Goal: Task Accomplishment & Management: Complete application form

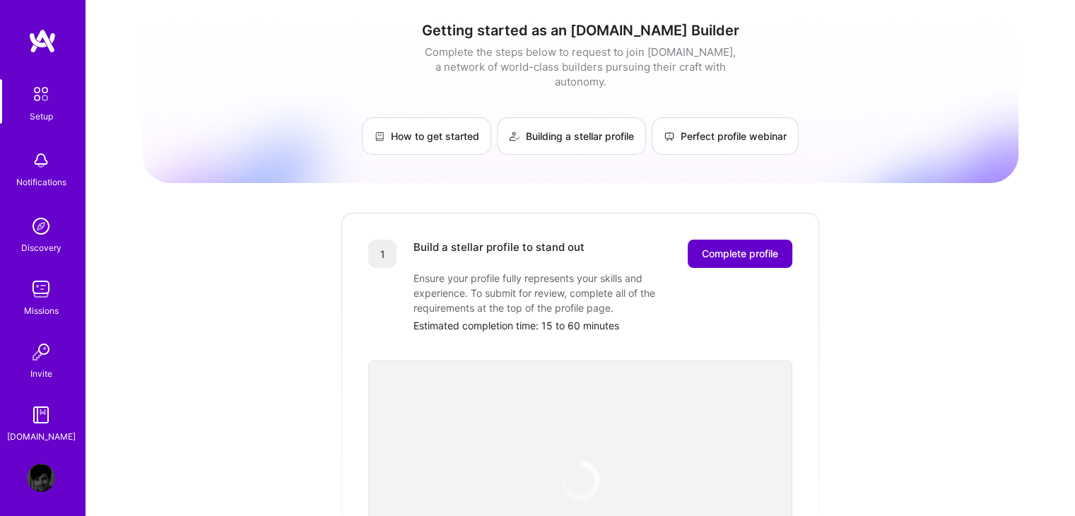
click at [731, 247] on span "Complete profile" at bounding box center [740, 254] width 76 height 14
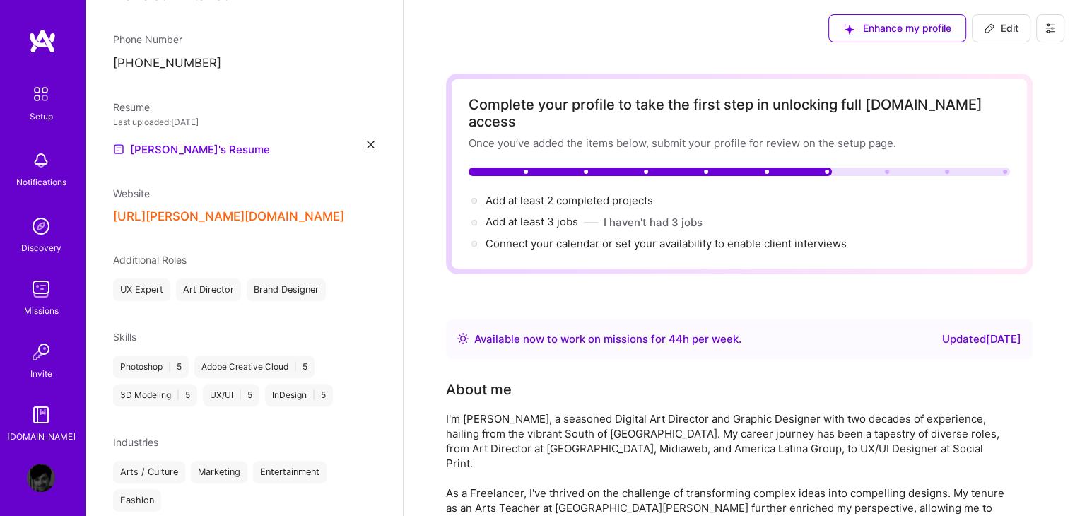
scroll to position [435, 0]
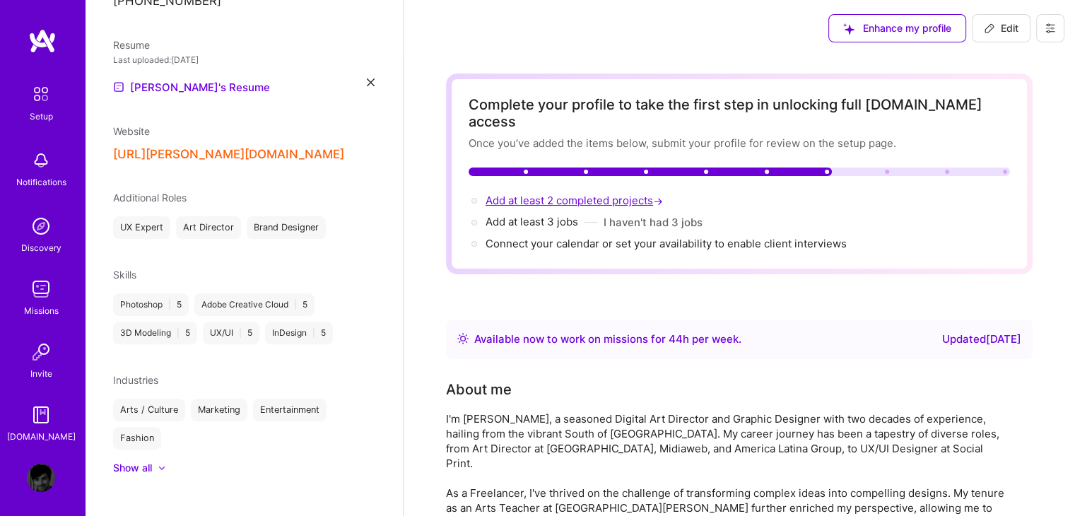
click at [615, 194] on span "Add at least 2 completed projects →" at bounding box center [575, 200] width 180 height 13
select select "BR"
select select "Right Now"
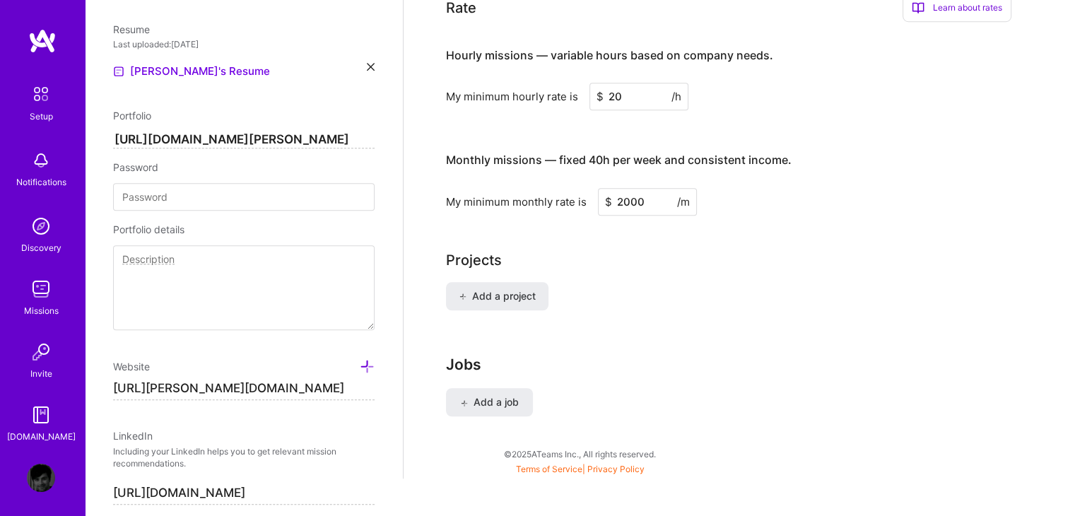
scroll to position [986, 0]
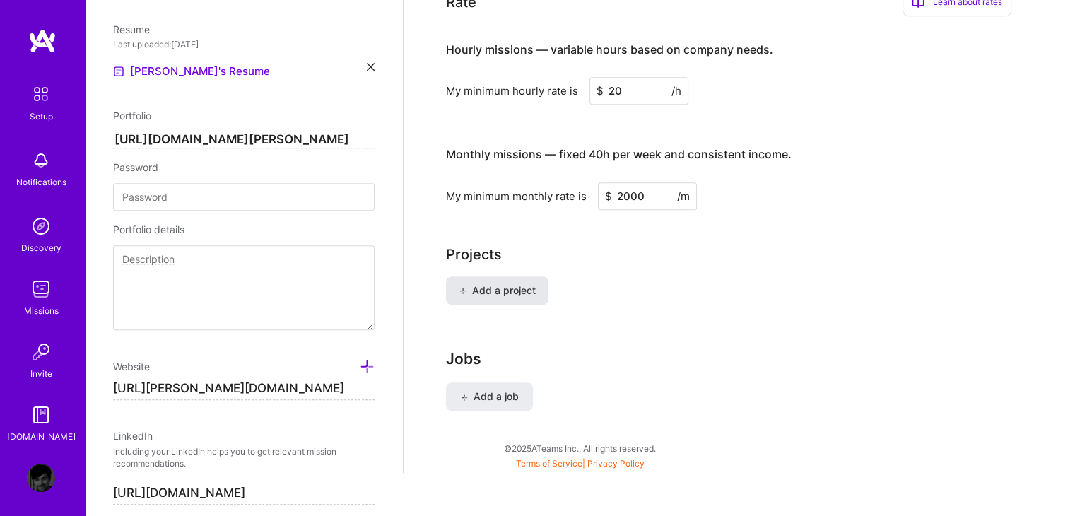
click at [509, 283] on span "Add a project" at bounding box center [497, 290] width 77 height 14
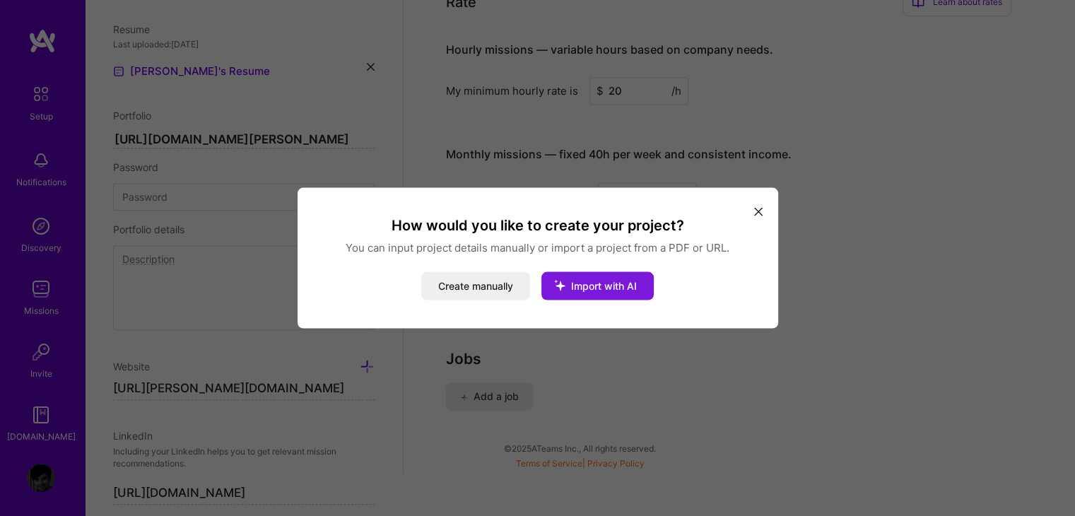
click at [567, 283] on icon "modal" at bounding box center [559, 285] width 37 height 37
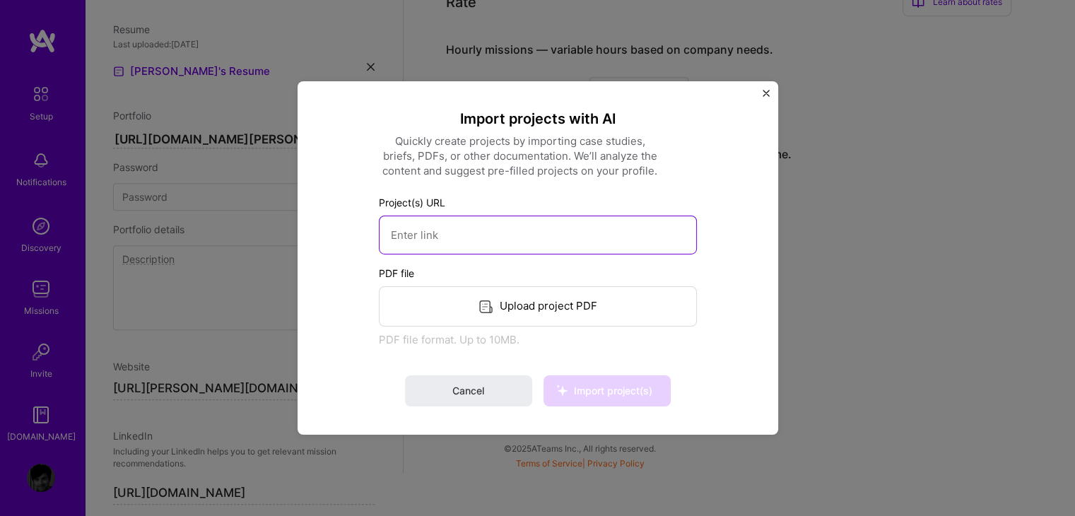
click at [492, 237] on input at bounding box center [538, 235] width 318 height 39
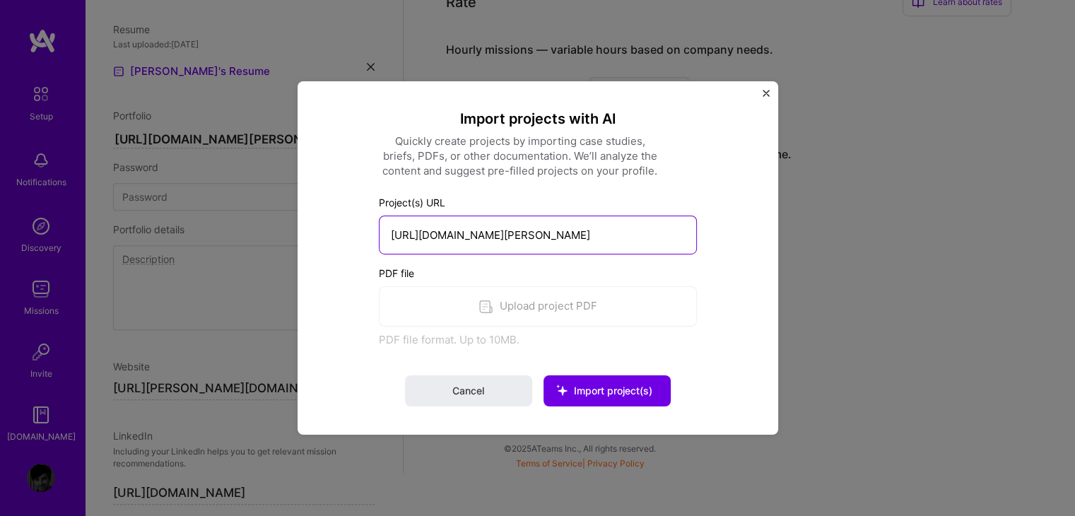
type input "[URL][DOMAIN_NAME][PERSON_NAME]"
click at [594, 371] on div "Import projects with AI Quickly create projects by importing case studies, brie…" at bounding box center [538, 258] width 318 height 297
click at [611, 381] on button "Import project(s)" at bounding box center [606, 390] width 127 height 31
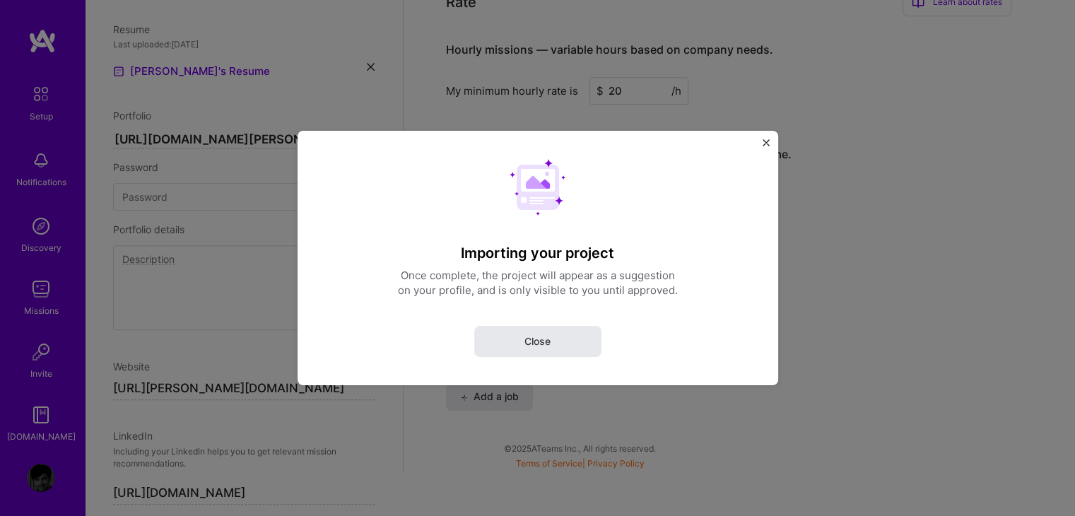
click at [538, 341] on span "Close" at bounding box center [537, 341] width 26 height 14
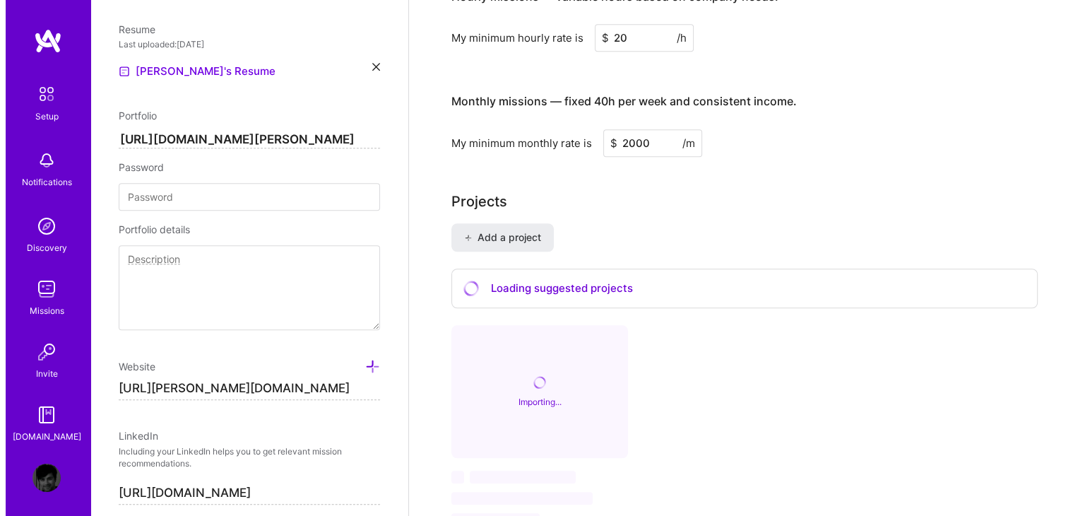
scroll to position [1203, 0]
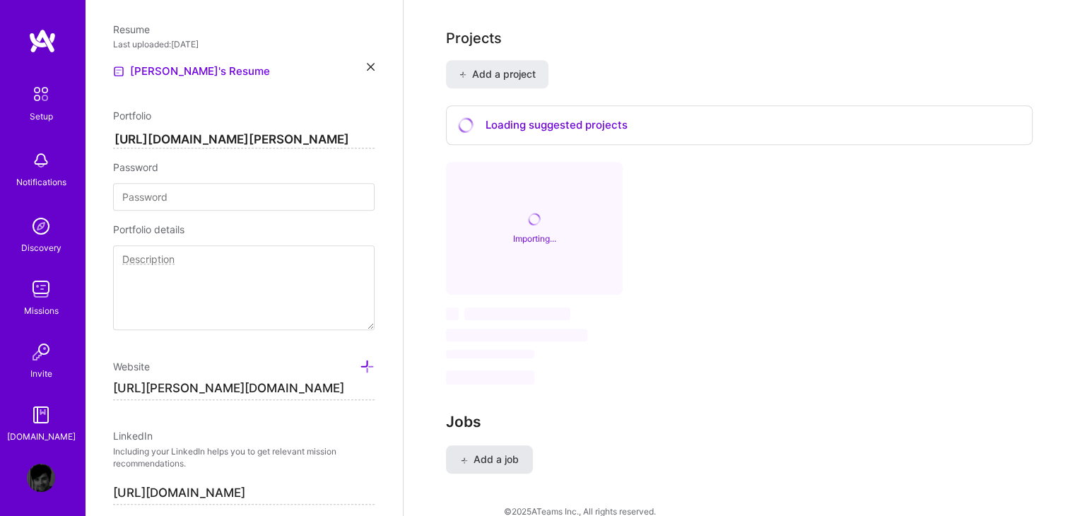
click at [485, 452] on span "Add a job" at bounding box center [489, 459] width 59 height 14
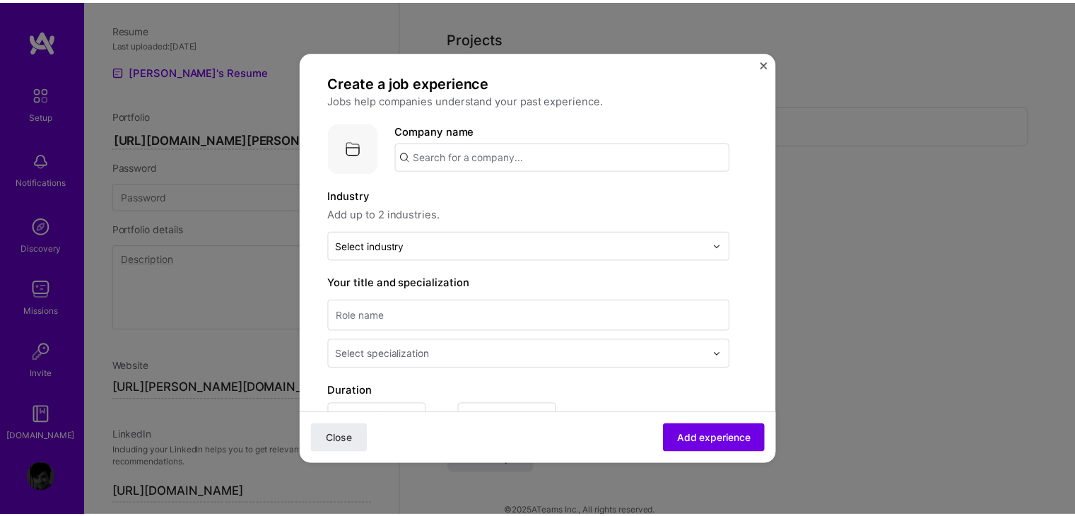
scroll to position [0, 0]
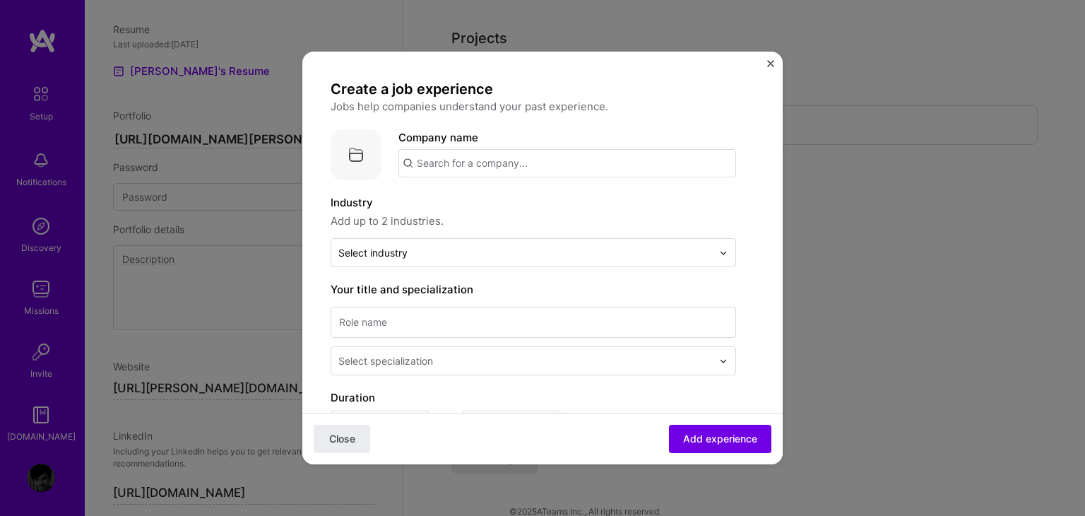
click at [772, 63] on img "Close" at bounding box center [770, 63] width 7 height 7
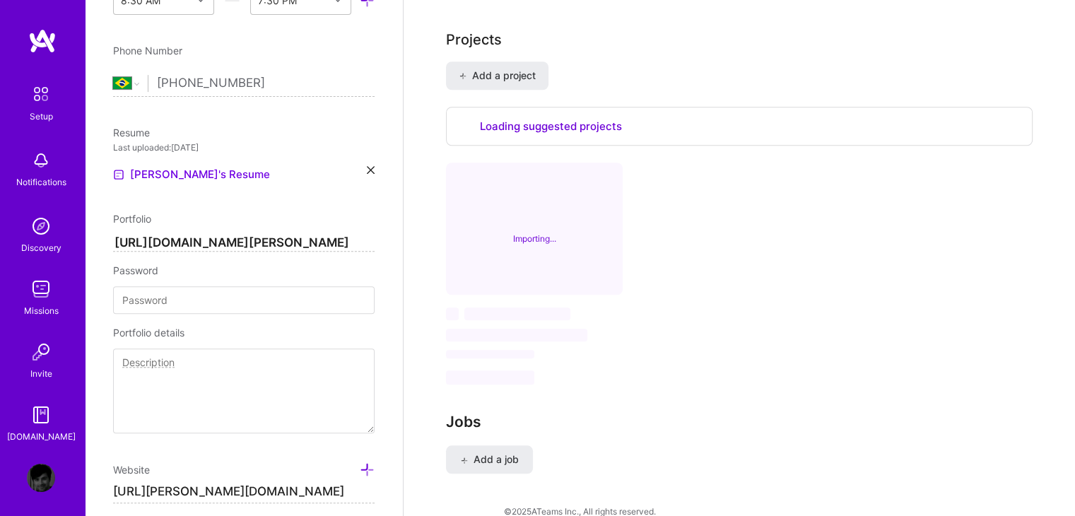
scroll to position [986, 0]
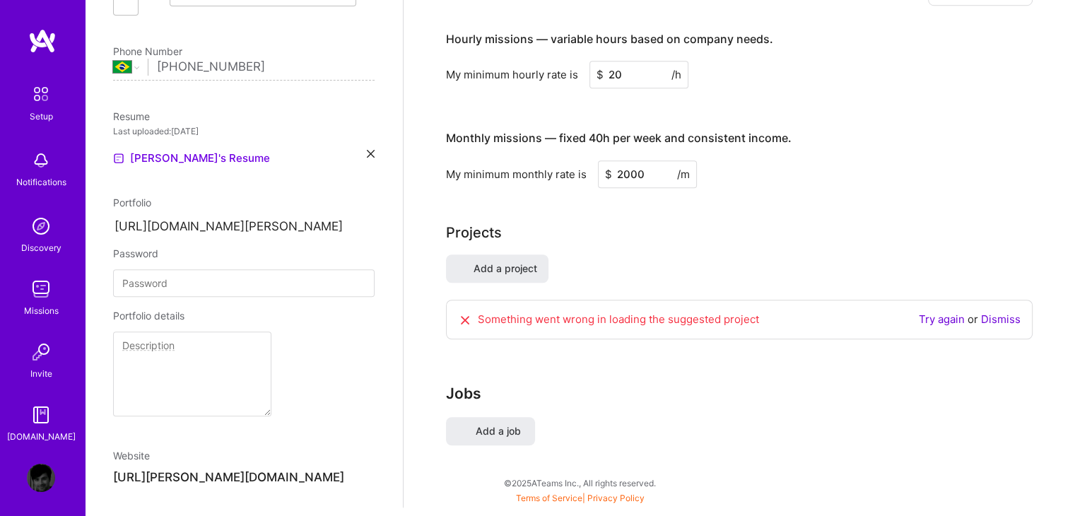
select select "BR"
select select "Right Now"
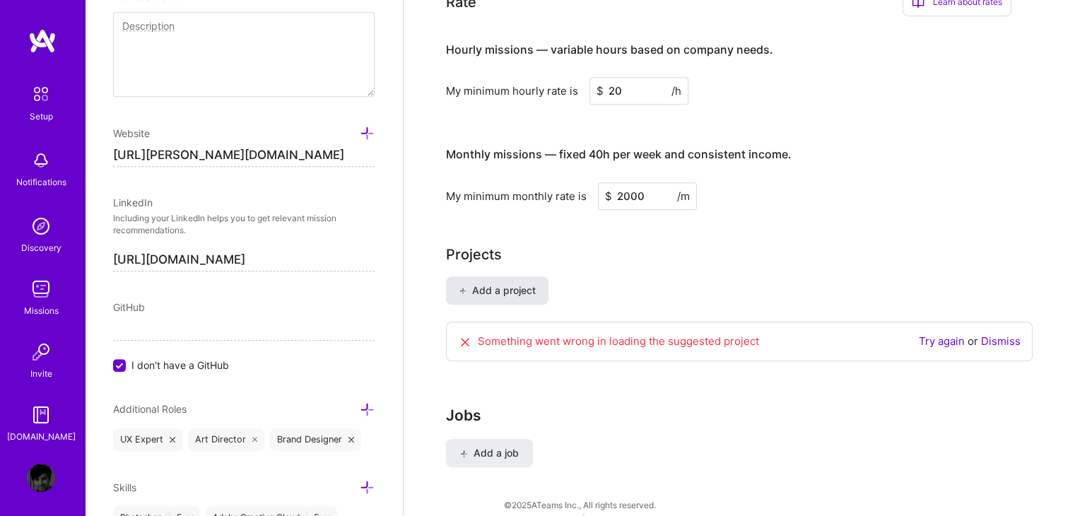
click at [503, 283] on span "Add a project" at bounding box center [497, 290] width 77 height 14
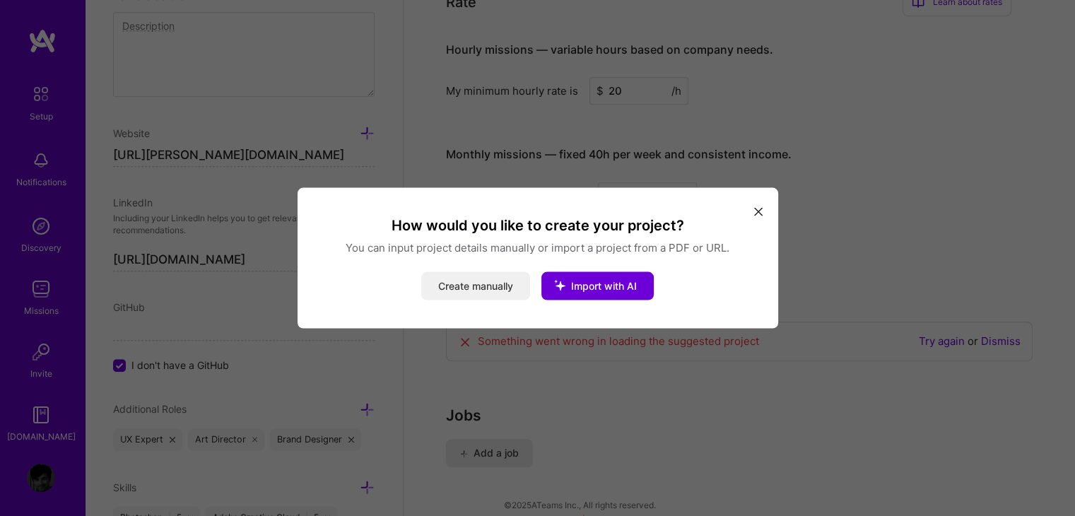
click at [482, 290] on button "Create manually" at bounding box center [475, 286] width 109 height 28
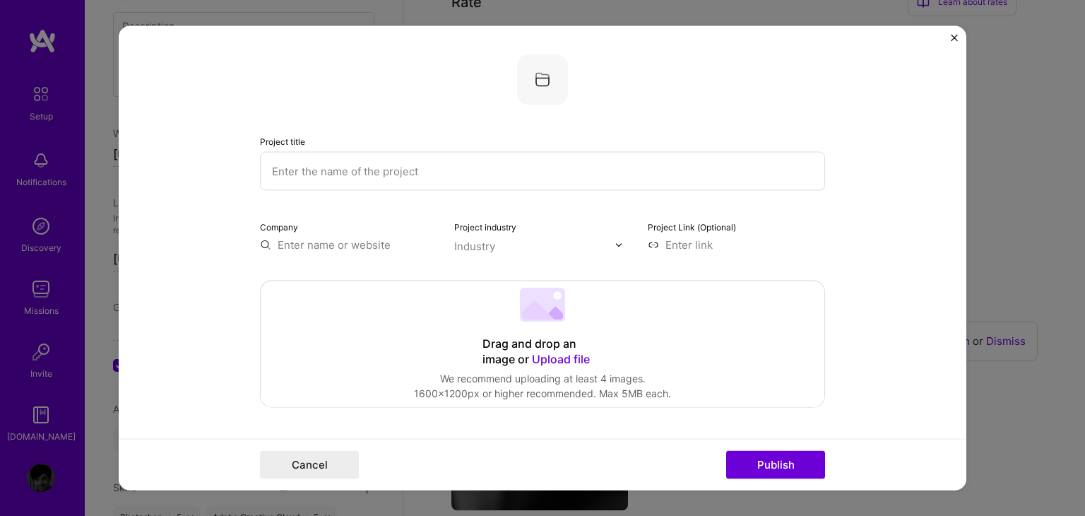
click at [372, 171] on input "text" at bounding box center [542, 171] width 565 height 39
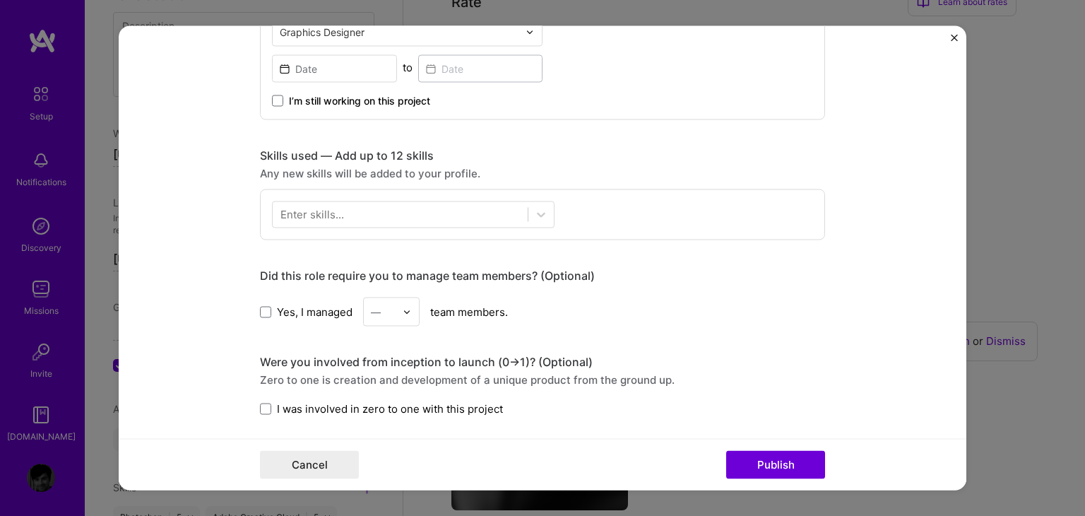
scroll to position [565, 0]
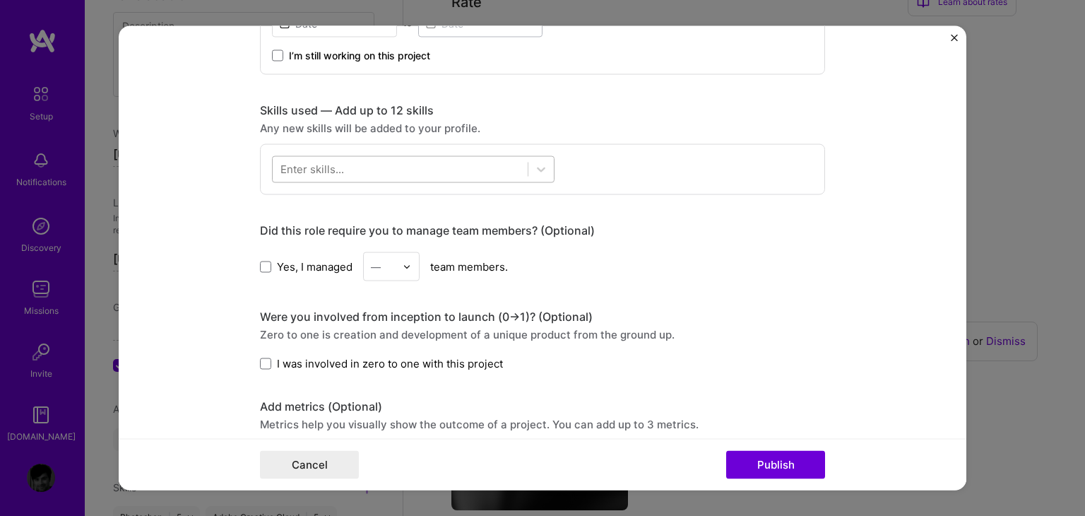
click at [407, 169] on div at bounding box center [400, 169] width 255 height 23
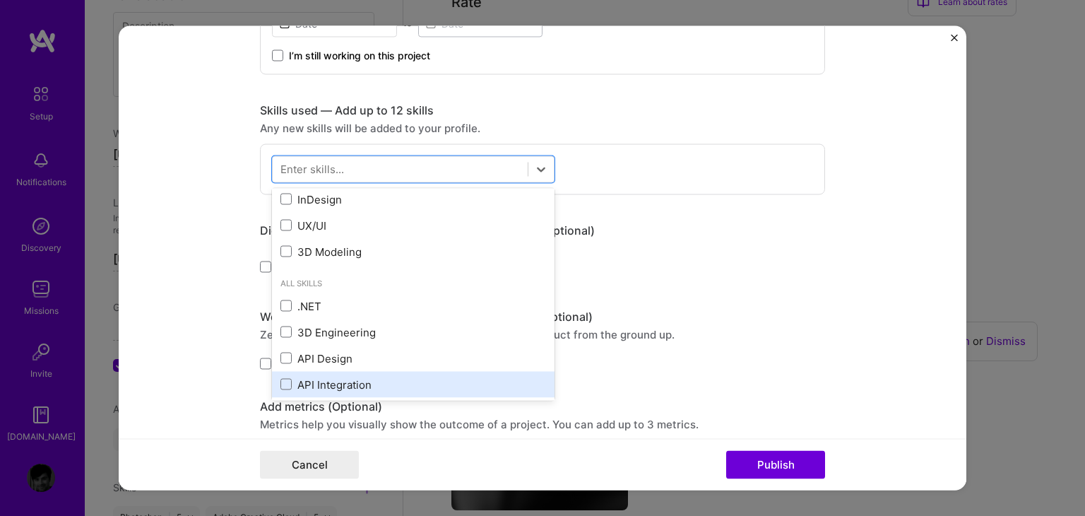
scroll to position [0, 0]
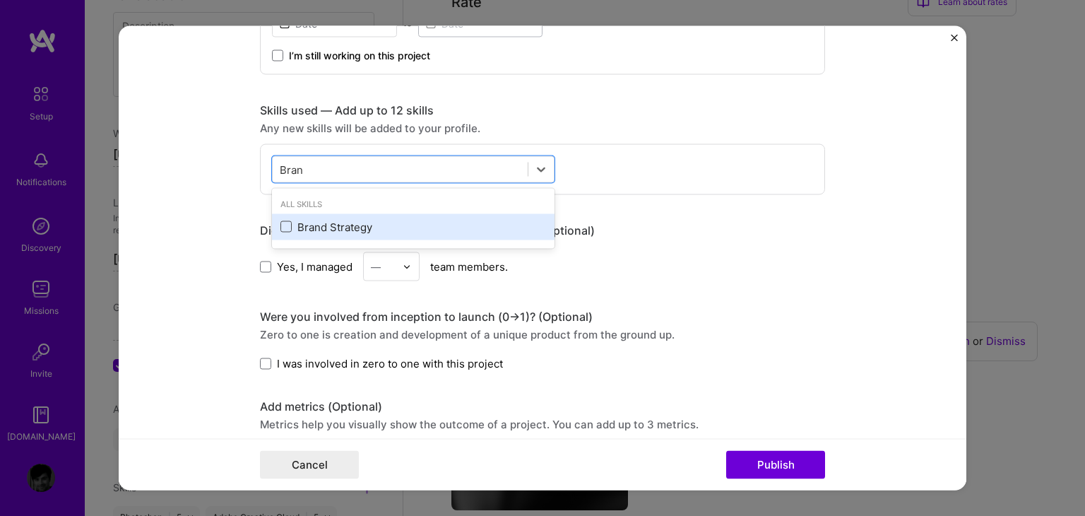
click at [281, 222] on span at bounding box center [286, 226] width 11 height 11
click at [0, 0] on input "checkbox" at bounding box center [0, 0] width 0 height 0
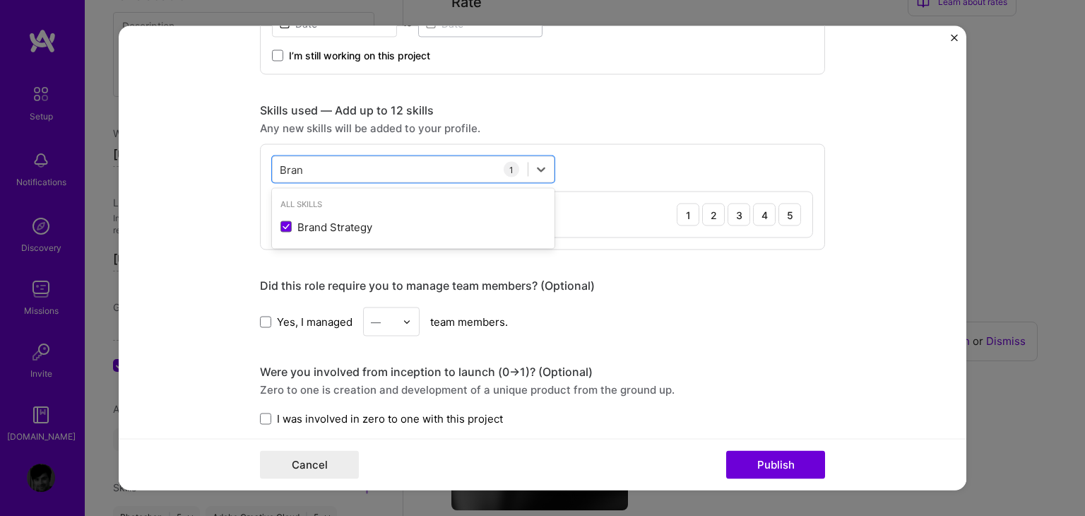
type input "Bran"
click at [174, 198] on form "Project title Company Project industry Industry Project Link (Optional) Drag an…" at bounding box center [543, 258] width 848 height 464
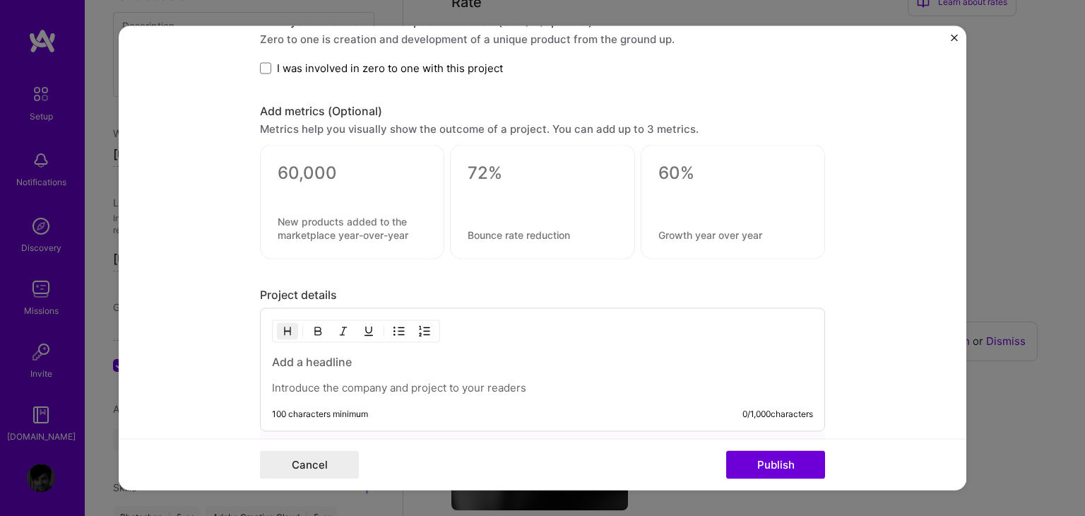
scroll to position [919, 0]
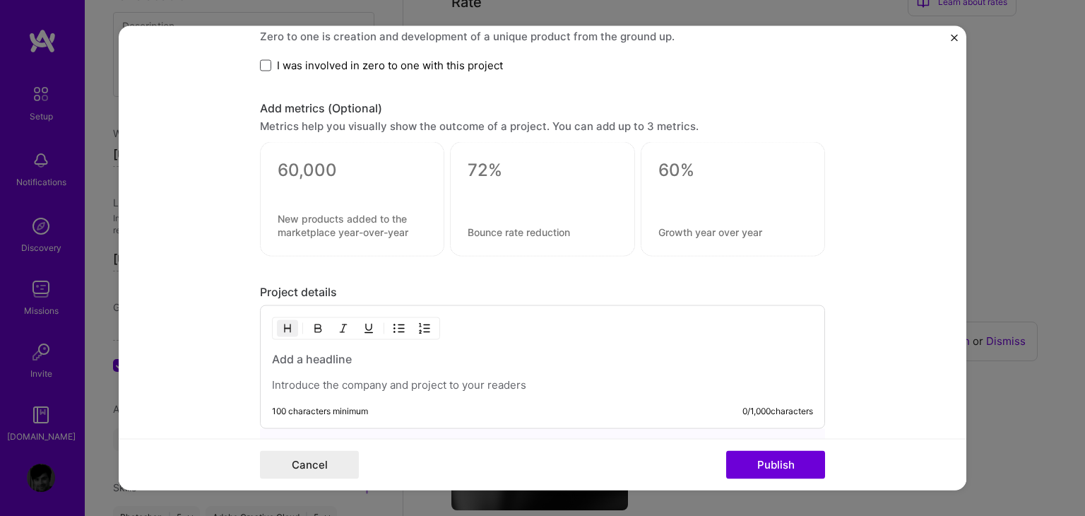
click at [263, 60] on span at bounding box center [265, 64] width 11 height 11
click at [0, 0] on input "I was involved in zero to one with this project" at bounding box center [0, 0] width 0 height 0
click at [216, 139] on form "Project title Company Project industry Industry Project Link (Optional) Drag an…" at bounding box center [543, 258] width 848 height 464
click at [224, 170] on form "Project title Company Project industry Industry Project Link (Optional) Drag an…" at bounding box center [543, 258] width 848 height 464
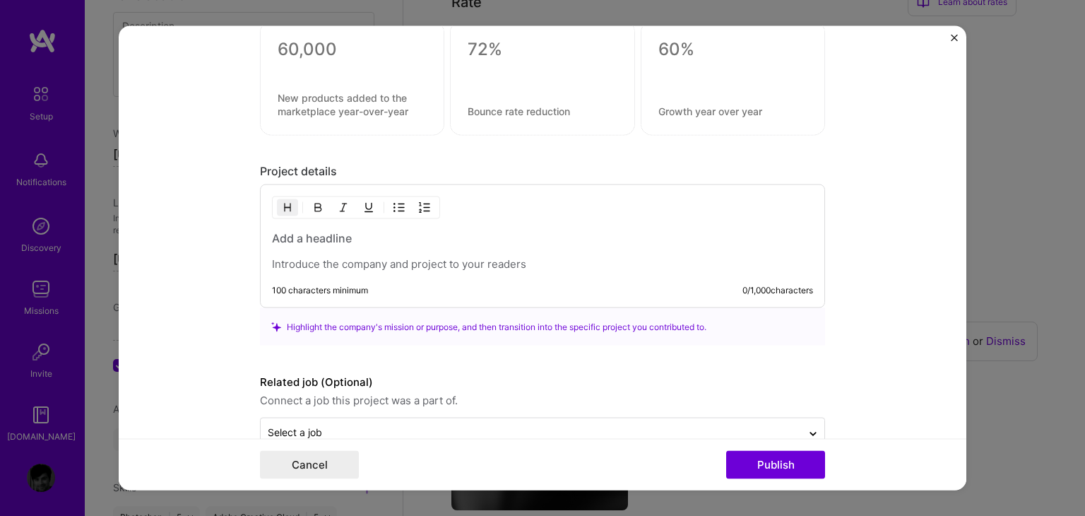
scroll to position [1070, 0]
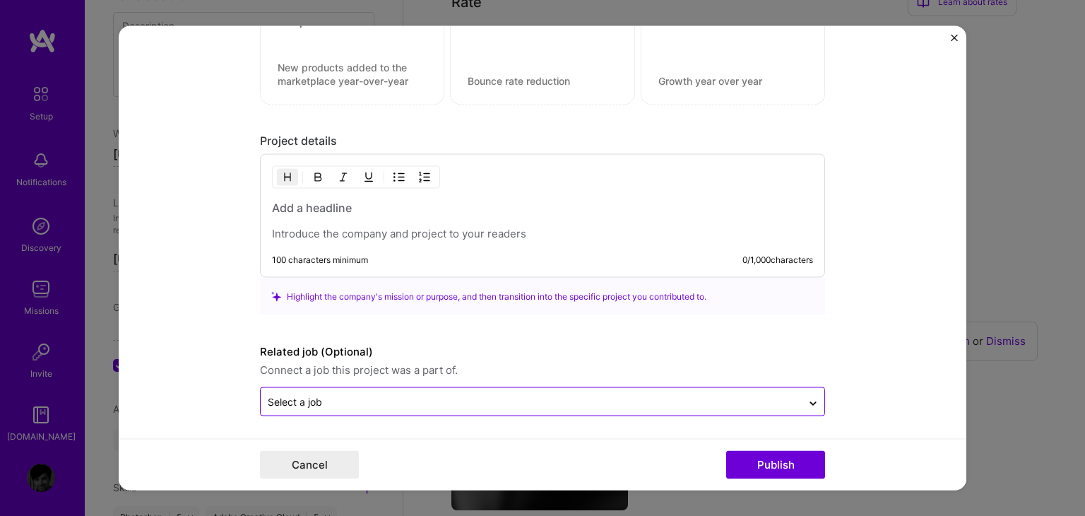
click at [341, 394] on input "text" at bounding box center [531, 401] width 527 height 15
click at [172, 295] on form "Project title Company Project industry Industry Project Link (Optional) Drag an…" at bounding box center [543, 258] width 848 height 464
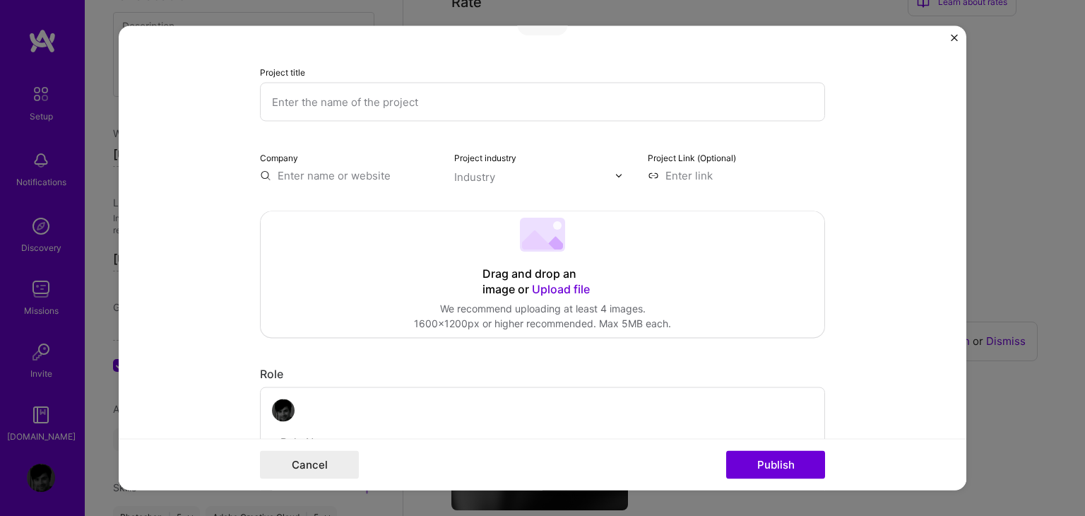
scroll to position [0, 0]
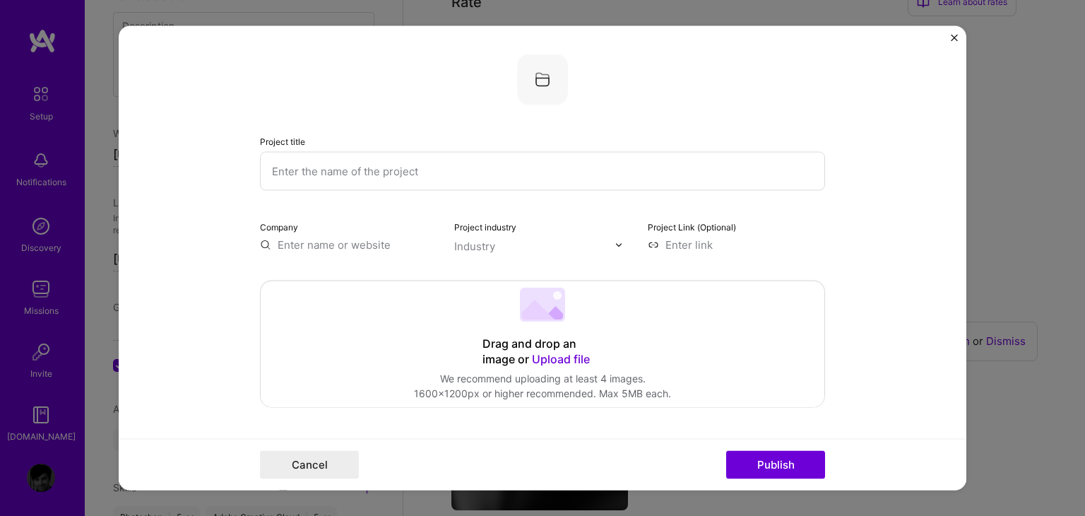
click at [314, 165] on input "text" at bounding box center [542, 171] width 565 height 39
click at [399, 238] on input "text" at bounding box center [348, 244] width 177 height 15
click at [482, 244] on div "Industry" at bounding box center [474, 246] width 41 height 15
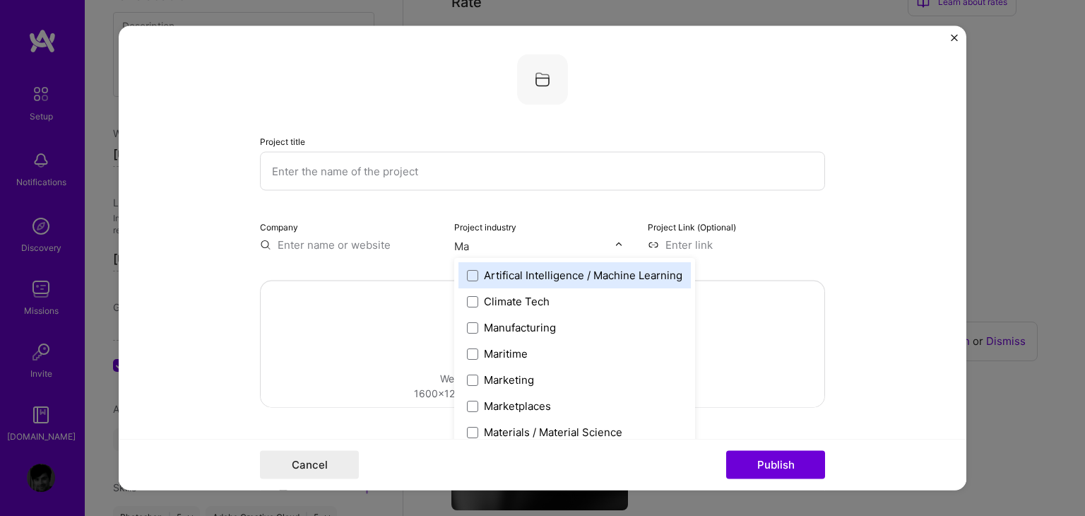
type input "M"
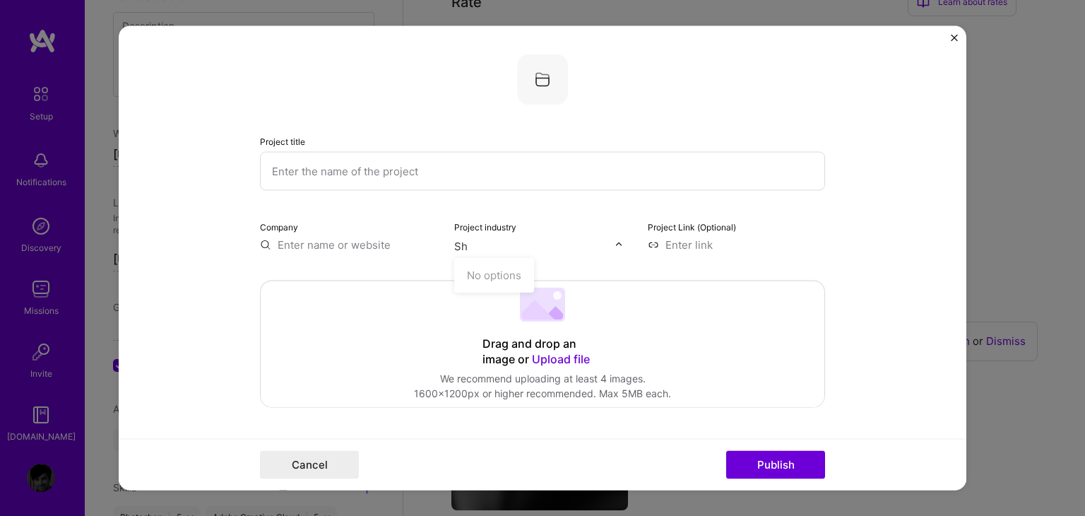
type input "S"
type input "F"
type input "S"
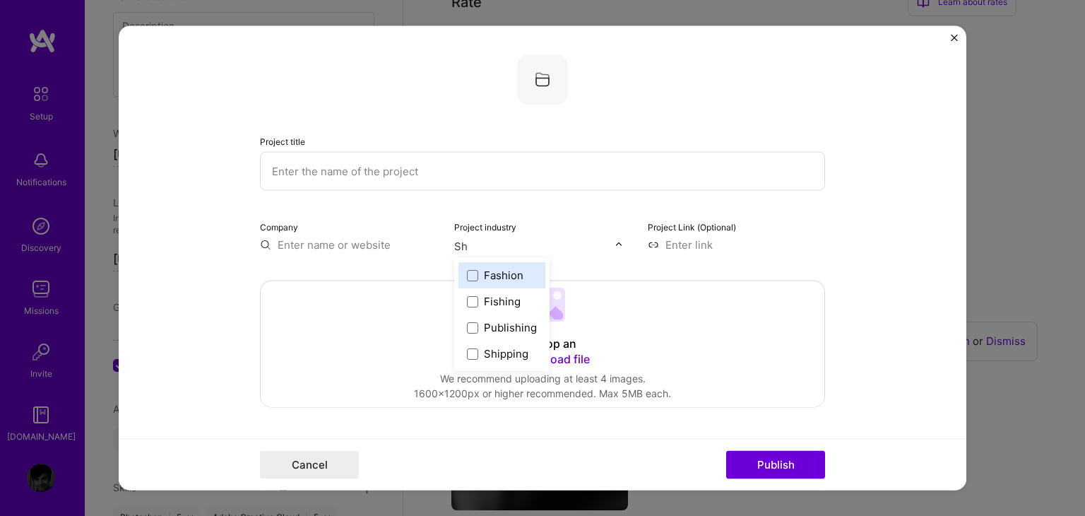
type input "S"
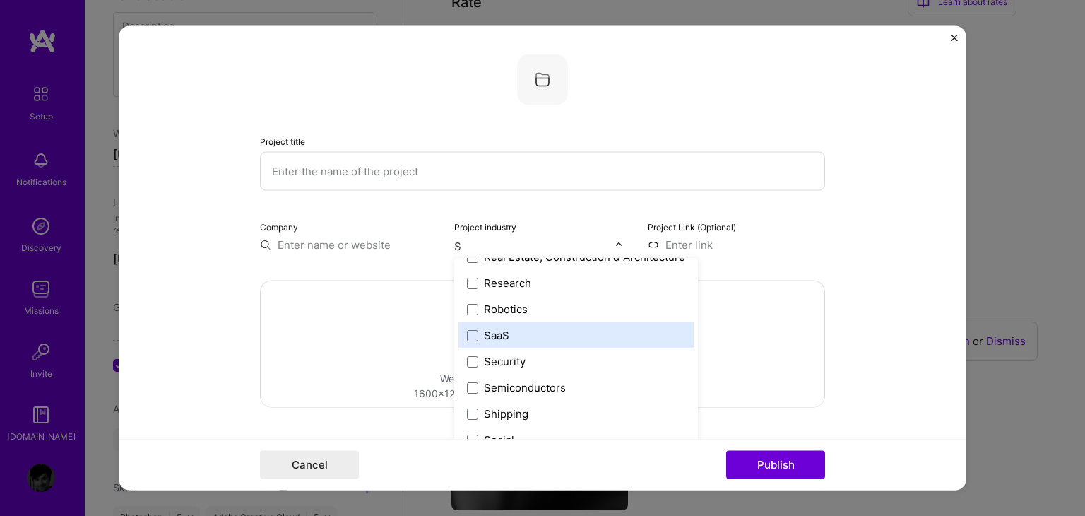
scroll to position [1093, 0]
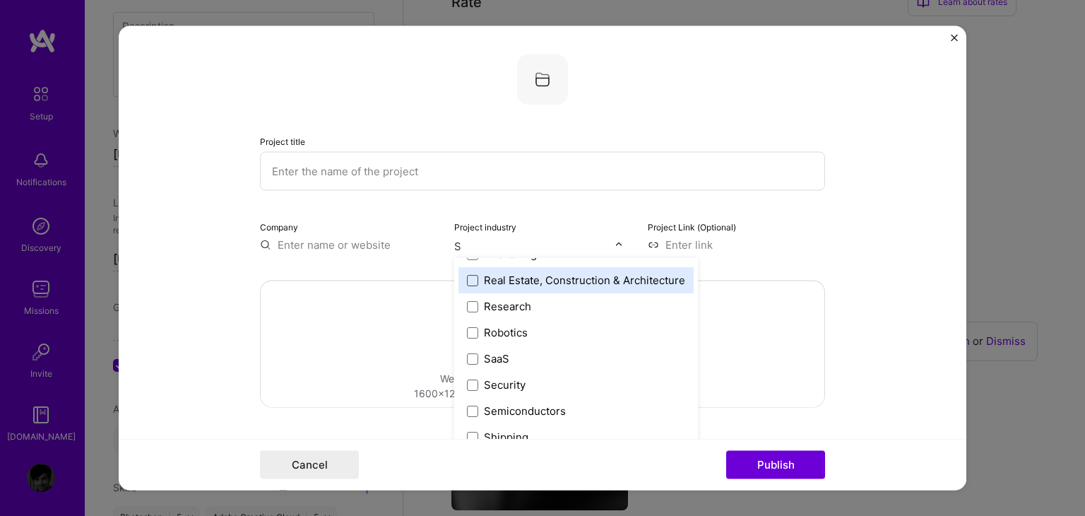
click at [467, 279] on span at bounding box center [472, 279] width 11 height 11
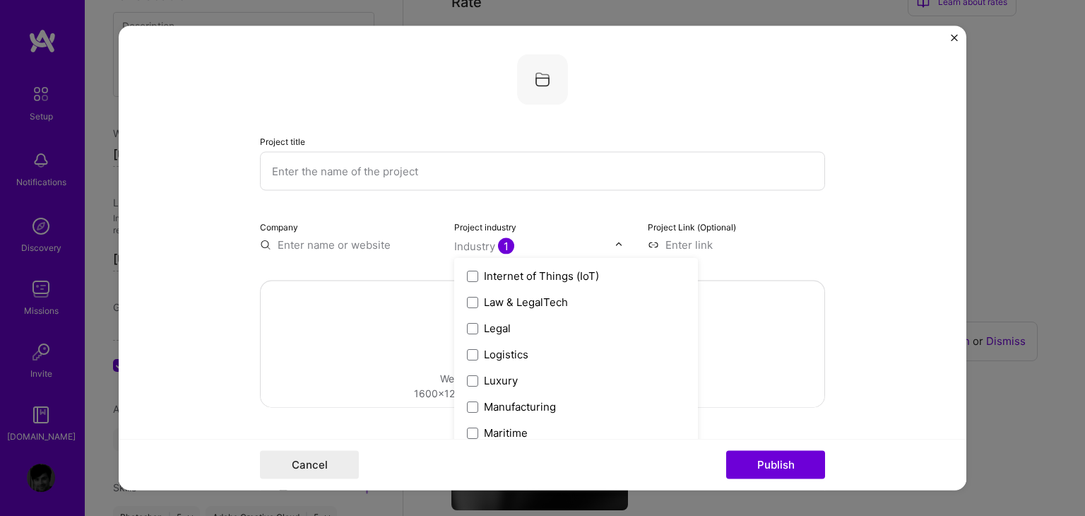
scroll to position [1929, 0]
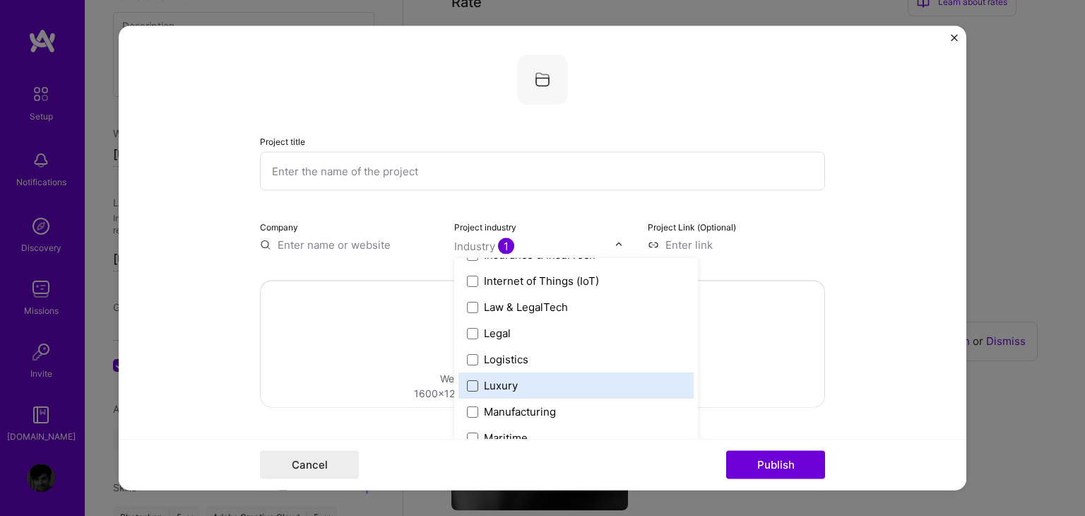
click at [467, 388] on span at bounding box center [472, 384] width 11 height 11
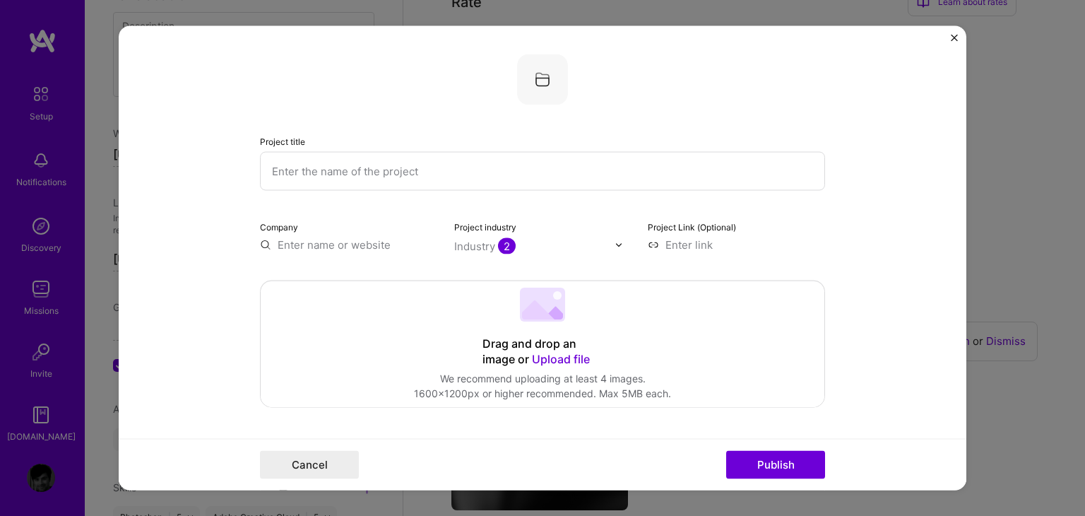
click at [863, 233] on form "Project title Company Project industry Industry 2 Project Link (Optional) Drag …" at bounding box center [543, 258] width 848 height 464
click at [339, 247] on input "text" at bounding box center [348, 244] width 177 height 15
click at [377, 360] on div "Drag and drop an image or Upload file Upload file We recommend uploading at lea…" at bounding box center [543, 344] width 564 height 126
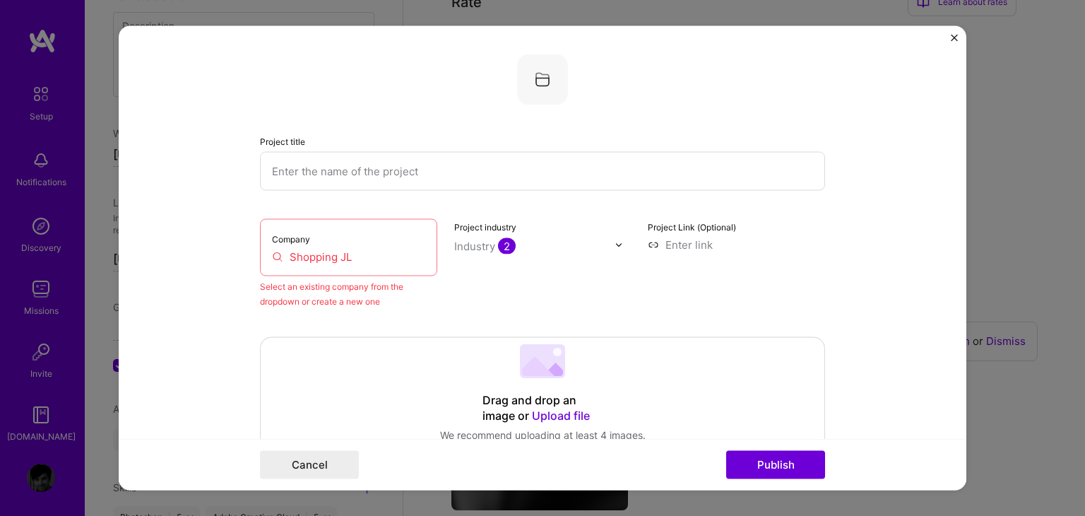
click at [366, 255] on input "Shopping JL" at bounding box center [348, 256] width 153 height 15
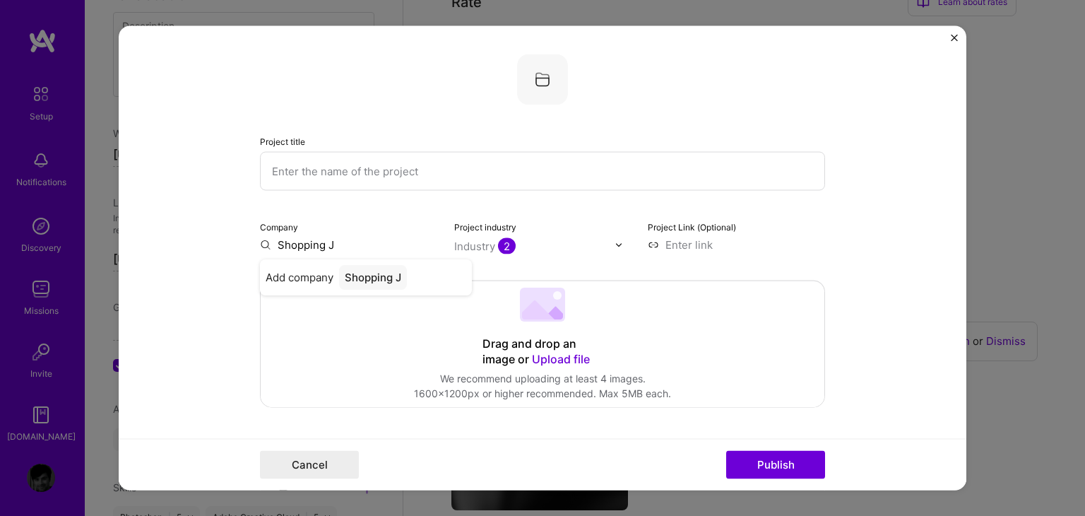
type input "Shopping JL"
click at [370, 266] on div "Shopping JL" at bounding box center [375, 277] width 73 height 25
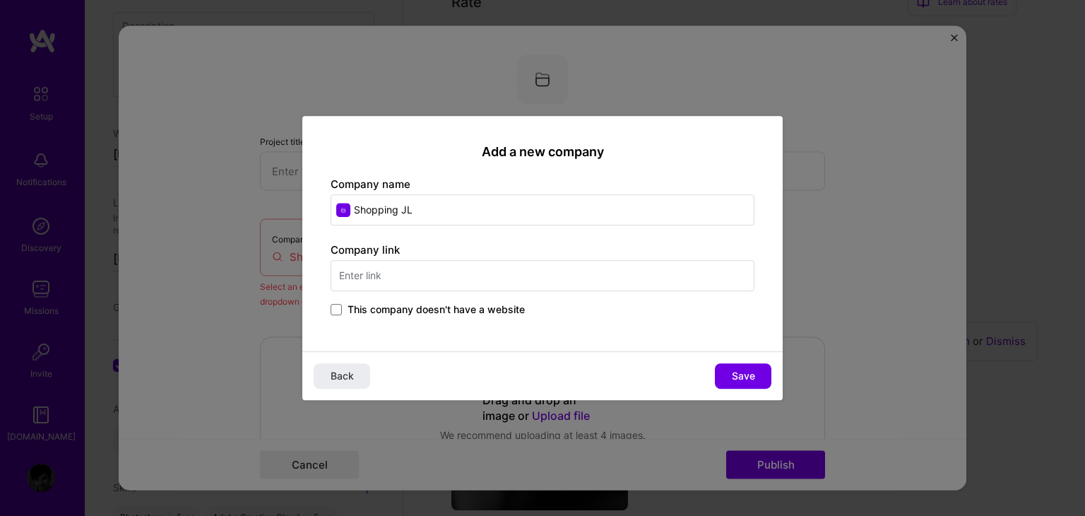
click at [414, 278] on input "text" at bounding box center [543, 275] width 424 height 31
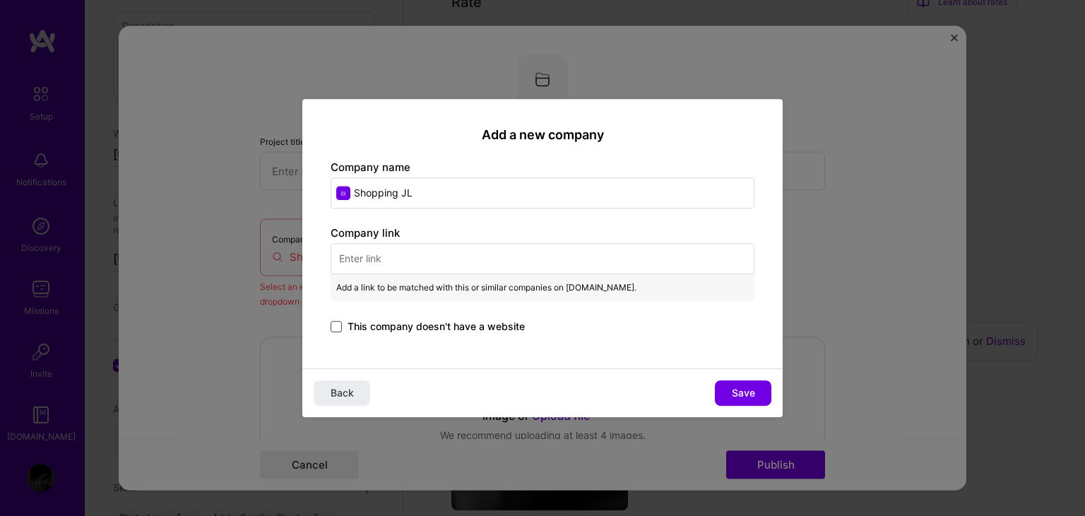
click at [336, 321] on span at bounding box center [336, 326] width 11 height 11
click at [0, 0] on input "This company doesn't have a website" at bounding box center [0, 0] width 0 height 0
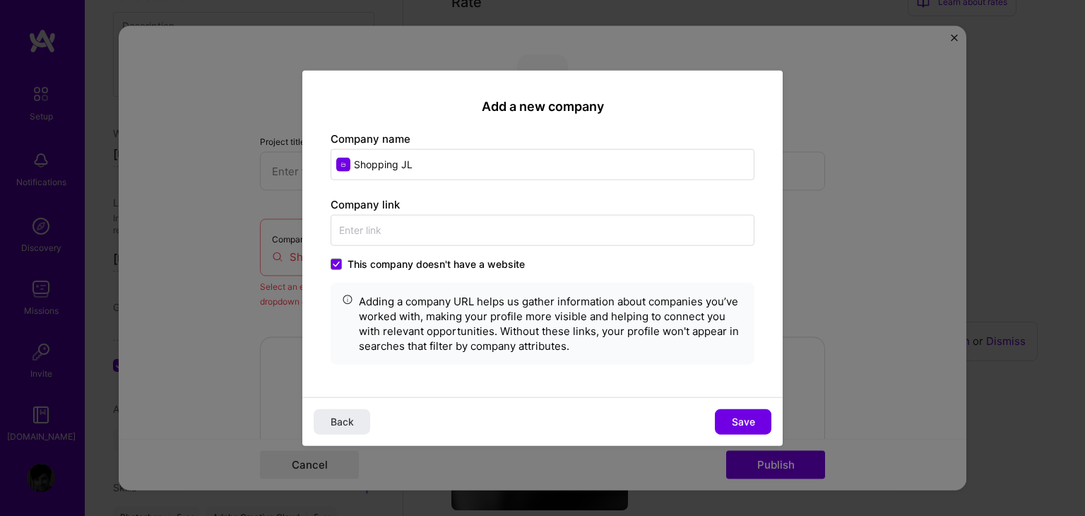
click at [740, 418] on span "Save" at bounding box center [743, 421] width 23 height 14
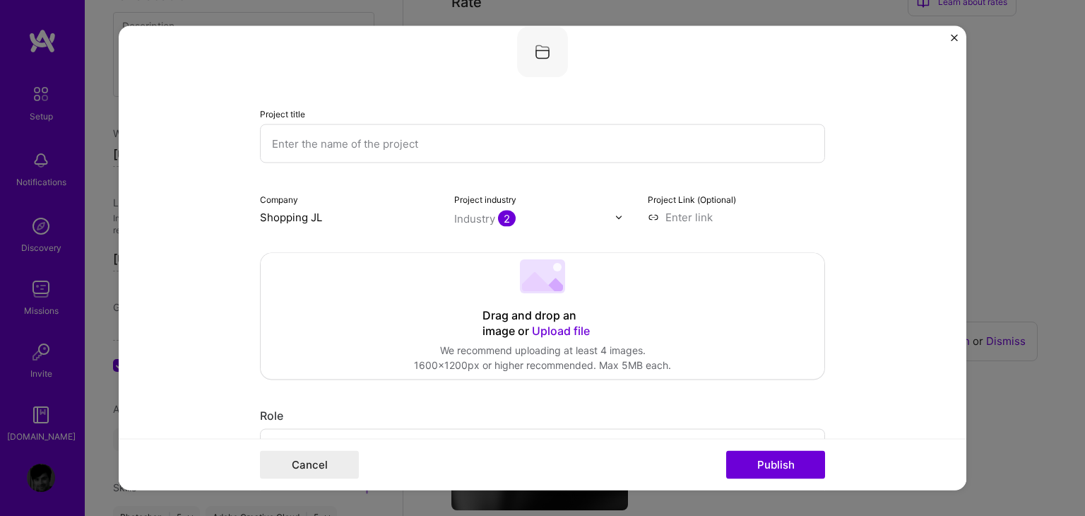
scroll to position [0, 0]
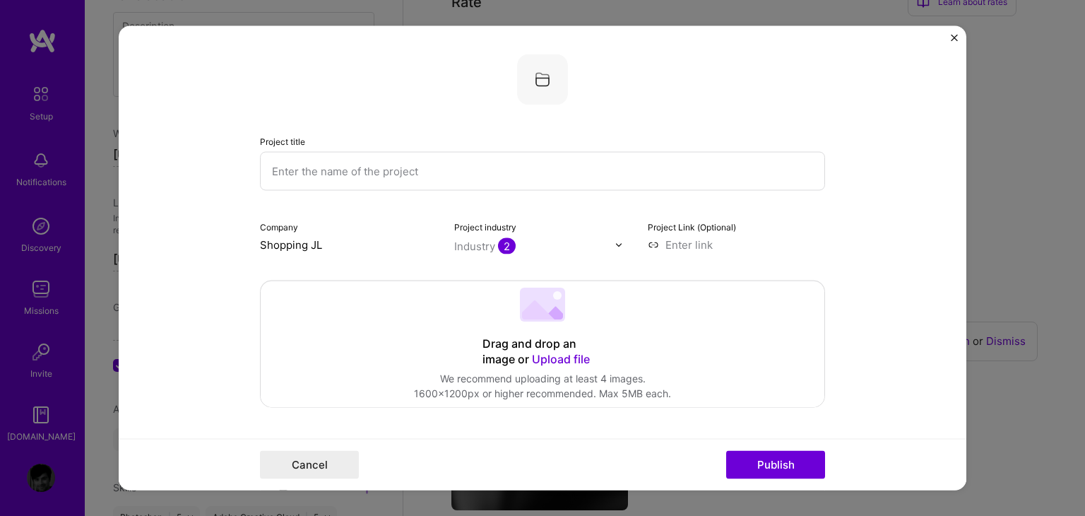
click at [563, 361] on span "Upload file" at bounding box center [561, 359] width 58 height 14
click at [552, 353] on span "Upload file" at bounding box center [561, 359] width 58 height 14
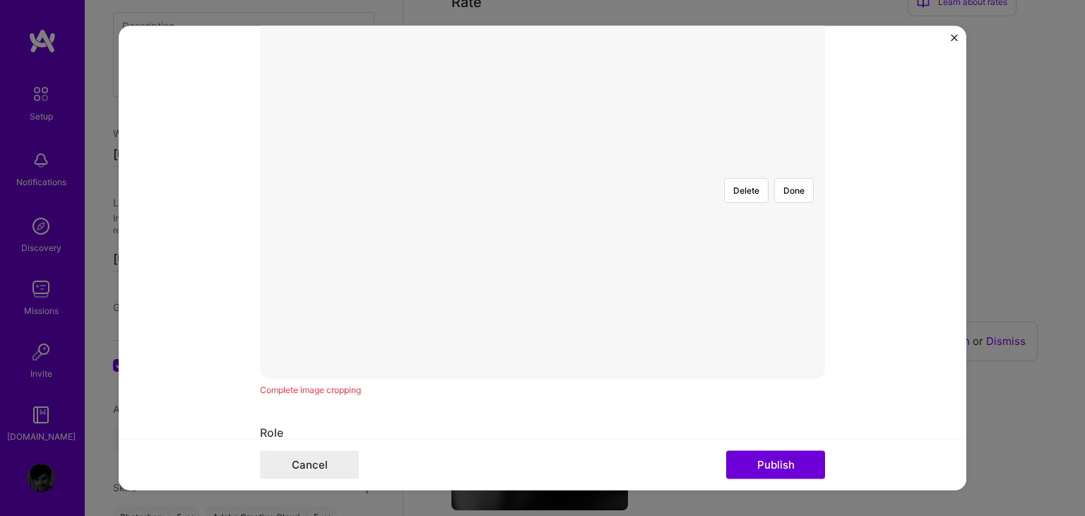
scroll to position [353, 0]
click at [603, 268] on div at bounding box center [835, 325] width 495 height 372
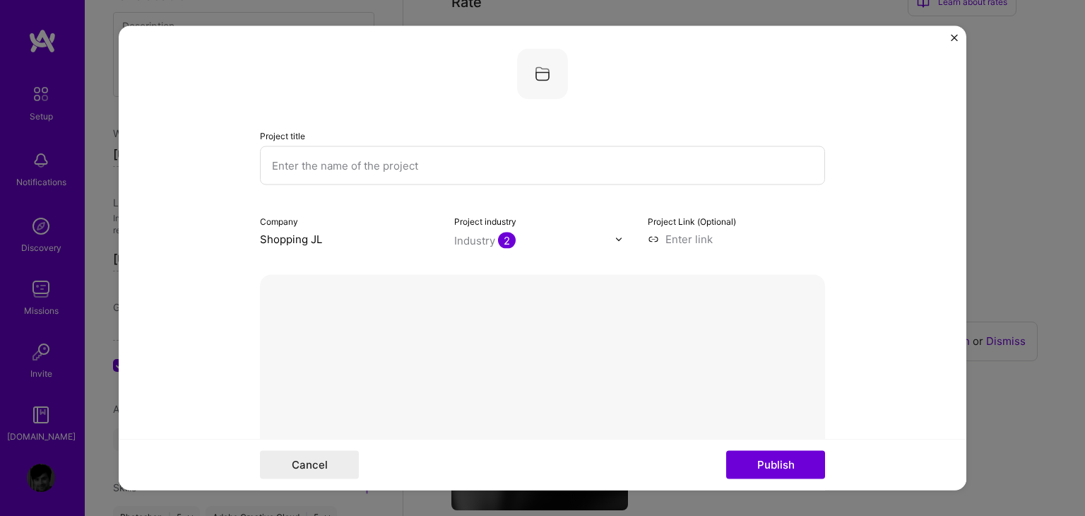
scroll to position [0, 0]
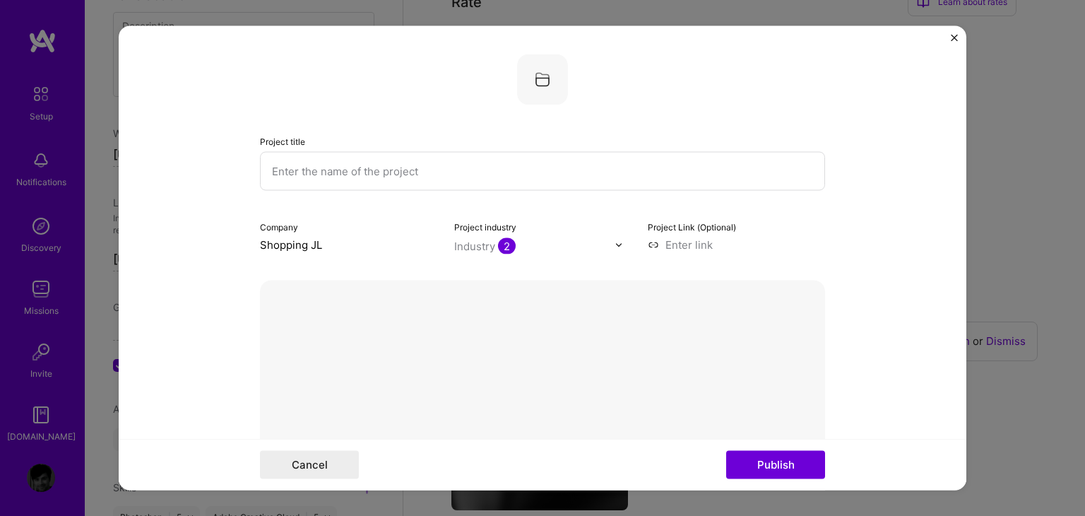
click at [798, 504] on button "Done" at bounding box center [794, 516] width 40 height 25
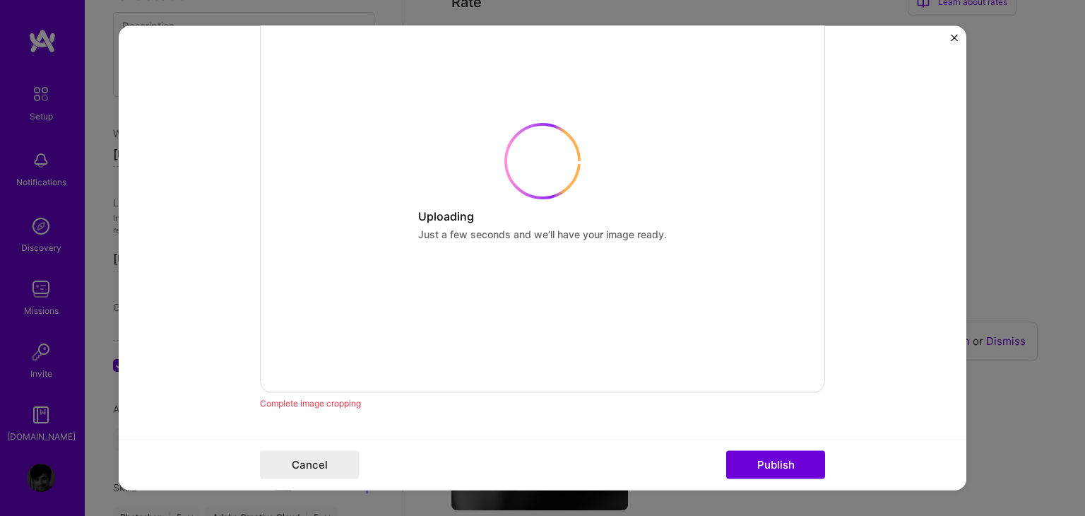
scroll to position [424, 0]
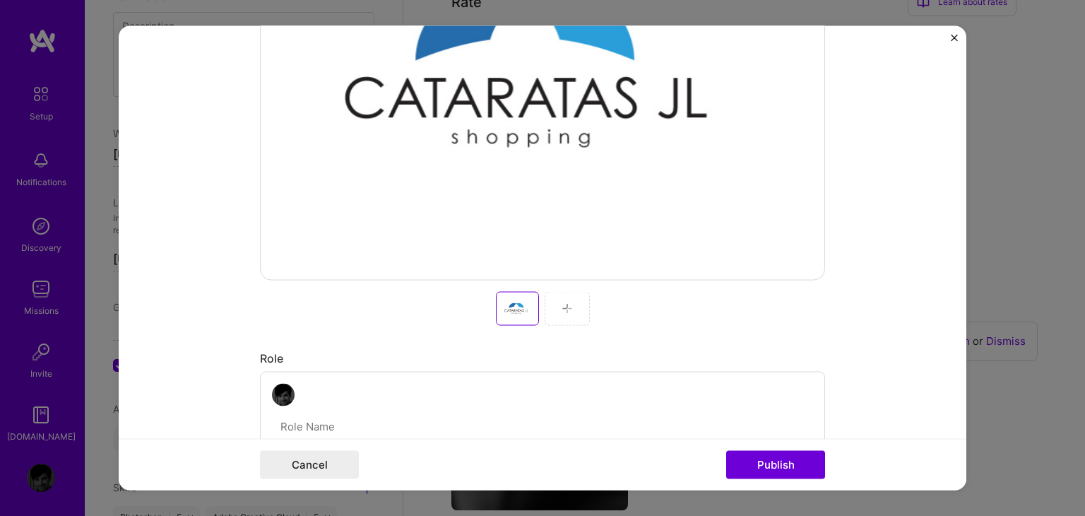
click at [567, 305] on img at bounding box center [567, 308] width 11 height 11
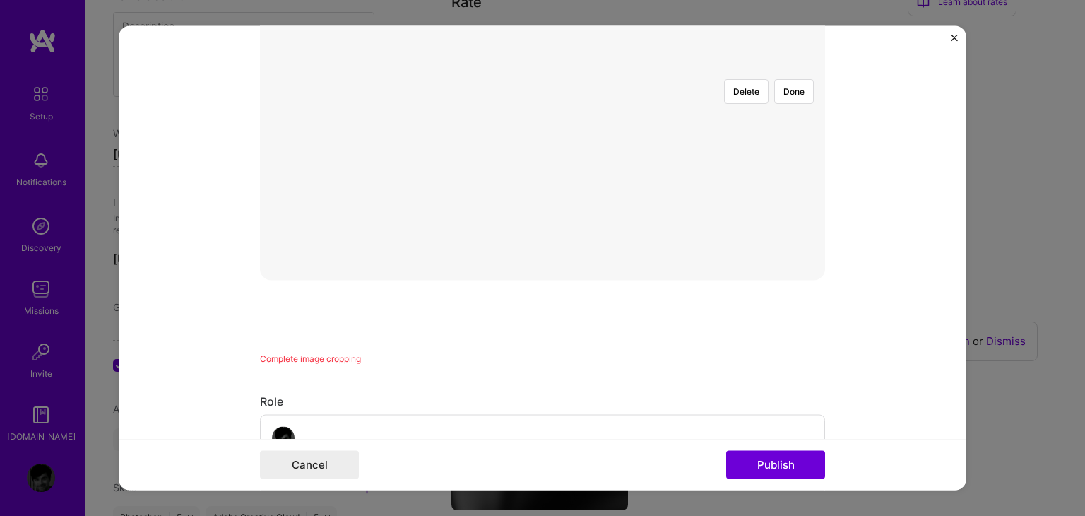
click at [641, 235] on div at bounding box center [828, 255] width 495 height 372
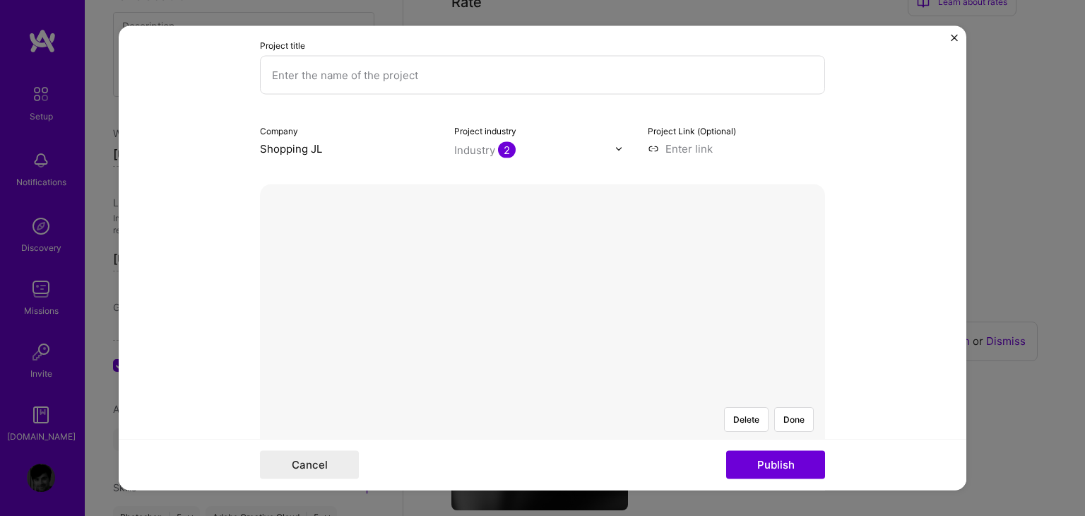
scroll to position [71, 0]
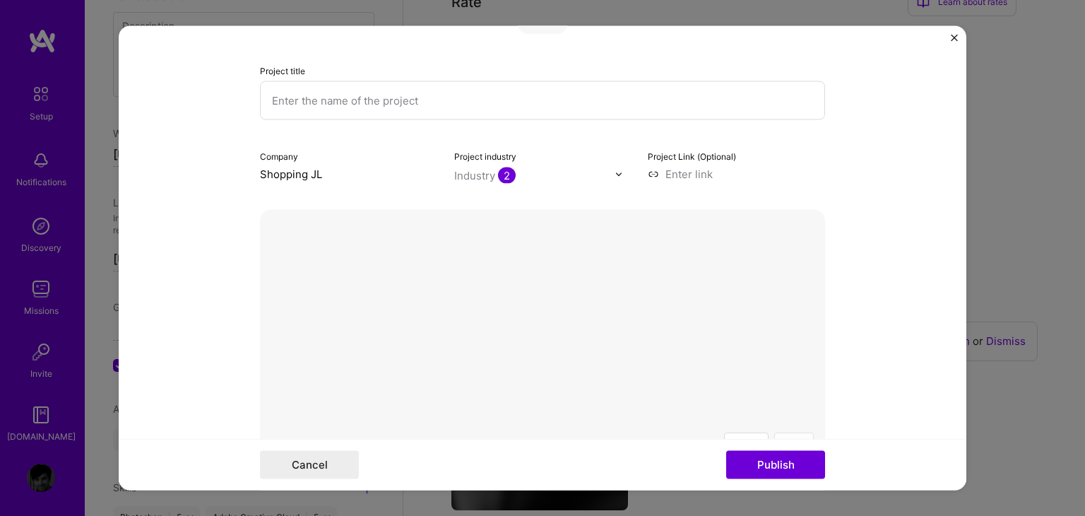
click at [785, 433] on button "Done" at bounding box center [794, 445] width 40 height 25
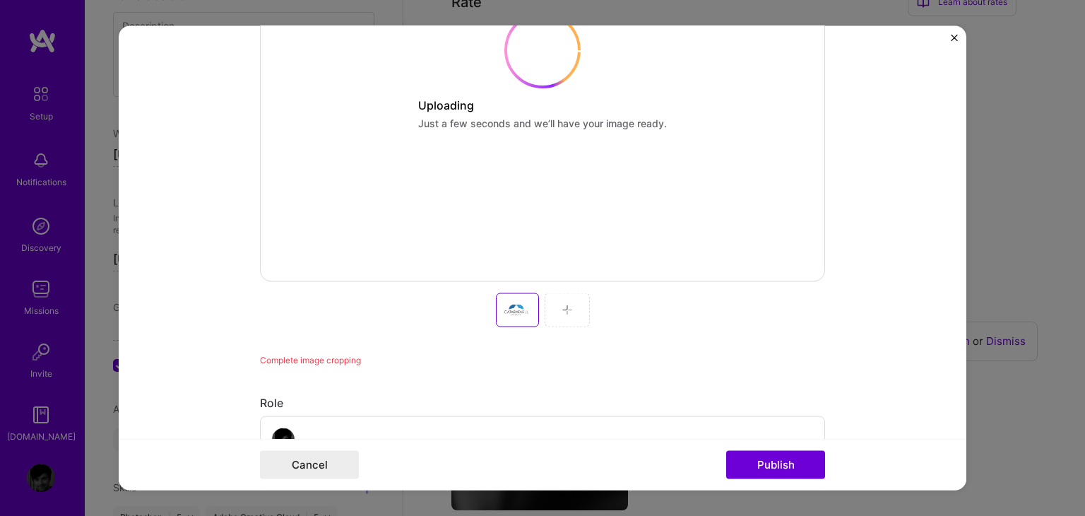
scroll to position [424, 0]
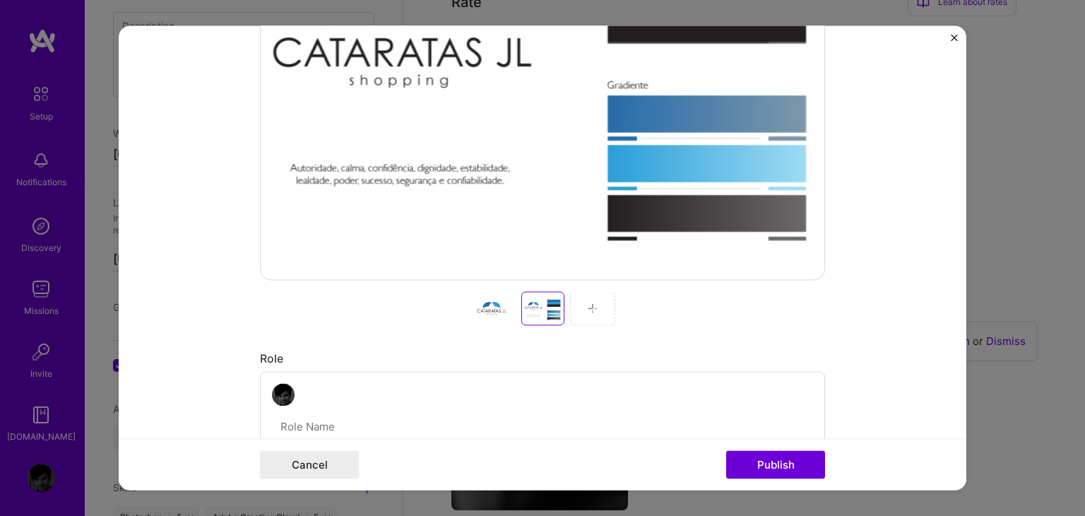
click at [580, 309] on div at bounding box center [592, 309] width 45 height 34
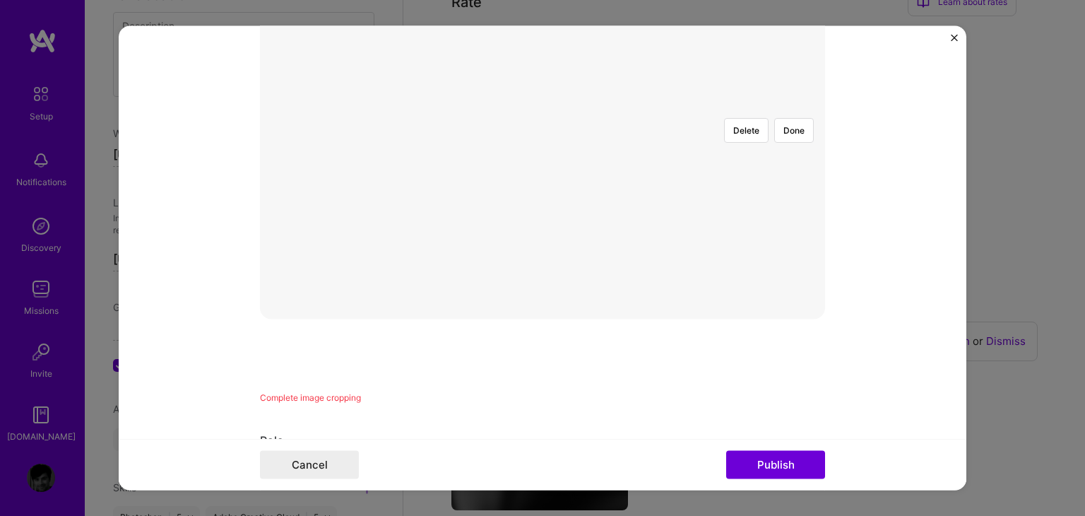
scroll to position [283, 0]
click at [664, 259] on div at bounding box center [803, 396] width 495 height 372
click at [791, 221] on button "Done" at bounding box center [794, 233] width 40 height 25
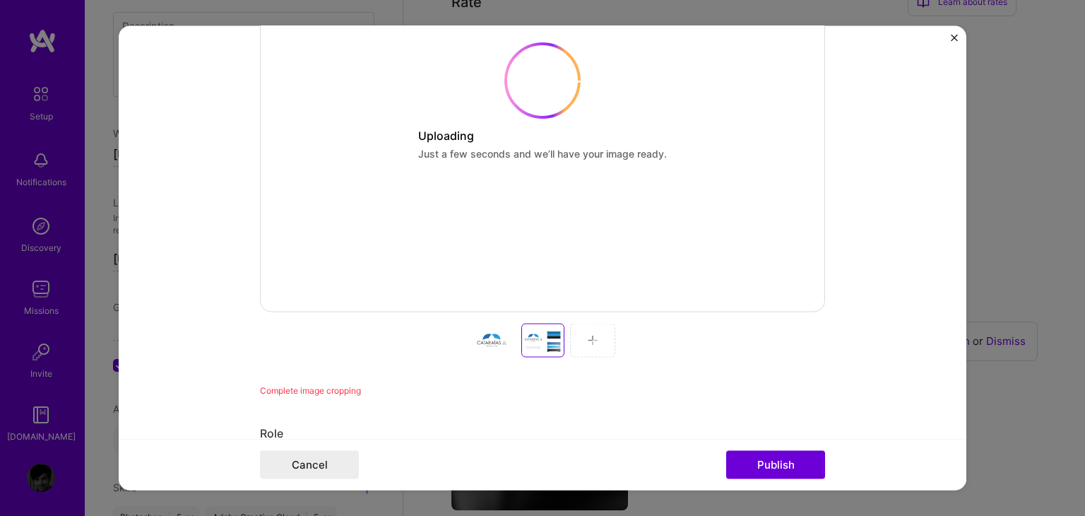
scroll to position [424, 0]
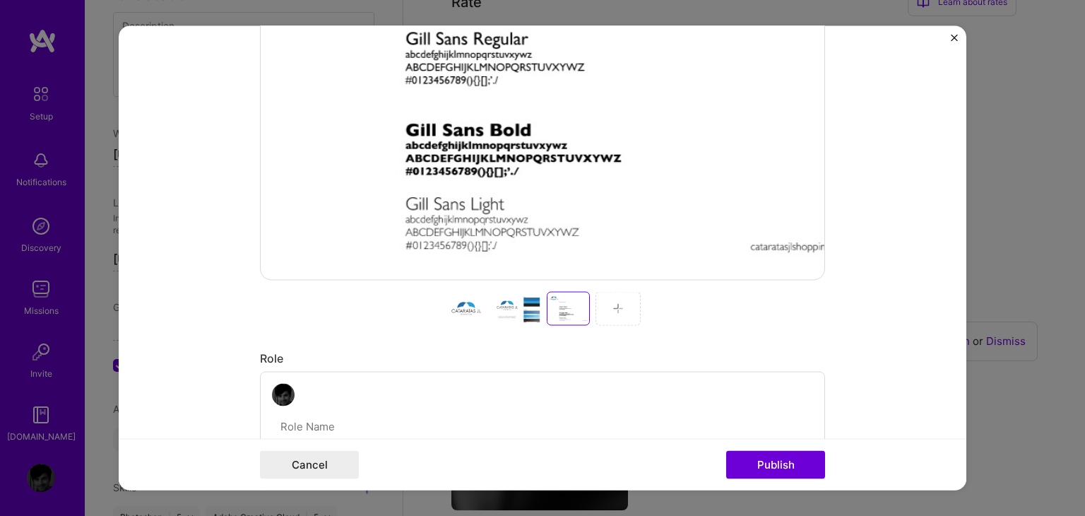
click at [615, 310] on img at bounding box center [618, 308] width 11 height 11
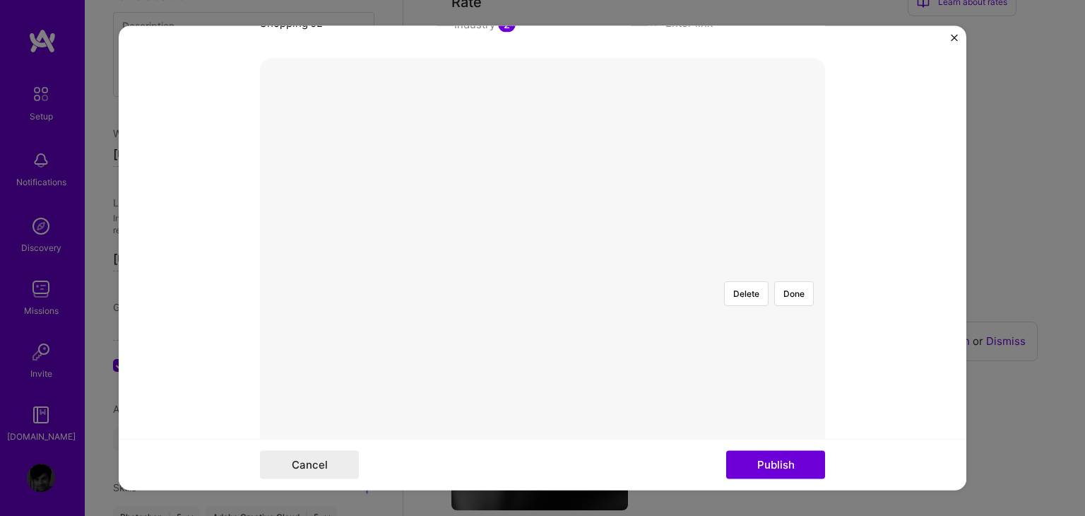
scroll to position [283, 0]
click at [746, 289] on div at bounding box center [833, 396] width 495 height 372
click at [789, 210] on div at bounding box center [833, 396] width 495 height 372
click at [791, 221] on button "Done" at bounding box center [794, 233] width 40 height 25
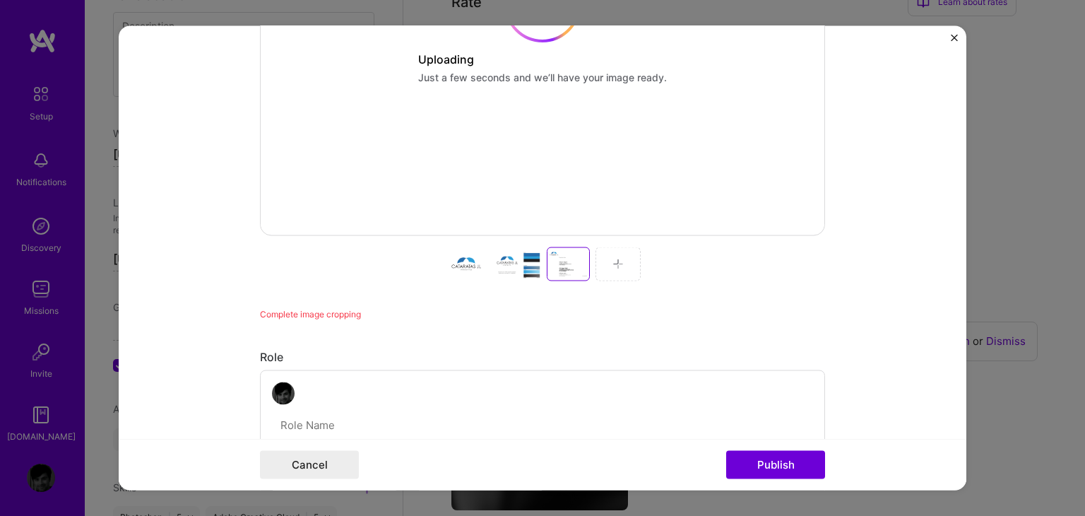
scroll to position [495, 0]
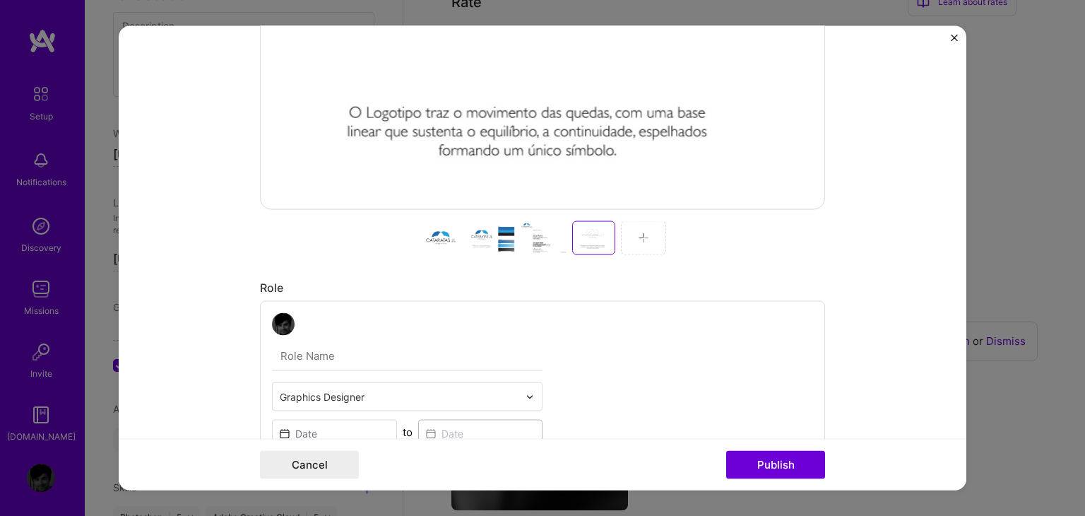
click at [636, 243] on div at bounding box center [643, 238] width 45 height 34
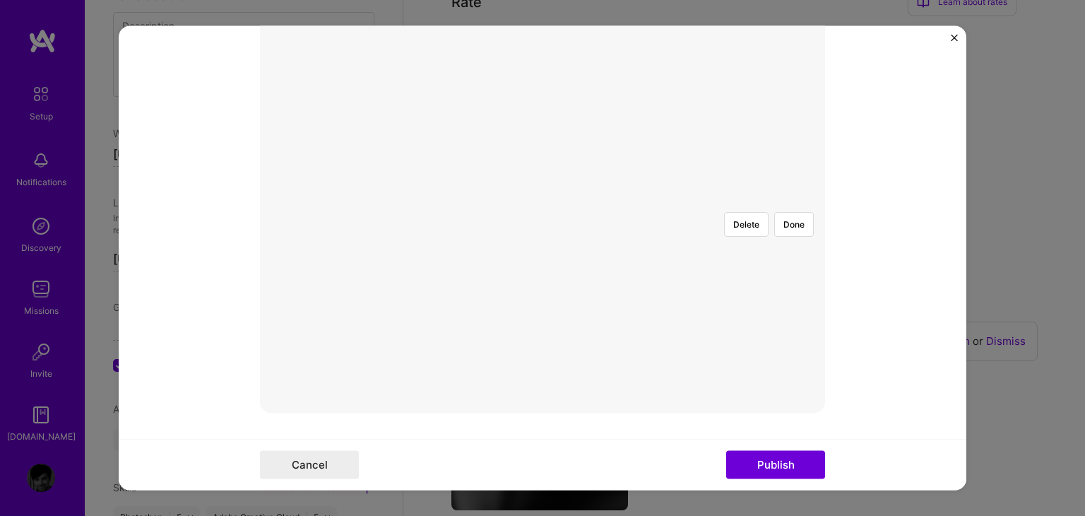
scroll to position [212, 0]
click at [718, 326] on div at bounding box center [813, 467] width 495 height 372
click at [789, 292] on button "Done" at bounding box center [794, 304] width 40 height 25
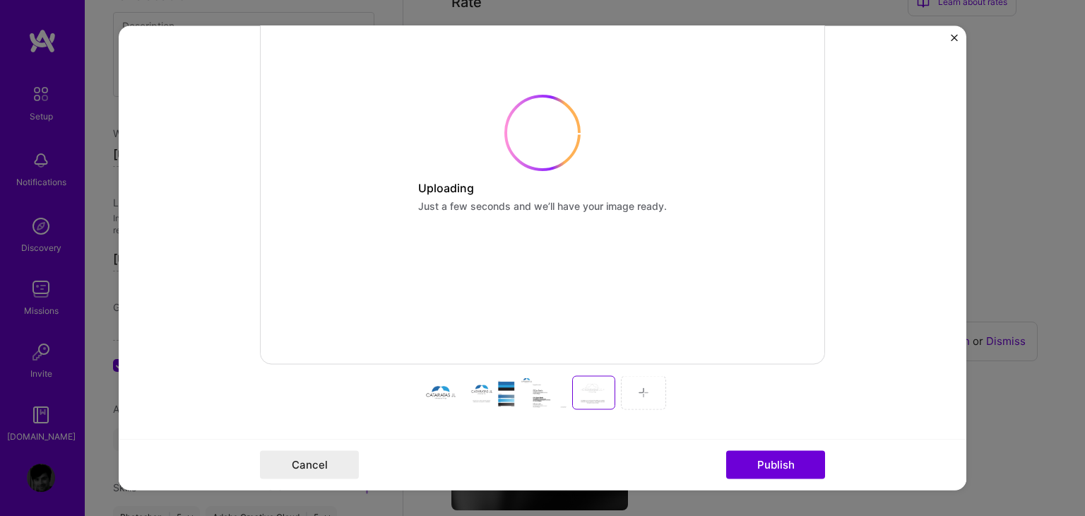
scroll to position [353, 0]
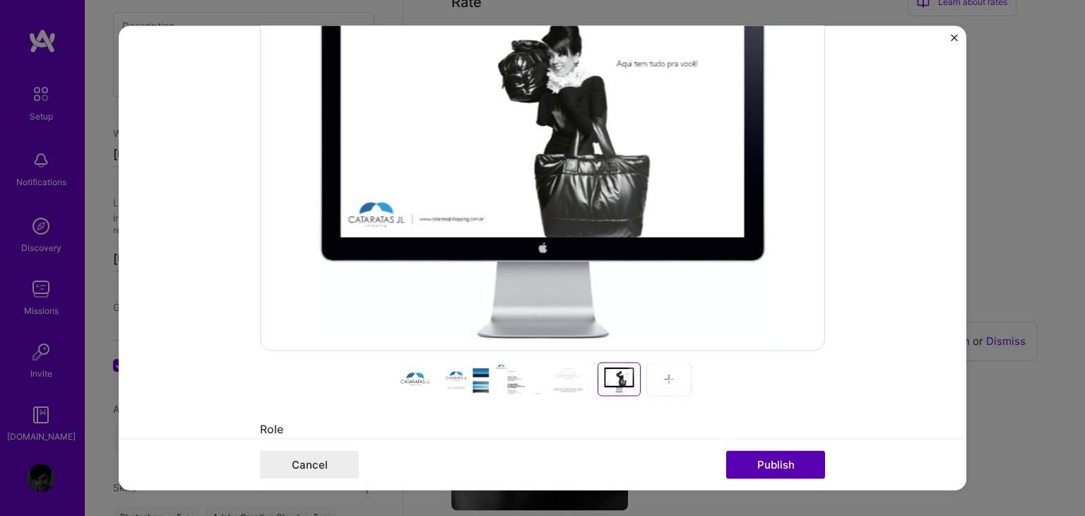
click at [773, 464] on button "Publish" at bounding box center [775, 465] width 99 height 28
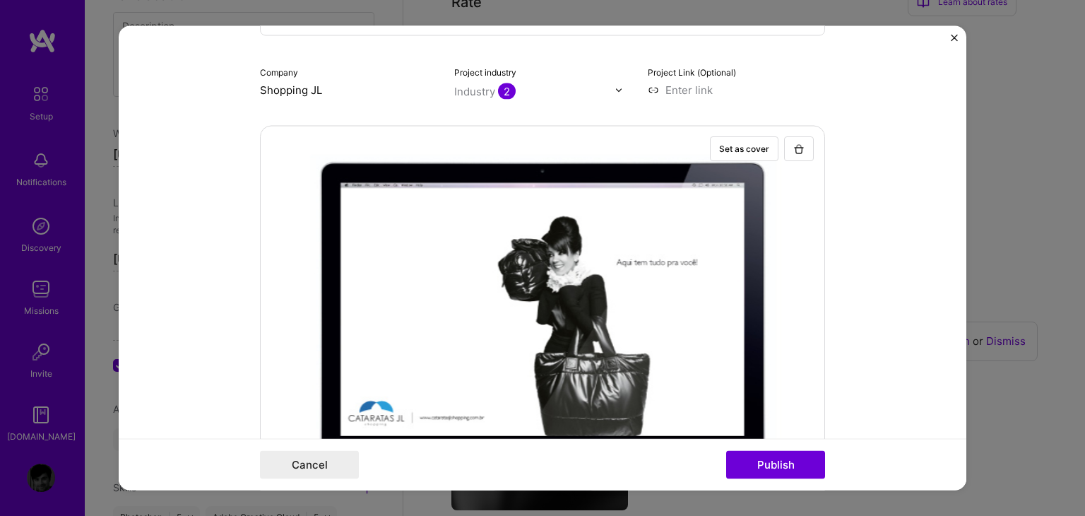
scroll to position [170, 0]
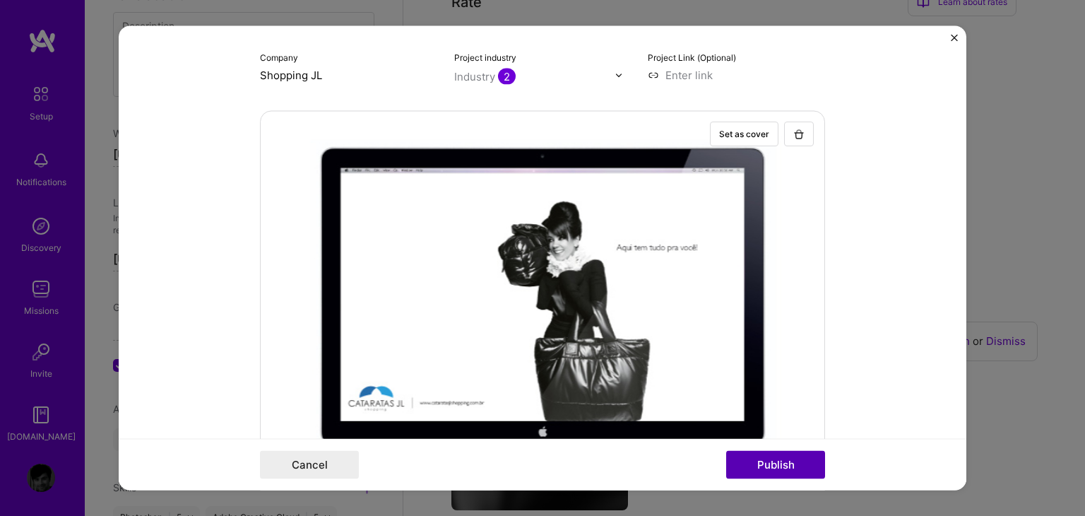
type input "Branding - Shopping JL"
click at [783, 466] on button "Publish" at bounding box center [775, 465] width 99 height 28
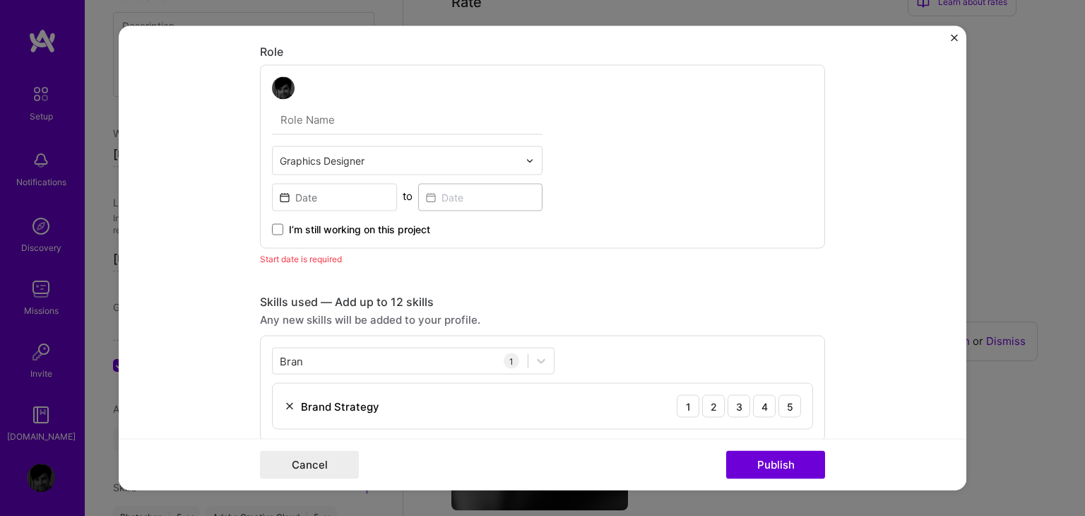
scroll to position [748, 0]
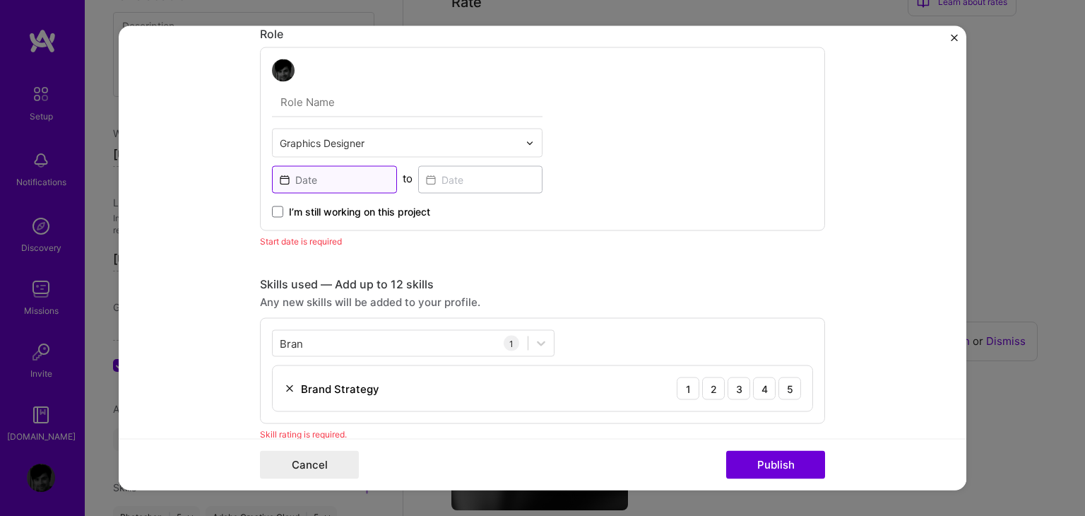
click at [334, 176] on input at bounding box center [334, 180] width 125 height 28
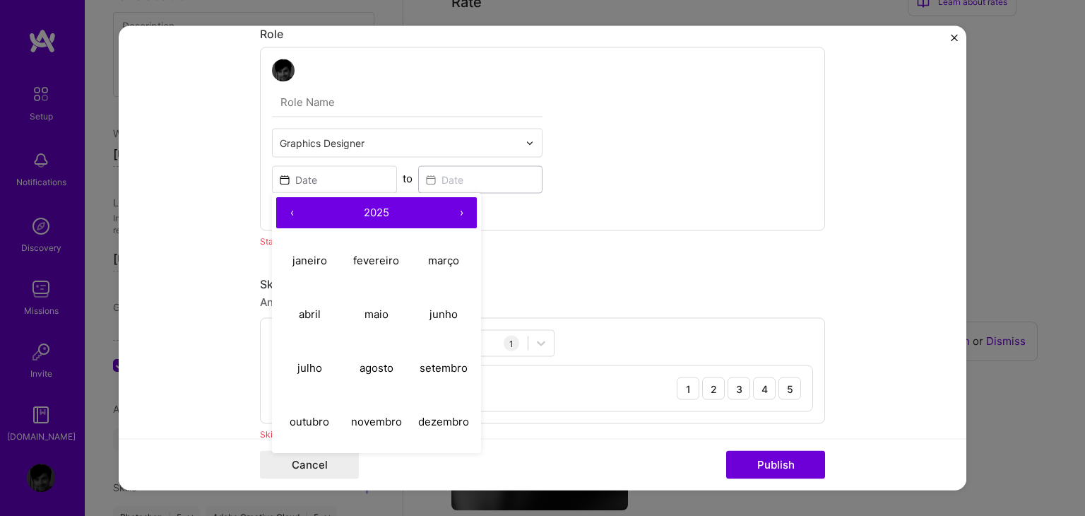
click at [364, 210] on span "2025" at bounding box center [376, 212] width 25 height 13
click at [285, 208] on button "‹" at bounding box center [291, 213] width 31 height 31
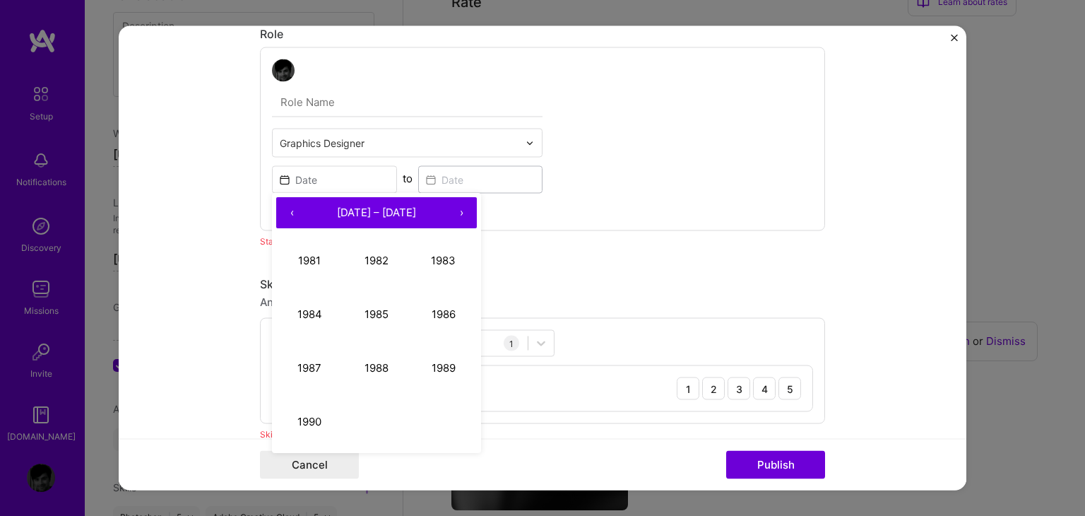
click at [456, 218] on button "›" at bounding box center [461, 213] width 31 height 31
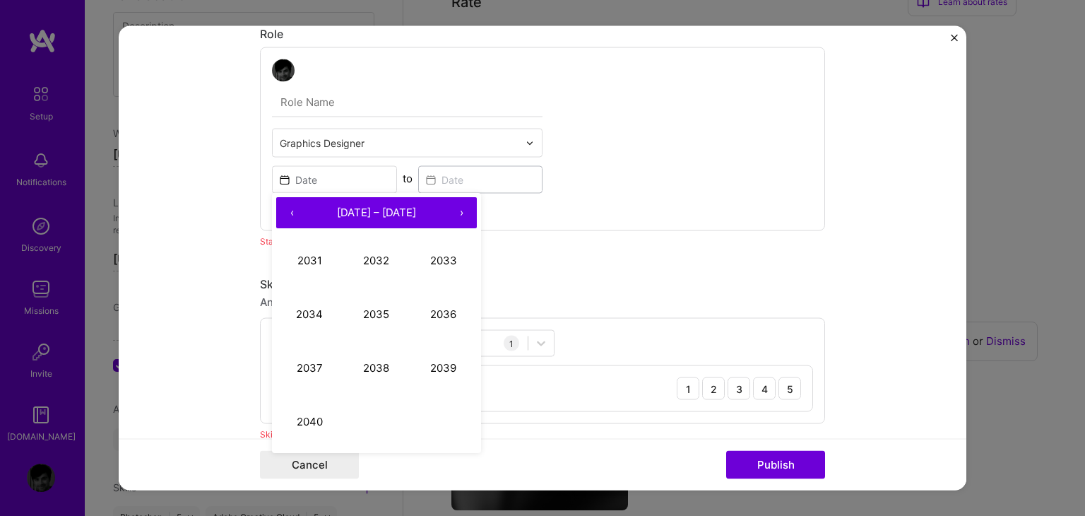
click at [283, 211] on button "‹" at bounding box center [291, 213] width 31 height 31
click at [463, 208] on button "›" at bounding box center [461, 213] width 31 height 31
click at [280, 206] on button "‹" at bounding box center [291, 213] width 31 height 31
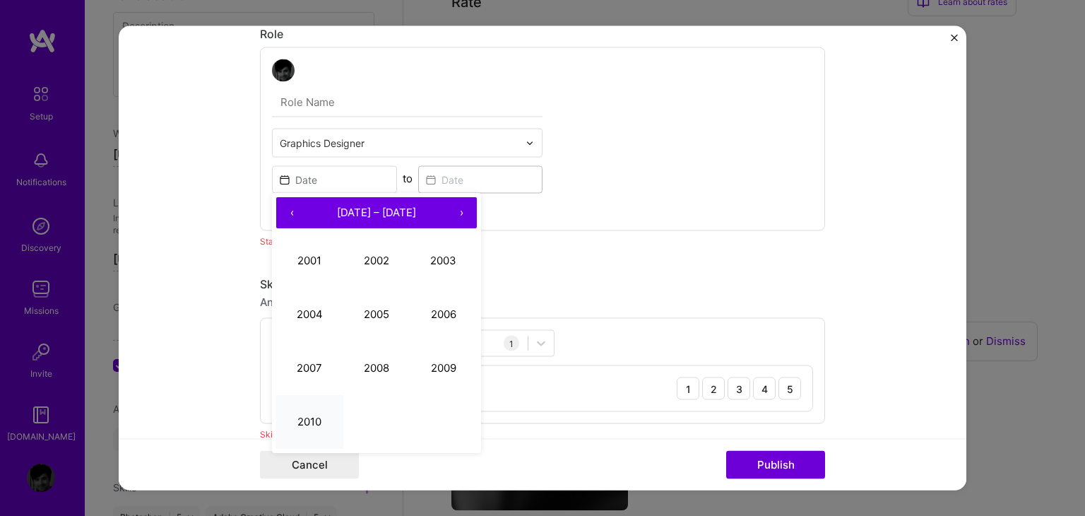
click at [311, 412] on button "2010" at bounding box center [309, 422] width 67 height 54
click at [377, 261] on abbr "fevereiro" at bounding box center [376, 260] width 46 height 13
type input "[DATE]"
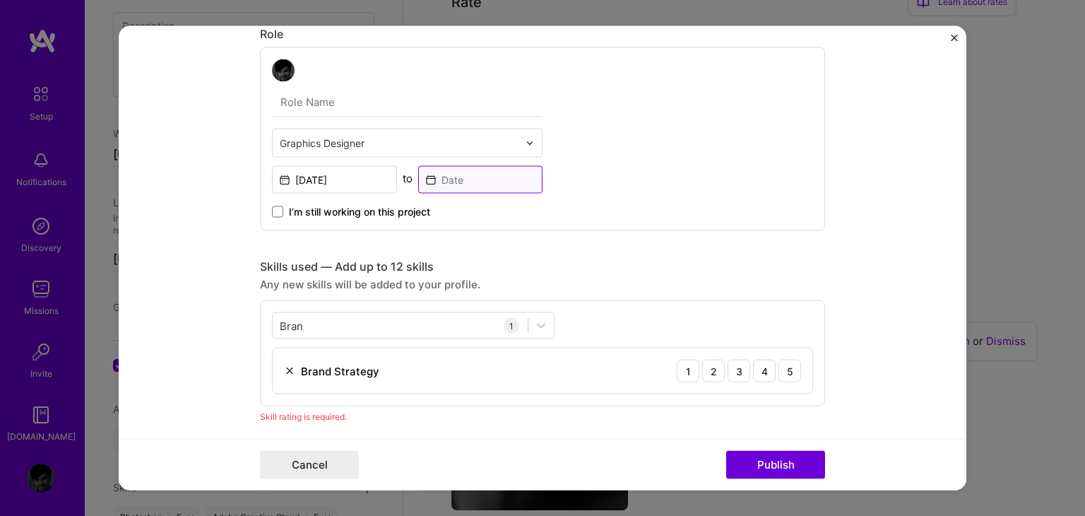
click at [461, 179] on input at bounding box center [480, 180] width 125 height 28
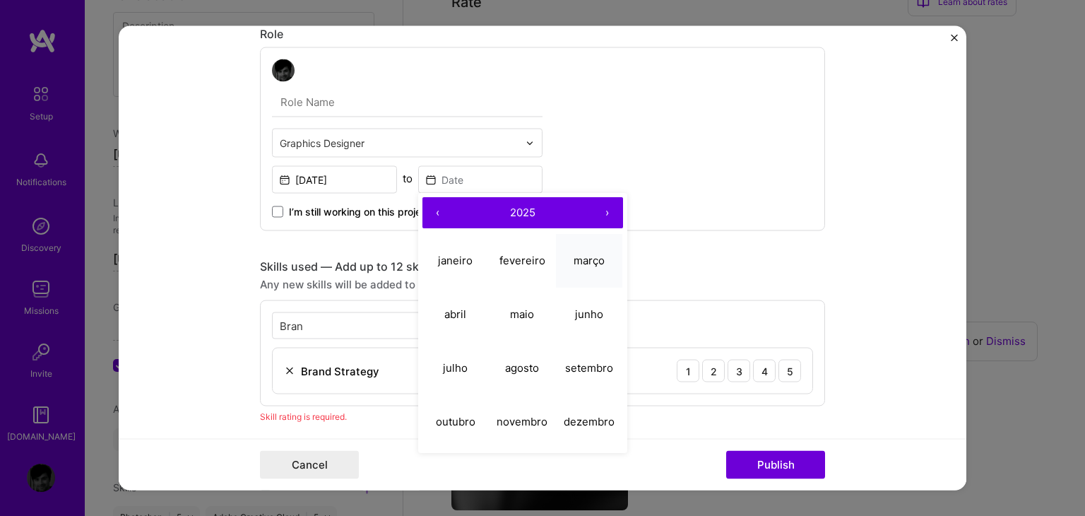
click at [584, 268] on button "março" at bounding box center [589, 261] width 67 height 54
type input "[DATE]"
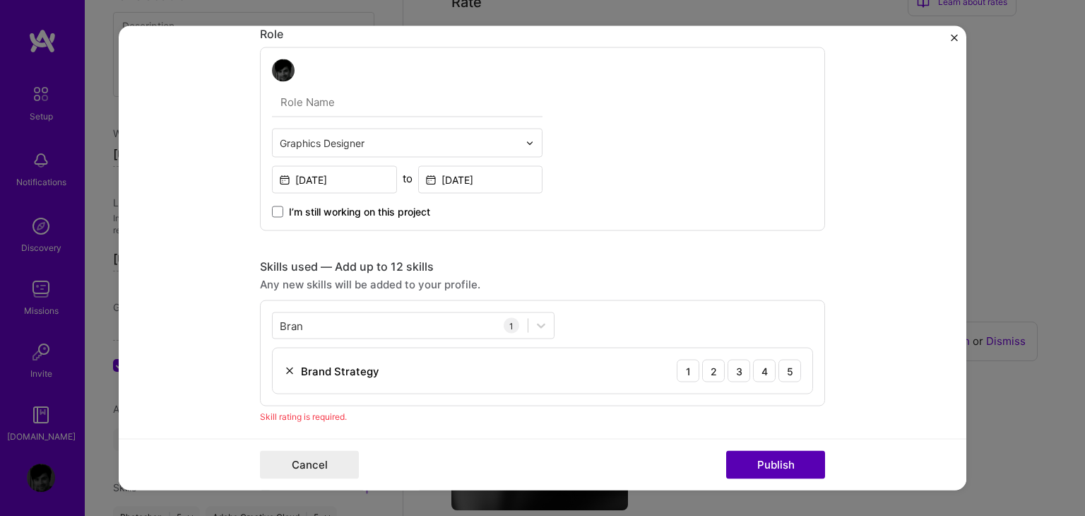
click at [761, 462] on button "Publish" at bounding box center [775, 465] width 99 height 28
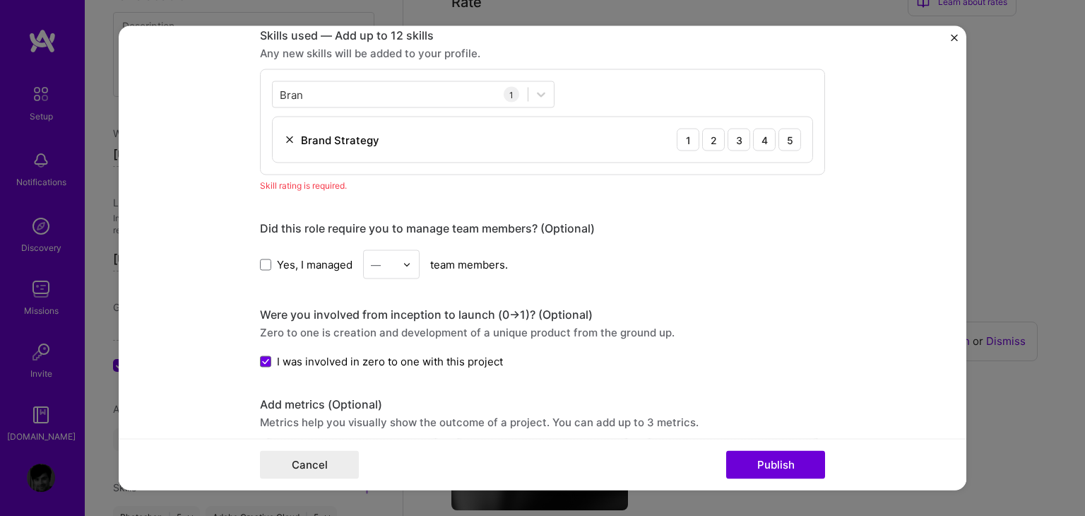
scroll to position [980, 0]
click at [324, 184] on div "Skill rating is required." at bounding box center [542, 184] width 565 height 15
click at [384, 189] on div "Skill rating is required." at bounding box center [542, 184] width 565 height 15
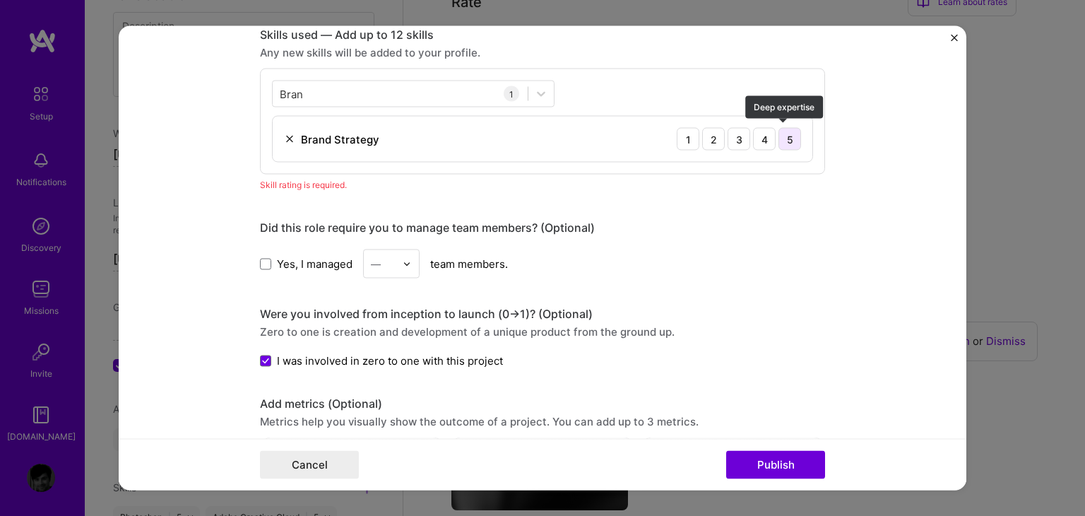
click at [784, 139] on div "5" at bounding box center [790, 139] width 23 height 23
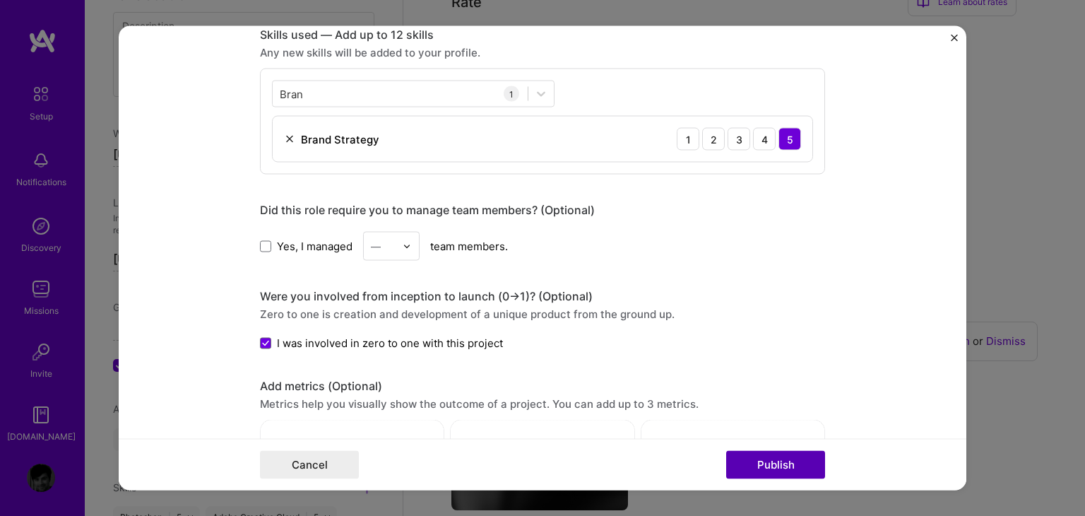
click at [781, 464] on button "Publish" at bounding box center [775, 465] width 99 height 28
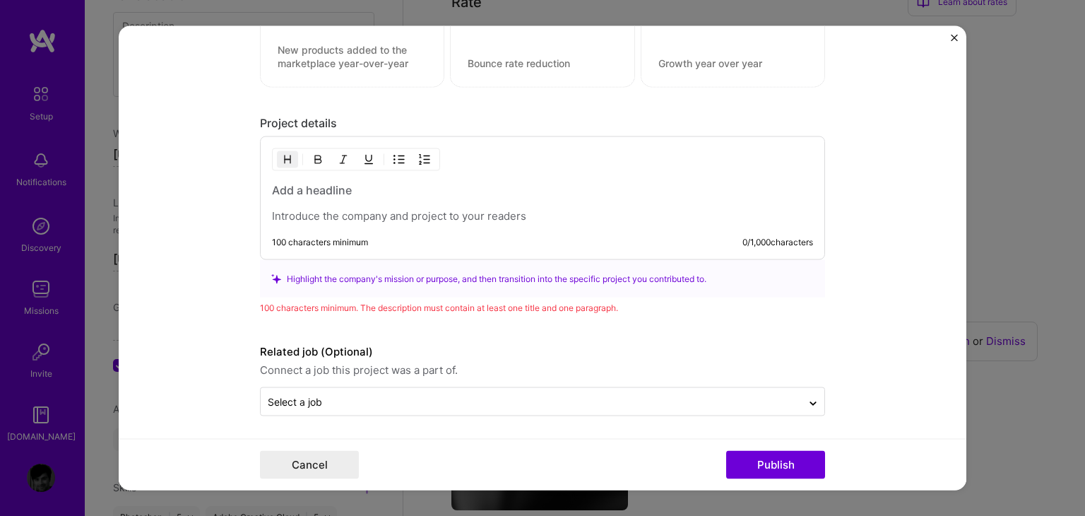
scroll to position [1427, 0]
click at [345, 182] on h3 at bounding box center [542, 190] width 541 height 16
click at [790, 464] on button "Publish" at bounding box center [775, 465] width 99 height 28
click at [379, 276] on div "Highlight the company's mission or purpose, and then transition into the specif…" at bounding box center [542, 278] width 543 height 15
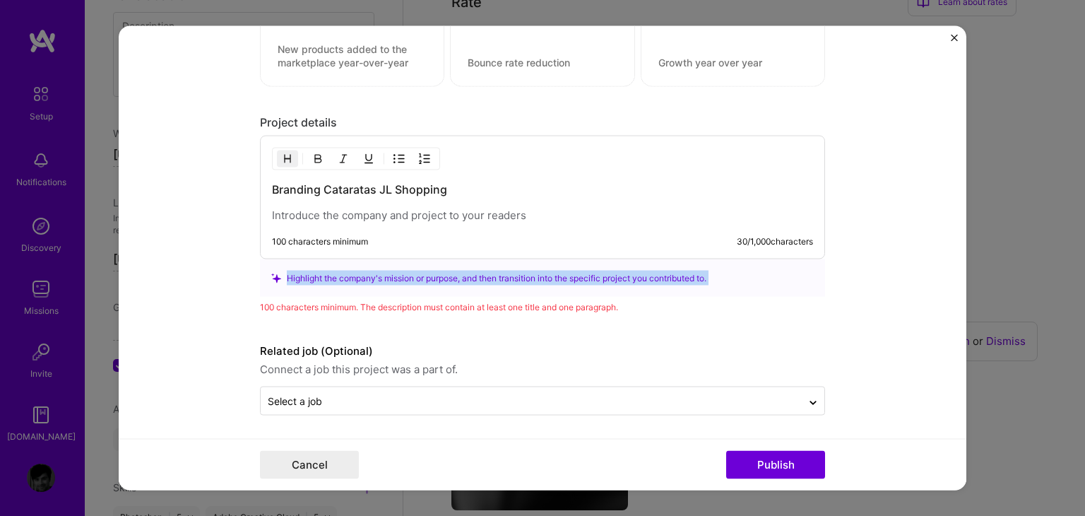
click at [379, 276] on div "Highlight the company's mission or purpose, and then transition into the specif…" at bounding box center [542, 278] width 543 height 15
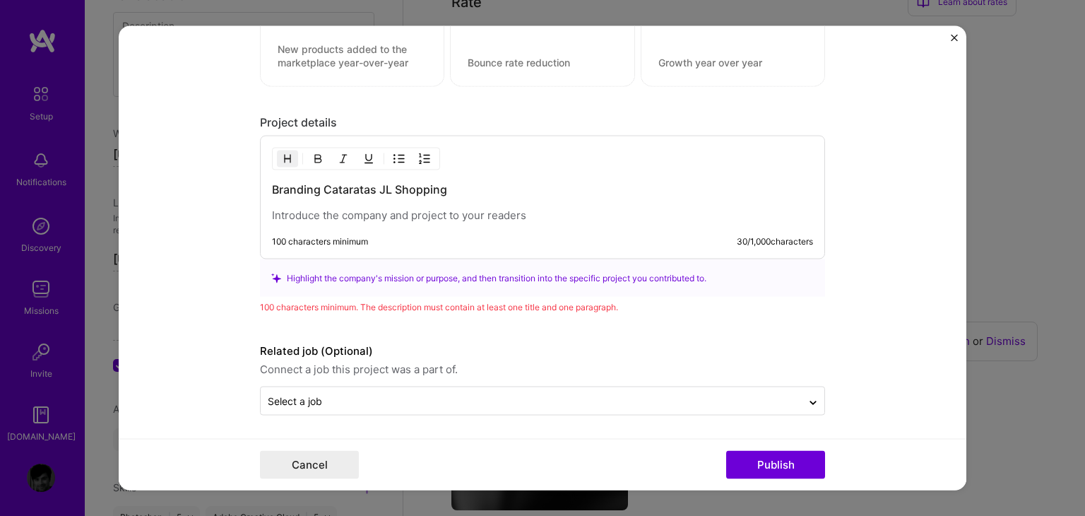
click at [478, 184] on h3 "Branding Cataratas JL Shopping" at bounding box center [542, 190] width 541 height 16
drag, startPoint x: 408, startPoint y: 179, endPoint x: 521, endPoint y: 199, distance: 114.0
click at [295, 166] on div "Branding Cataratas JL Shopping 100 characters minimum 30 / 1,000 characters" at bounding box center [542, 198] width 565 height 124
click at [531, 201] on div "Branding Cataratas JL Shopping" at bounding box center [542, 202] width 541 height 41
click at [262, 271] on div "Highlight the company's mission or purpose, and then transition into the specif…" at bounding box center [542, 277] width 565 height 37
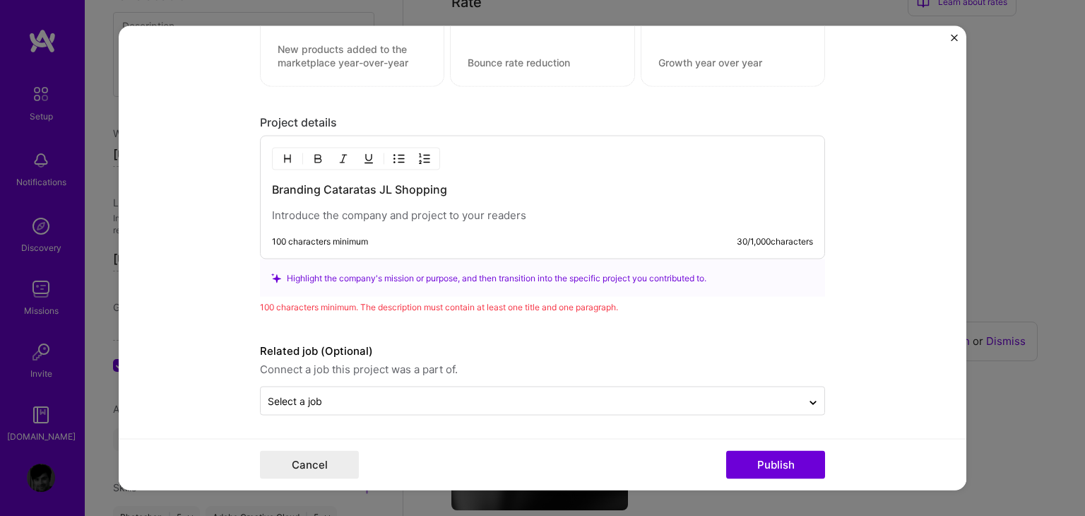
click at [461, 187] on h3 "Branding Cataratas JL Shopping" at bounding box center [542, 190] width 541 height 16
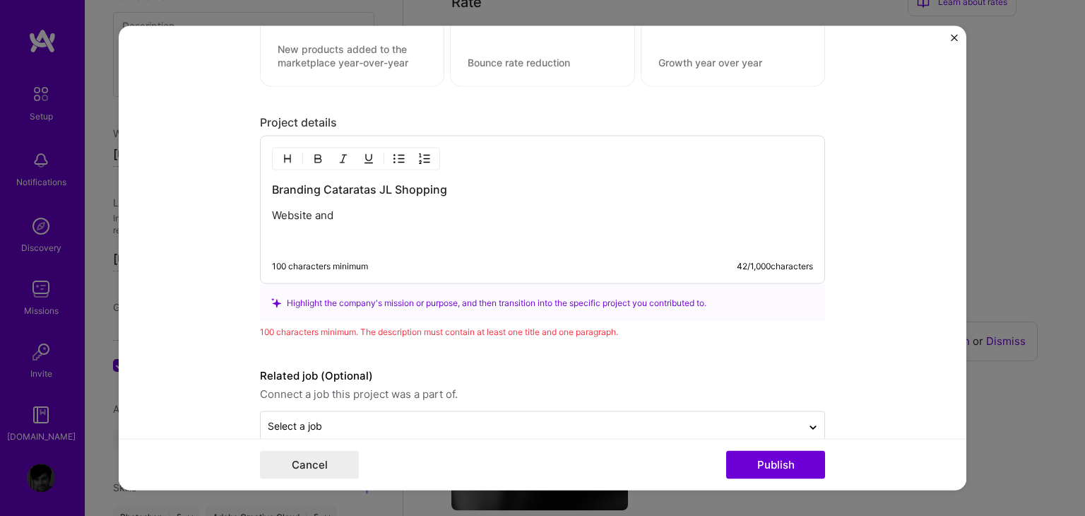
click at [348, 121] on div "Project details" at bounding box center [542, 122] width 565 height 15
drag, startPoint x: 518, startPoint y: 245, endPoint x: 521, endPoint y: 252, distance: 7.6
click at [519, 245] on div "Branding Cataratas JL Shopping Website and 100 characters minimum 42 / 1,000 ch…" at bounding box center [542, 210] width 565 height 148
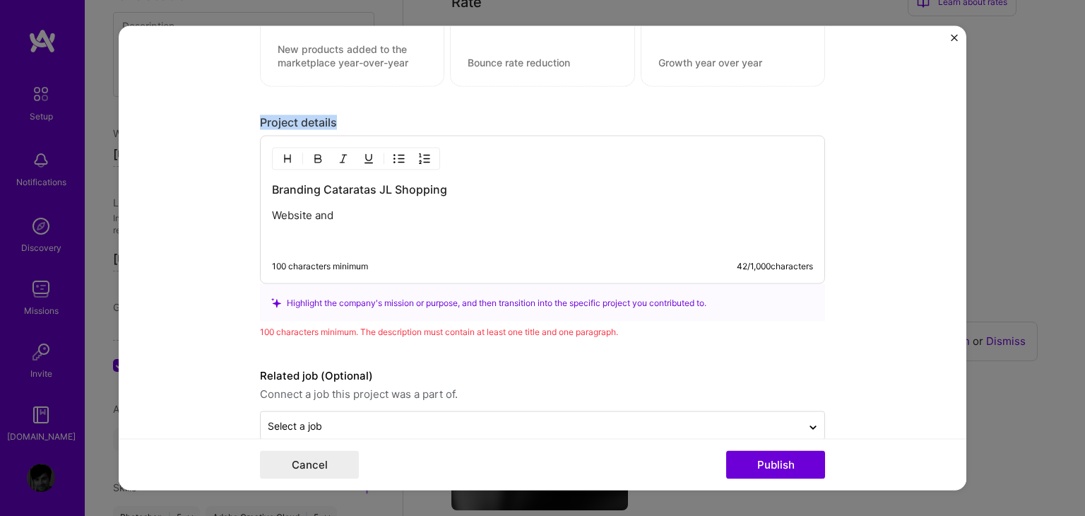
drag, startPoint x: 331, startPoint y: 122, endPoint x: 237, endPoint y: 114, distance: 93.6
click at [237, 114] on form "Project title Branding - Shopping JL Company Shopping JL Project industry Indus…" at bounding box center [543, 258] width 848 height 464
copy div "Project details"
drag, startPoint x: 291, startPoint y: 188, endPoint x: 237, endPoint y: 149, distance: 66.9
click at [235, 146] on form "Project title Branding - Shopping JL Company Shopping JL Project industry Indus…" at bounding box center [543, 258] width 848 height 464
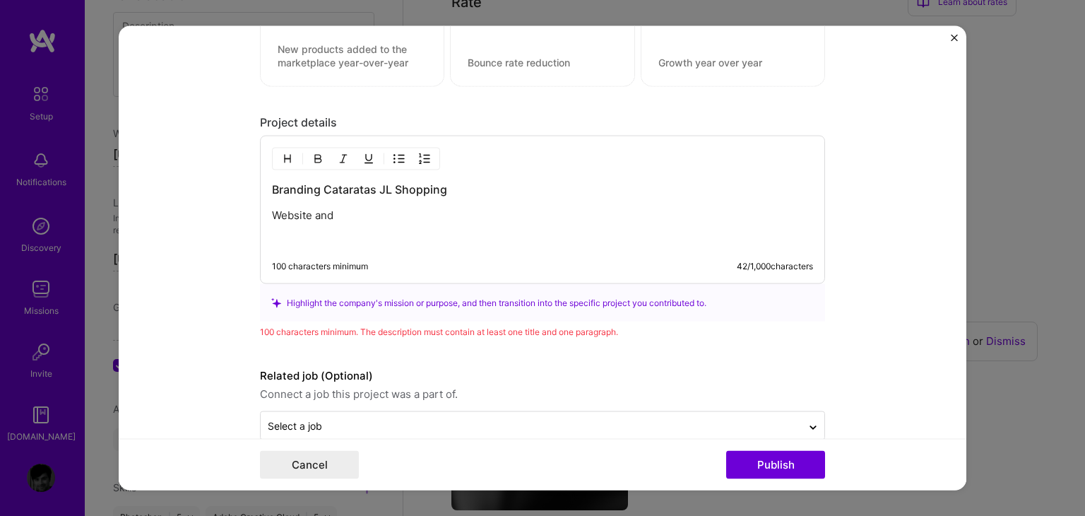
click at [334, 203] on div "Branding Cataratas JL Shopping Website and" at bounding box center [542, 215] width 541 height 66
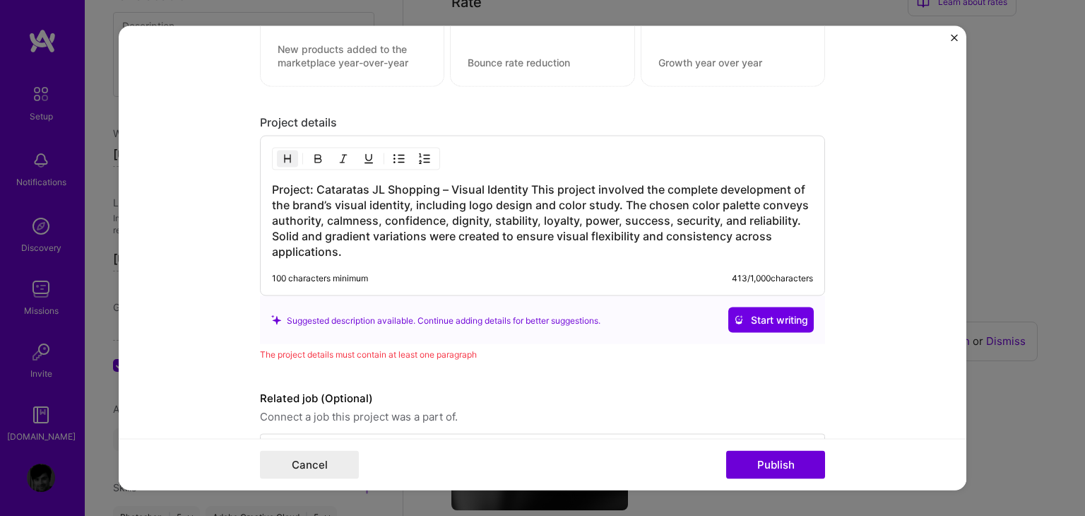
click at [526, 184] on h3 "Project: Cataratas JL Shopping – Visual Identity This project involved the comp…" at bounding box center [542, 221] width 541 height 78
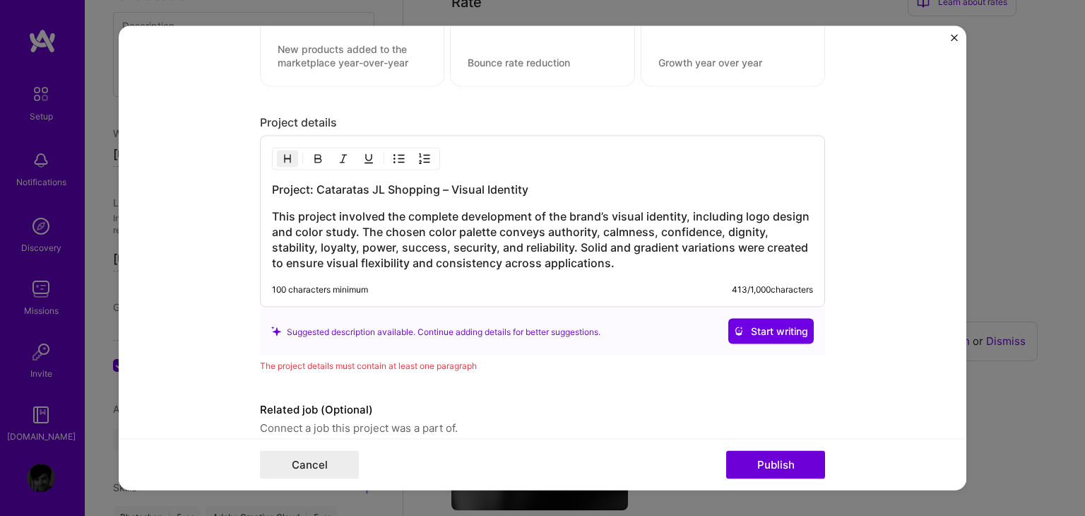
click at [314, 187] on h3 "Project: Cataratas JL Shopping – Visual Identity" at bounding box center [542, 190] width 541 height 16
drag, startPoint x: 312, startPoint y: 187, endPoint x: 562, endPoint y: 186, distance: 250.8
click at [562, 186] on h3 "Project: Cataratas JL Shopping – Visual Identity" at bounding box center [542, 190] width 541 height 16
copy h3 "Cataratas JL Shopping – Visual Identity"
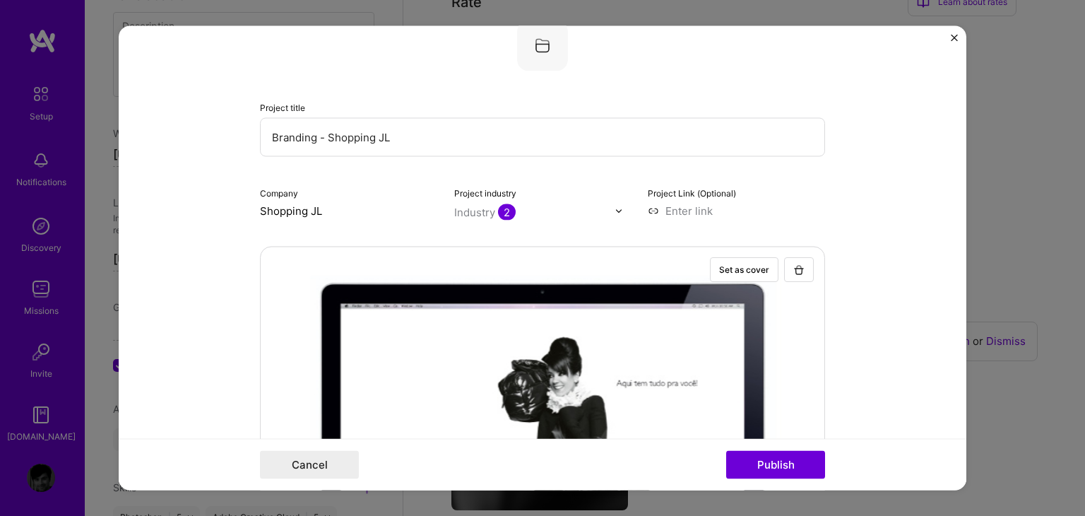
scroll to position [0, 0]
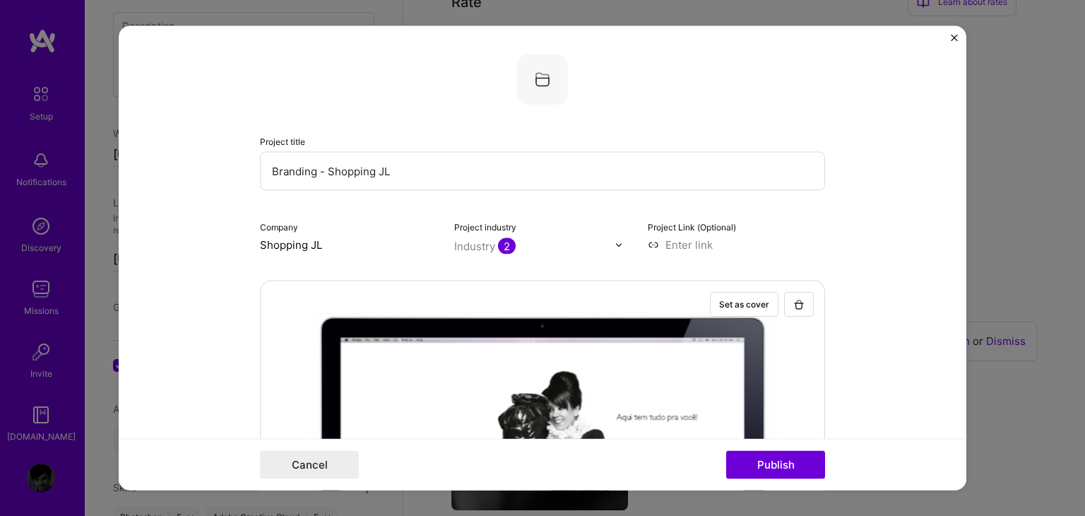
drag, startPoint x: 394, startPoint y: 172, endPoint x: 250, endPoint y: 150, distance: 145.0
click at [250, 150] on form "Project title Branding - Shopping JL Company Shopping JL Project industry Indus…" at bounding box center [543, 258] width 848 height 464
click at [324, 167] on input "Branding - Shopping JL" at bounding box center [542, 171] width 565 height 39
drag, startPoint x: 322, startPoint y: 167, endPoint x: 471, endPoint y: 176, distance: 148.6
click at [471, 176] on input "Branding - Shopping JL" at bounding box center [542, 171] width 565 height 39
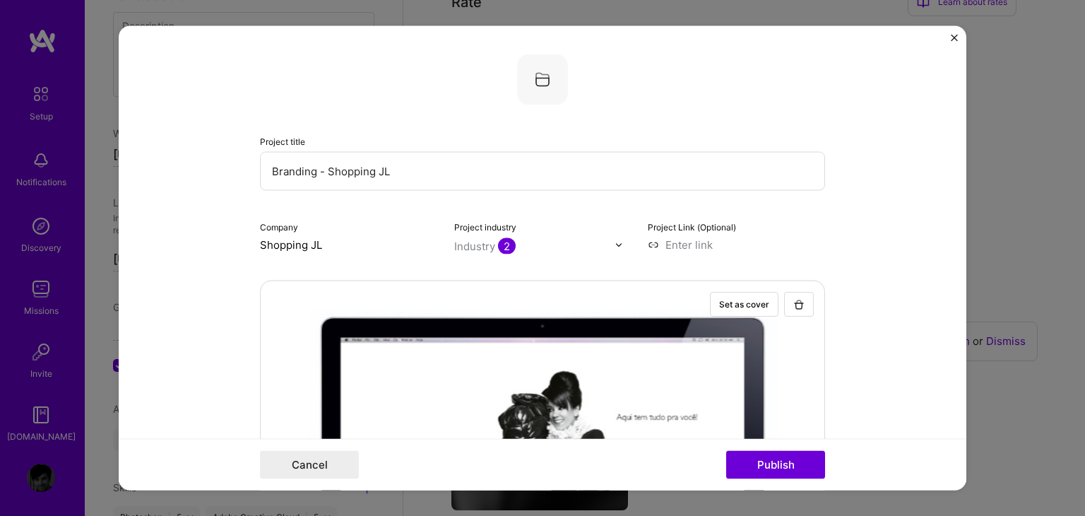
paste input "Cataratas JL Shopping – Visual Identity"
drag, startPoint x: 566, startPoint y: 169, endPoint x: 155, endPoint y: 134, distance: 412.0
click at [155, 134] on form "Project title Branding - Cataratas JL Shopping – Visual Identity Company Shoppi…" at bounding box center [543, 258] width 848 height 464
paste input "text"
type input "Cataratas JL Shopping – Visual Identity"
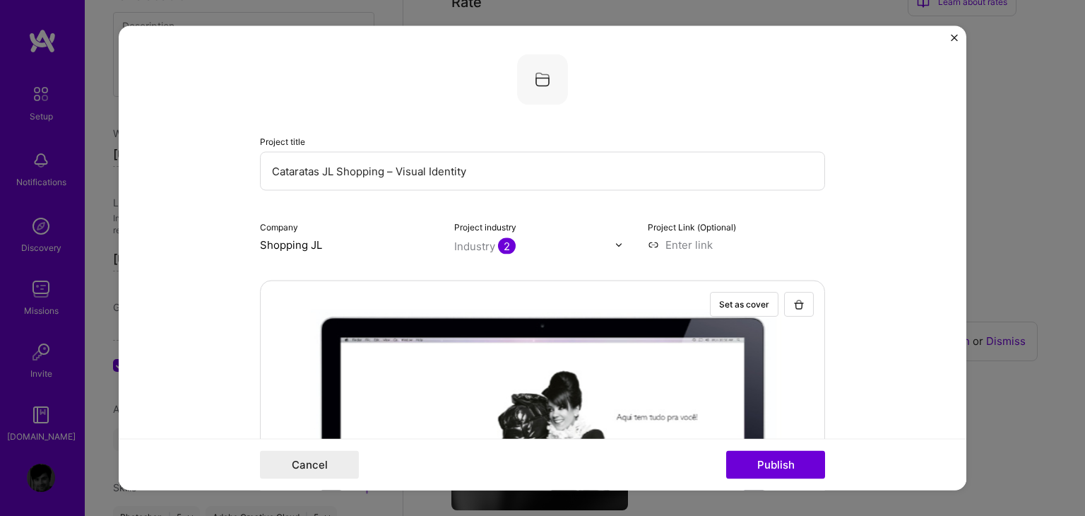
click at [203, 194] on form "Project title Cataratas JL Shopping – Visual Identity Company Shopping JL Proje…" at bounding box center [543, 258] width 848 height 464
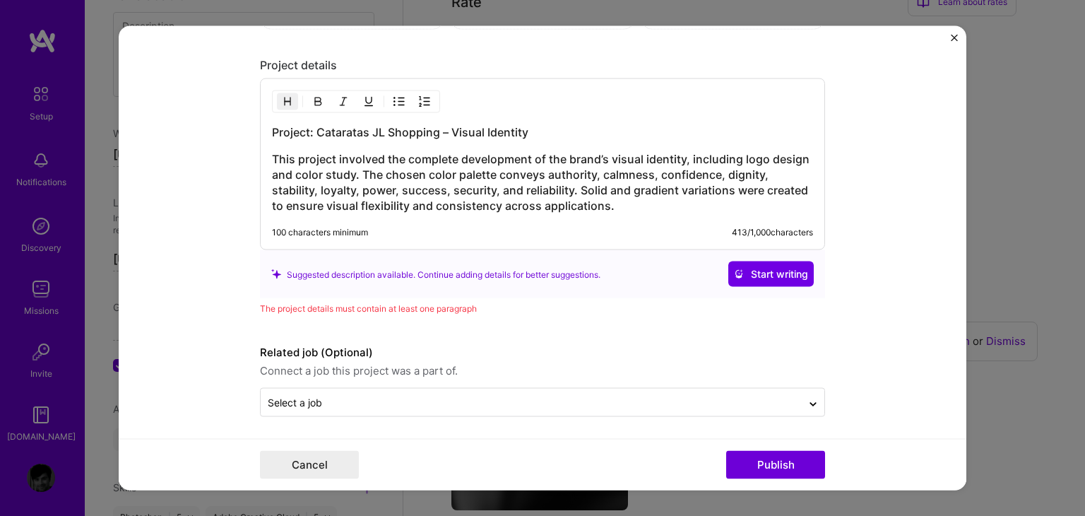
scroll to position [1485, 0]
click at [785, 464] on button "Publish" at bounding box center [775, 465] width 99 height 28
click at [401, 218] on div "Project: Cataratas JL Shopping – Visual Identity This project involved the comp…" at bounding box center [542, 164] width 565 height 172
click at [527, 203] on h3 "This project involved the complete development of the brand’s visual identity, …" at bounding box center [542, 181] width 541 height 62
click at [627, 201] on h3 "This project involved the complete development of the brand’s visual identity, …" at bounding box center [542, 181] width 541 height 62
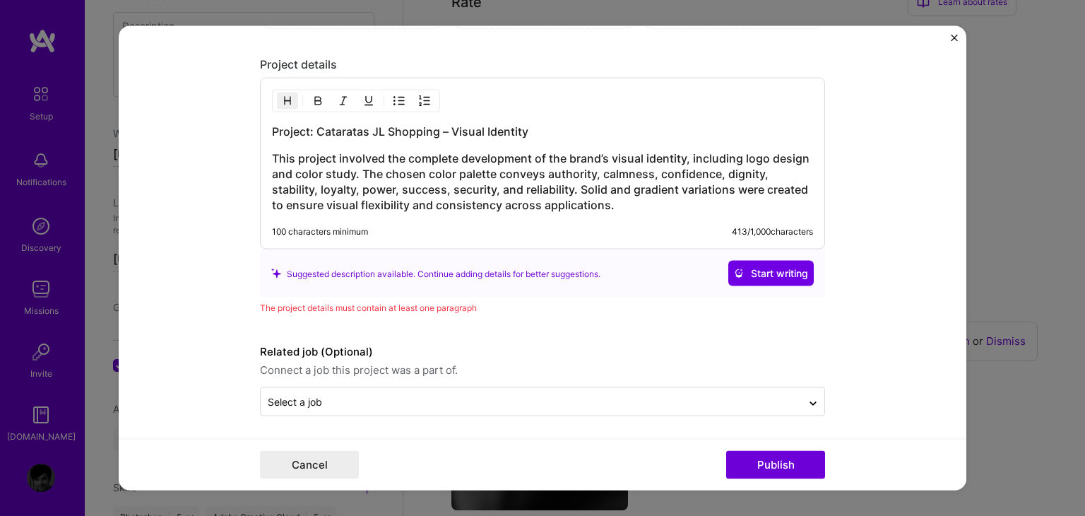
click at [312, 300] on div "The project details must contain at least one paragraph" at bounding box center [542, 307] width 565 height 15
click at [508, 306] on div "The project details must contain at least one paragraph" at bounding box center [542, 307] width 565 height 15
click at [786, 464] on button "Publish" at bounding box center [775, 465] width 99 height 28
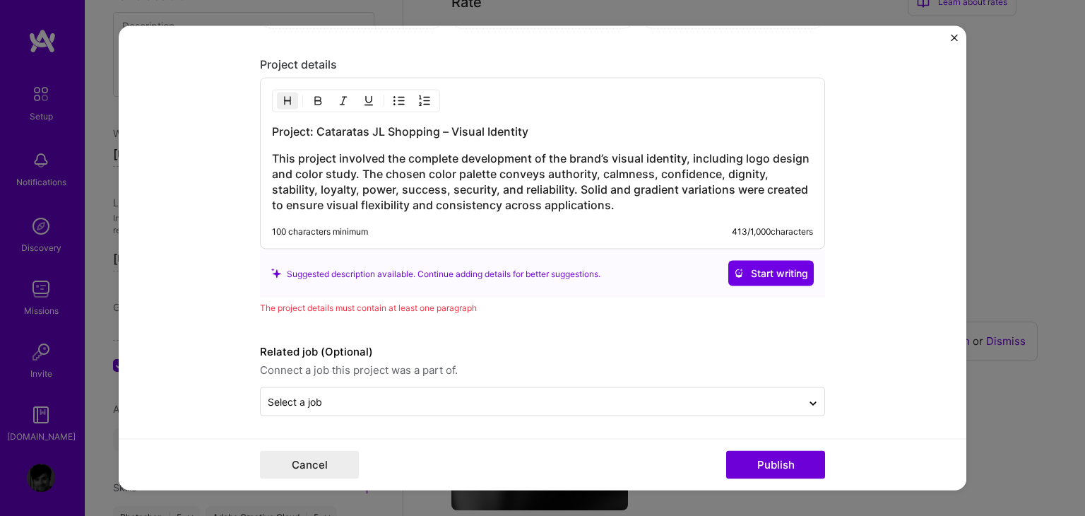
drag, startPoint x: 427, startPoint y: 237, endPoint x: 420, endPoint y: 249, distance: 14.5
click at [425, 239] on div "100 characters minimum 413 / 1,000 characters" at bounding box center [531, 237] width 564 height 23
drag, startPoint x: 422, startPoint y: 261, endPoint x: 574, endPoint y: 281, distance: 153.8
click at [423, 262] on div "Suggested description available. Continue adding details for better suggestions…" at bounding box center [542, 273] width 543 height 25
click at [783, 268] on span "Start writing" at bounding box center [771, 273] width 74 height 14
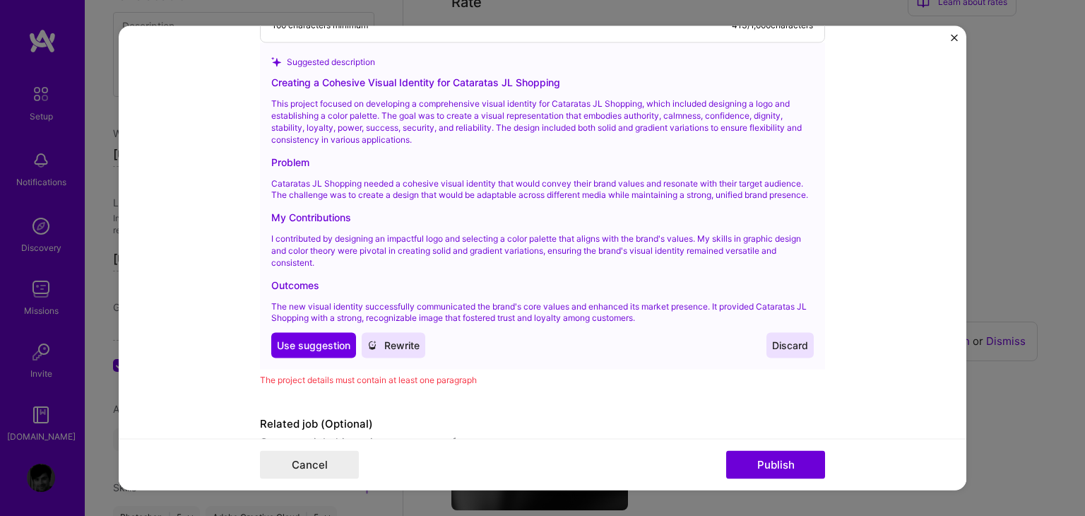
scroll to position [1697, 0]
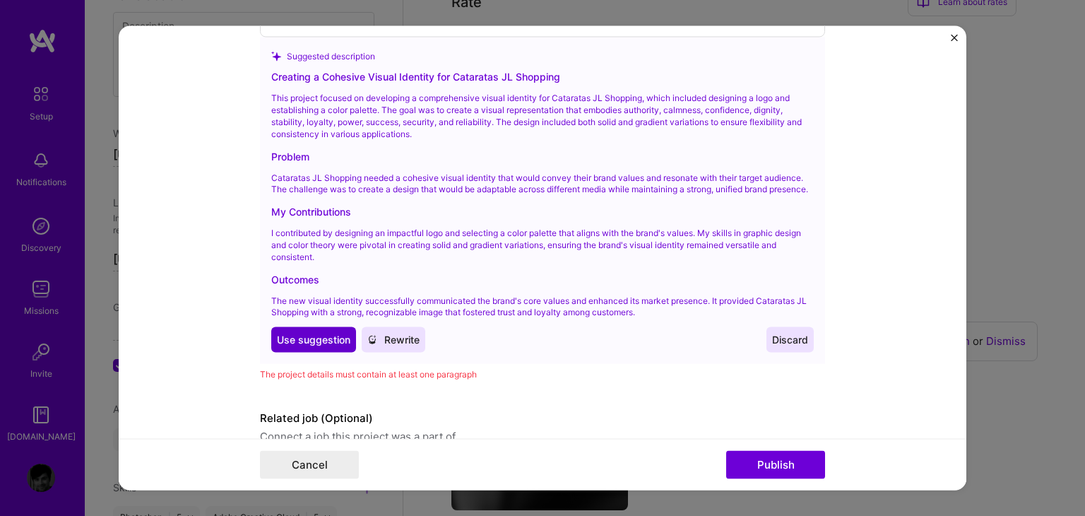
click at [303, 343] on span "Use suggestion" at bounding box center [313, 340] width 73 height 14
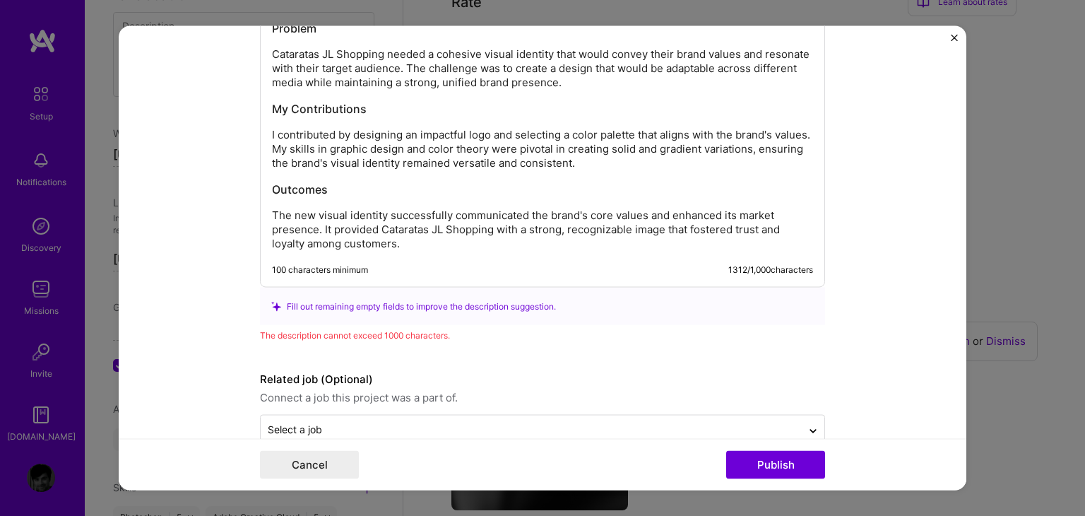
scroll to position [1725, 0]
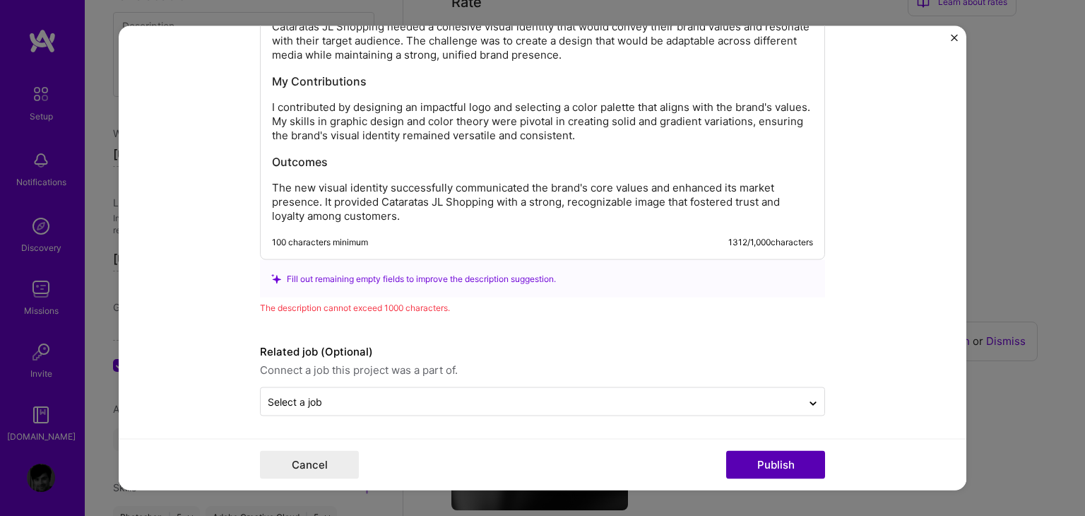
click at [757, 464] on button "Publish" at bounding box center [775, 465] width 99 height 28
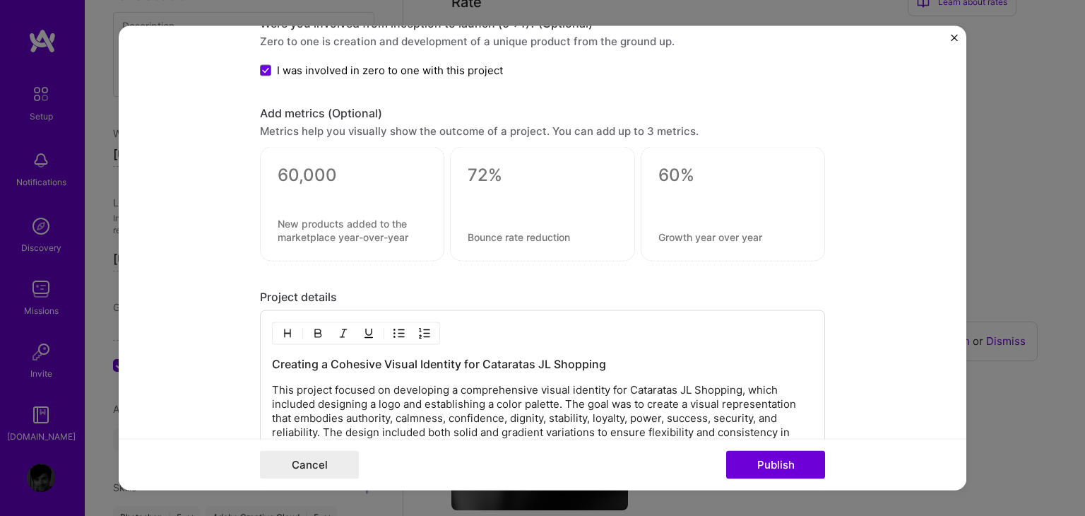
scroll to position [1231, 0]
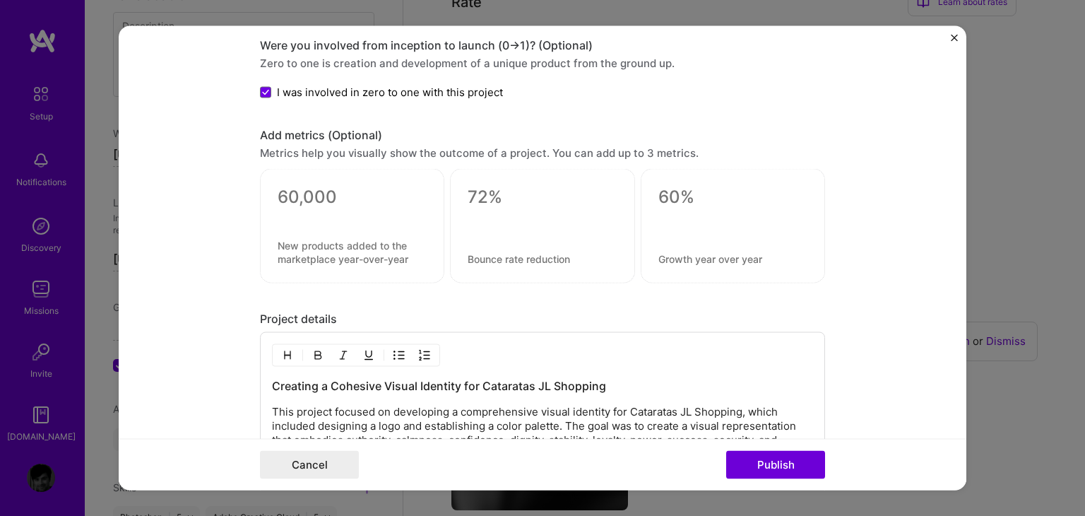
click at [344, 221] on div at bounding box center [352, 226] width 184 height 114
click at [330, 196] on textarea at bounding box center [352, 197] width 149 height 21
click at [164, 167] on form "Project title Cataratas JL Shopping – Visual Identity Company Shopping JL Proje…" at bounding box center [543, 258] width 848 height 464
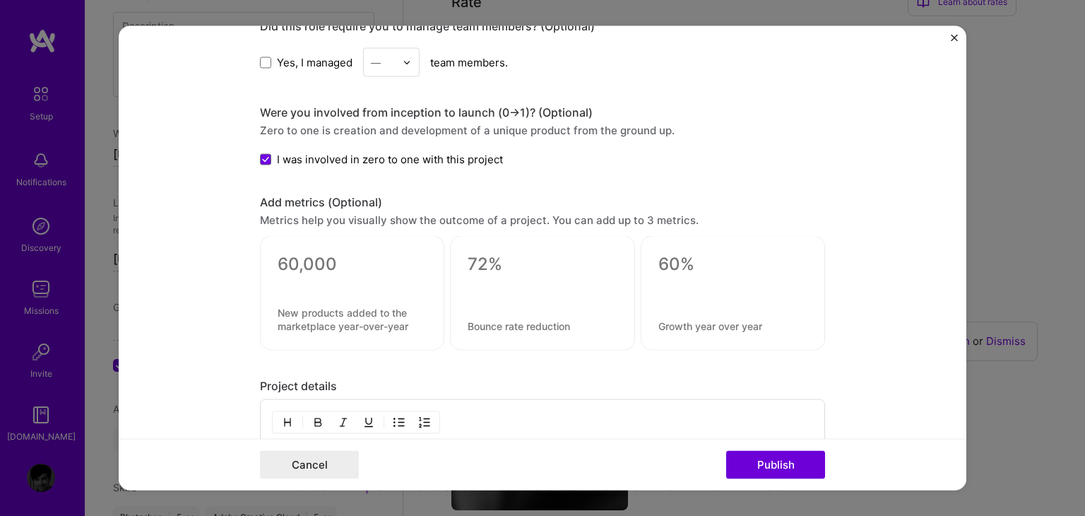
scroll to position [1160, 0]
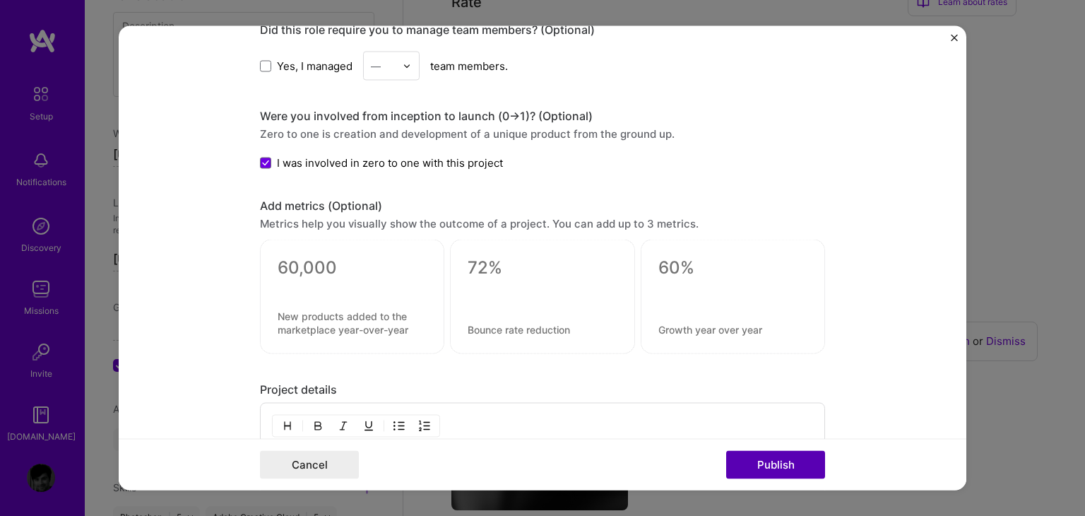
click at [772, 455] on button "Publish" at bounding box center [775, 465] width 99 height 28
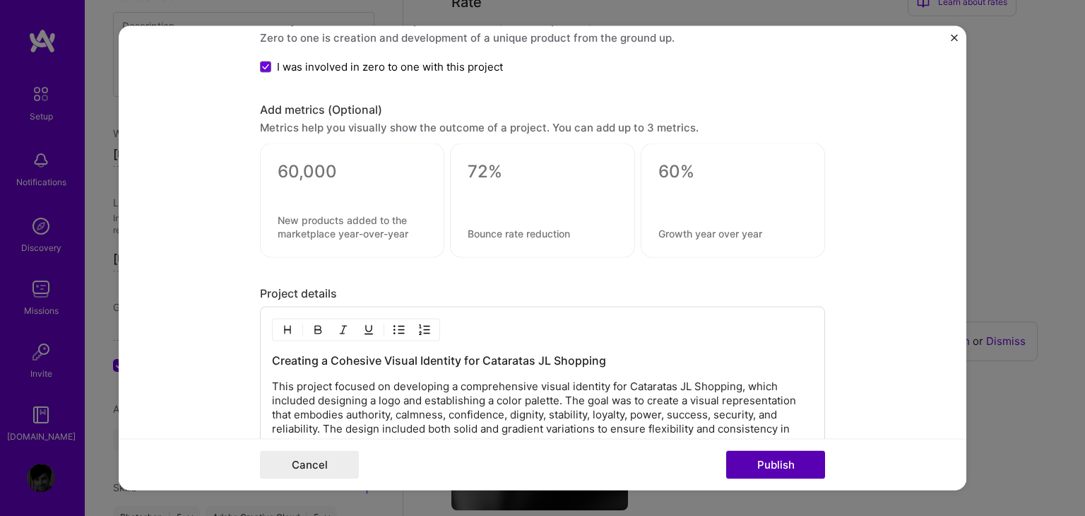
click at [779, 466] on button "Publish" at bounding box center [775, 465] width 99 height 28
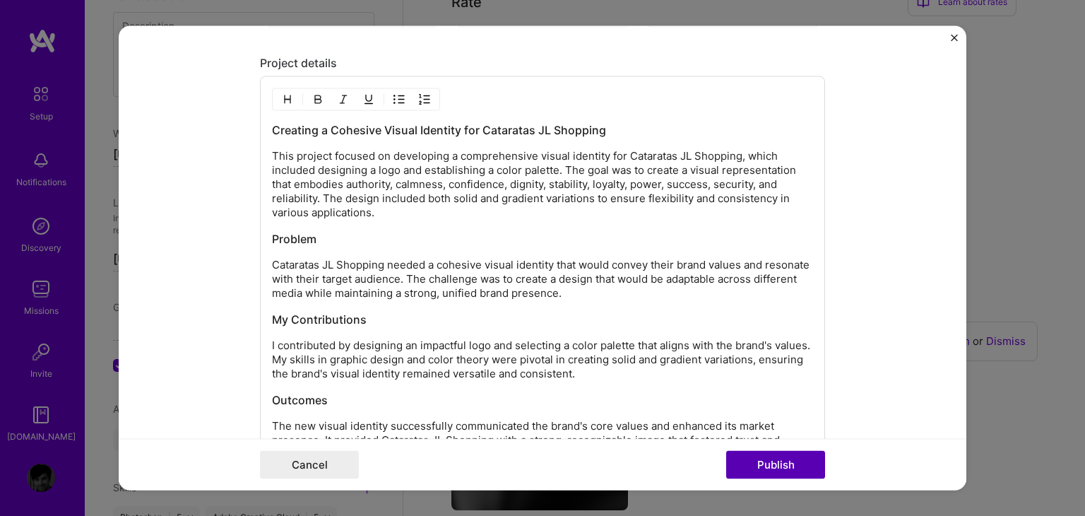
click at [779, 466] on button "Publish" at bounding box center [775, 465] width 99 height 28
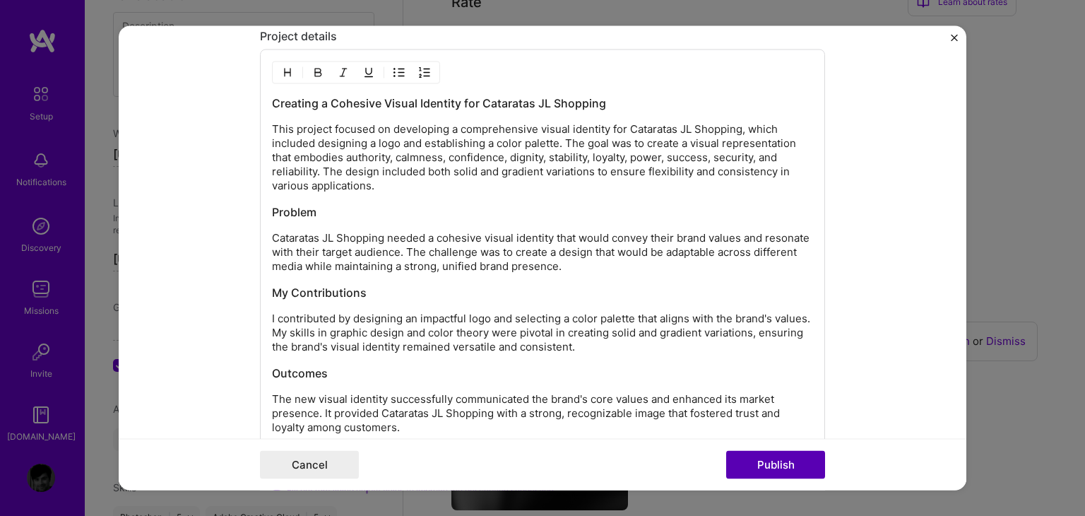
click at [779, 466] on button "Publish" at bounding box center [775, 465] width 99 height 28
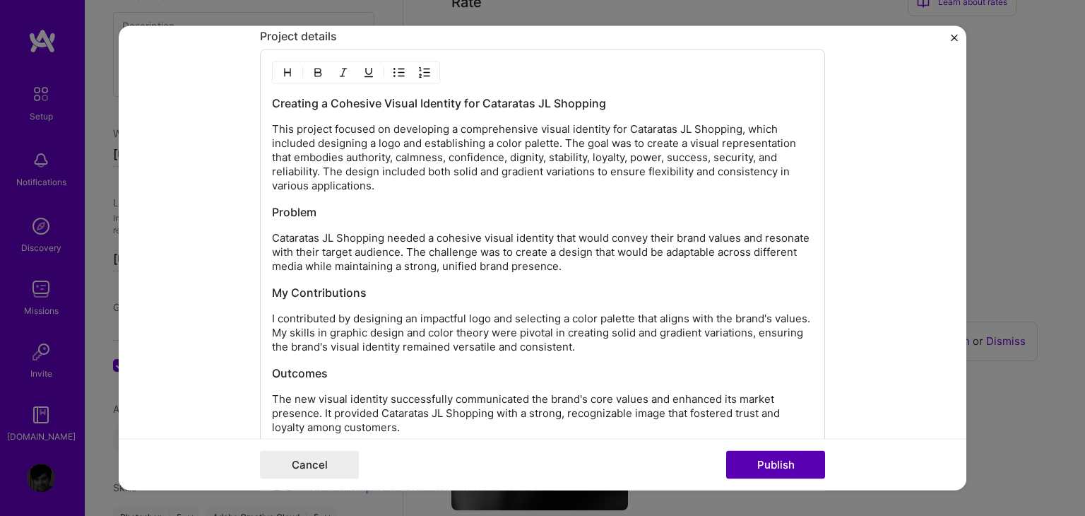
click at [779, 466] on button "Publish" at bounding box center [775, 465] width 99 height 28
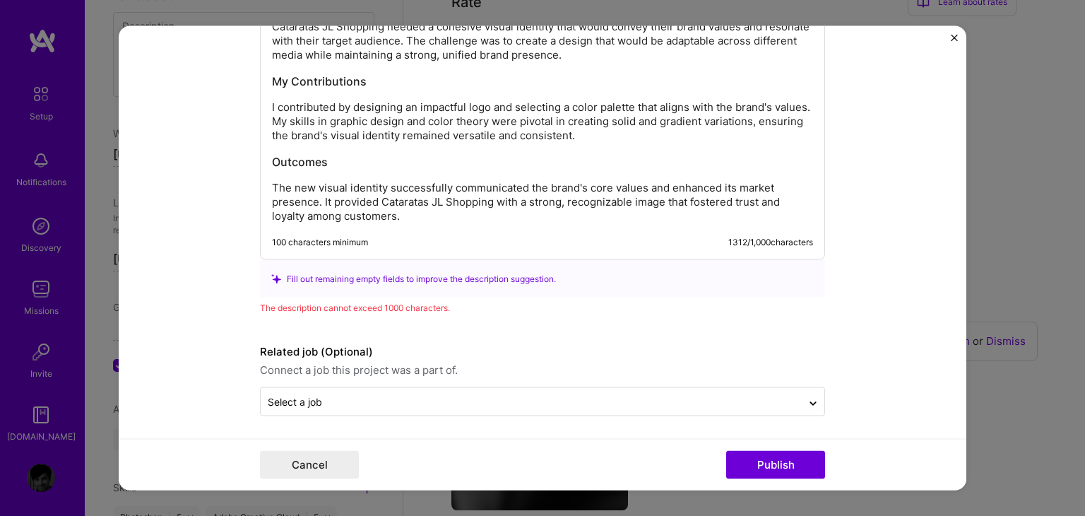
click at [413, 206] on p "The new visual identity successfully communicated the brand's core values and e…" at bounding box center [542, 202] width 541 height 42
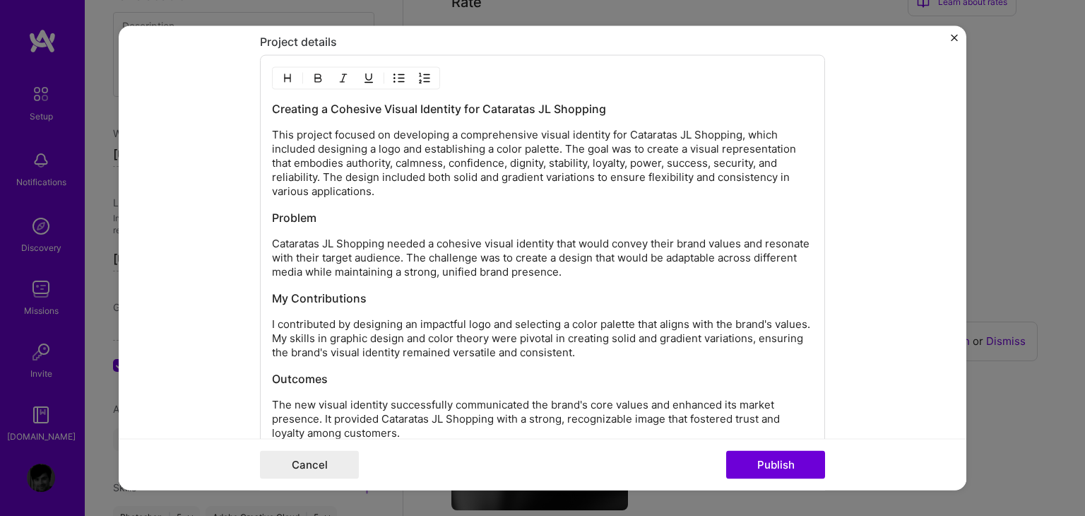
scroll to position [1442, 0]
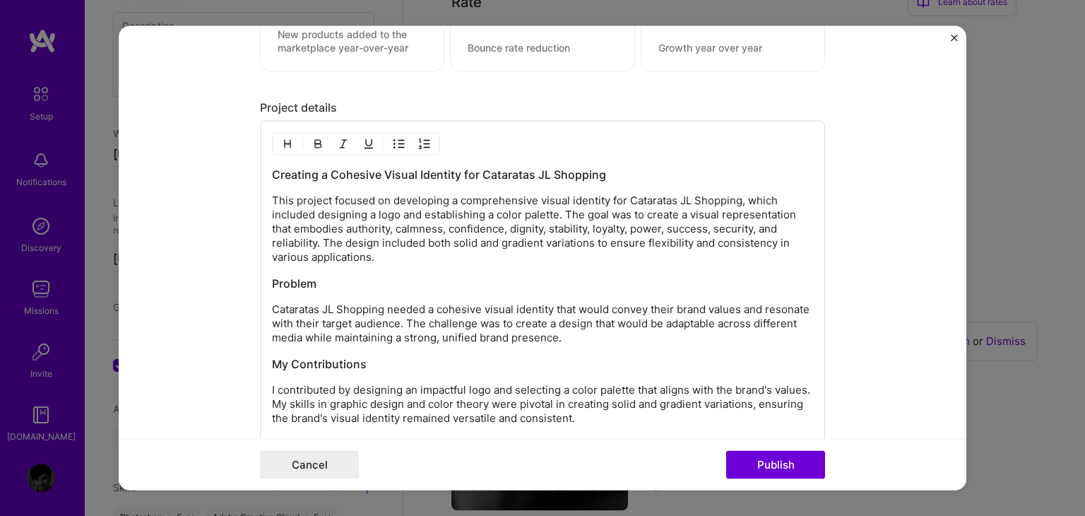
drag, startPoint x: 502, startPoint y: 241, endPoint x: 506, endPoint y: 252, distance: 11.8
click at [506, 252] on p "This project focused on developing a comprehensive visual identity for Catarata…" at bounding box center [542, 229] width 541 height 71
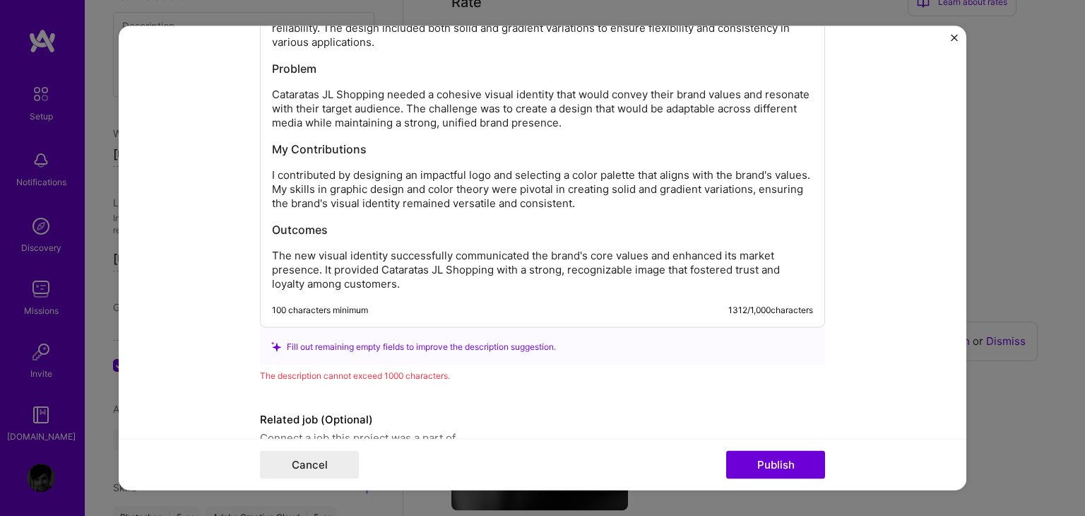
scroll to position [1654, 0]
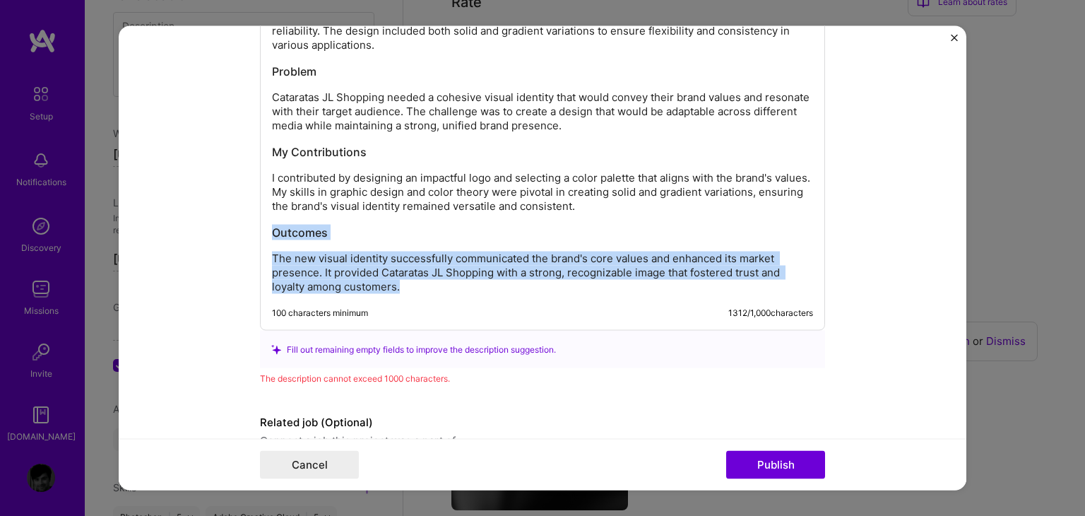
drag, startPoint x: 410, startPoint y: 283, endPoint x: 239, endPoint y: 213, distance: 185.0
click at [239, 213] on form "Project title Cataratas JL Shopping – Visual Identity Company Shopping JL Proje…" at bounding box center [543, 258] width 848 height 464
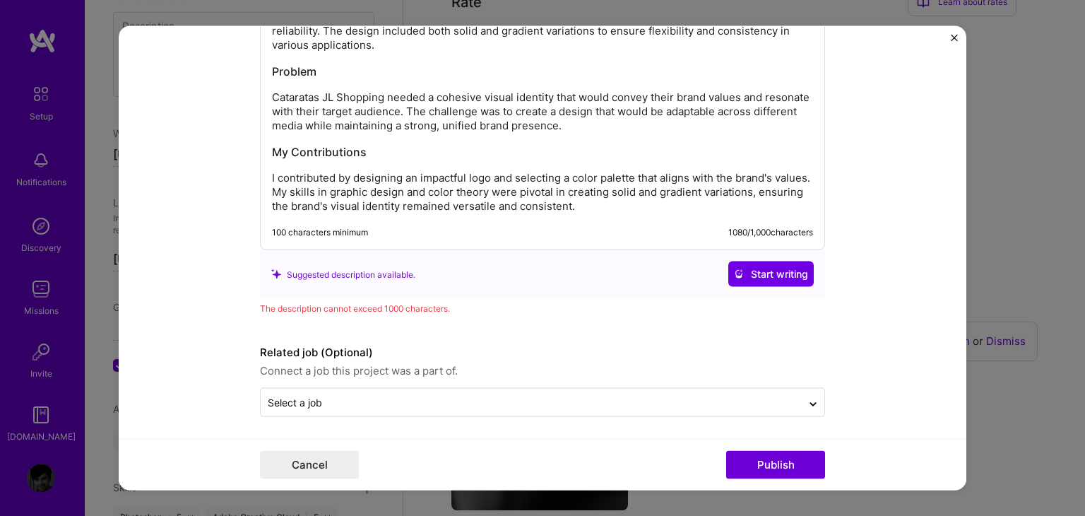
scroll to position [1583, 0]
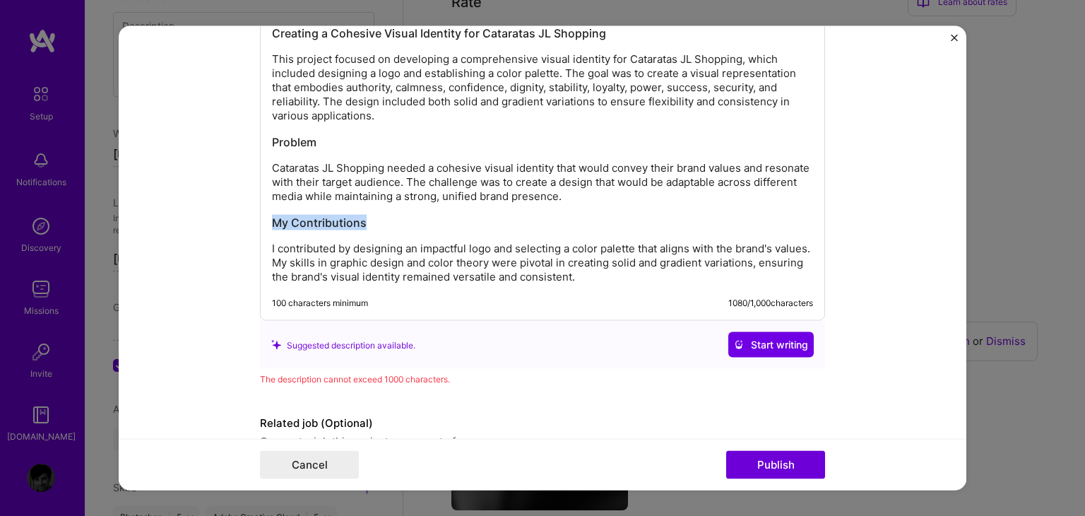
drag, startPoint x: 328, startPoint y: 221, endPoint x: 254, endPoint y: 211, distance: 74.9
click at [254, 211] on form "Project title Cataratas JL Shopping – Visual Identity Company Shopping JL Proje…" at bounding box center [543, 258] width 848 height 464
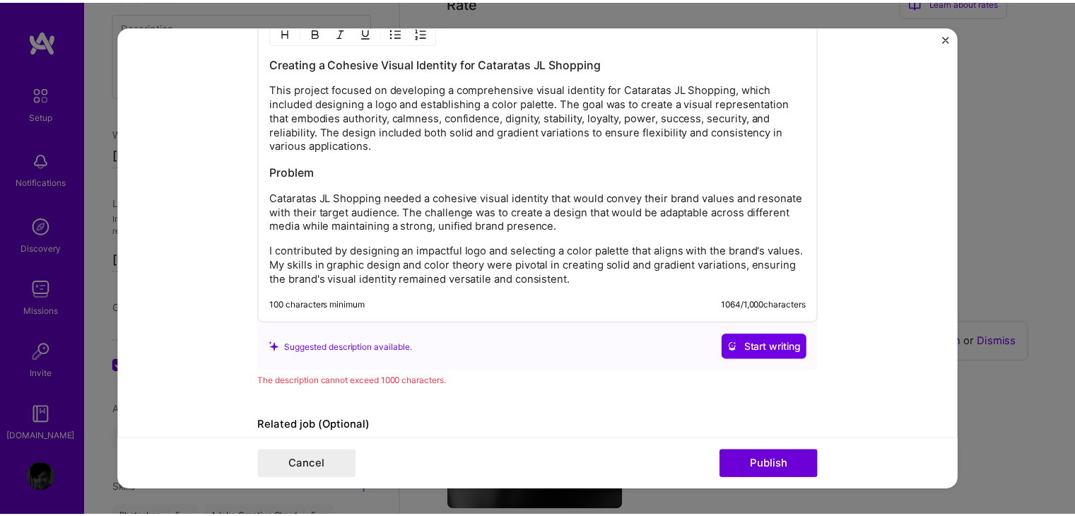
scroll to position [1513, 0]
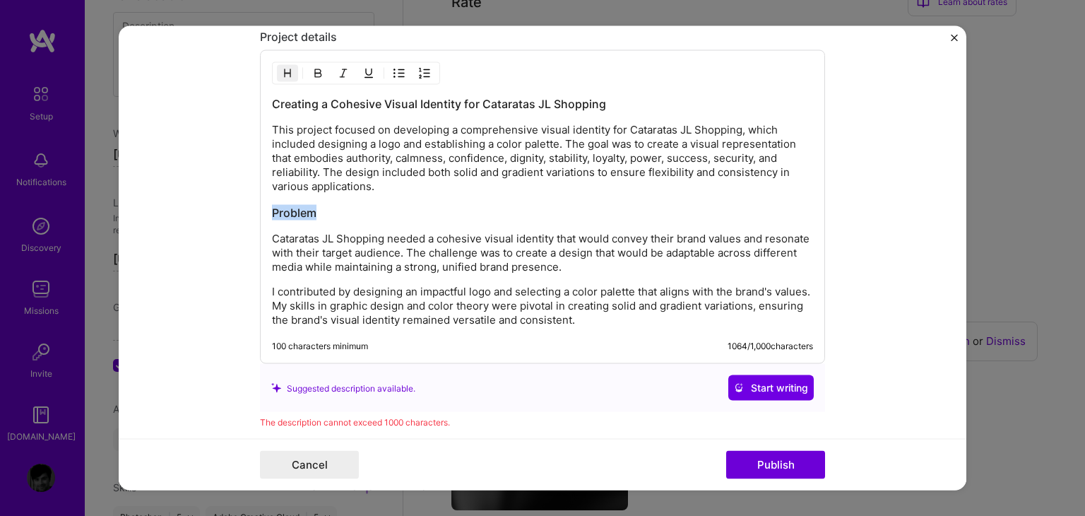
drag, startPoint x: 329, startPoint y: 211, endPoint x: 233, endPoint y: 204, distance: 96.3
click at [234, 204] on form "Project title Cataratas JL Shopping – Visual Identity Company Shopping JL Proje…" at bounding box center [543, 258] width 848 height 464
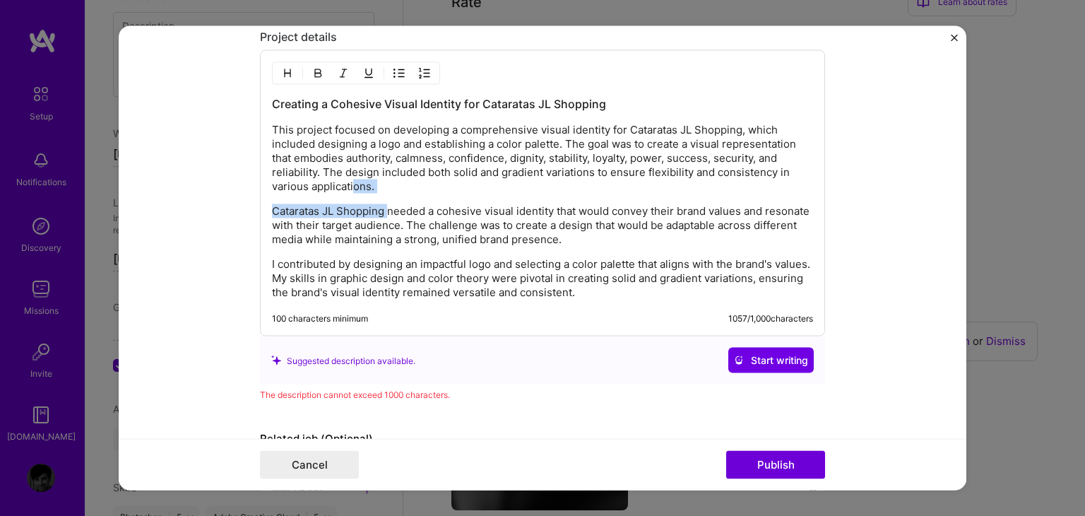
drag, startPoint x: 376, startPoint y: 192, endPoint x: 349, endPoint y: 187, distance: 27.3
click at [349, 187] on div "Creating a Cohesive Visual Identity for Cataratas JL Shopping This project focu…" at bounding box center [542, 197] width 541 height 203
click at [430, 187] on p "This project focused on developing a comprehensive visual identity for Catarata…" at bounding box center [542, 158] width 541 height 71
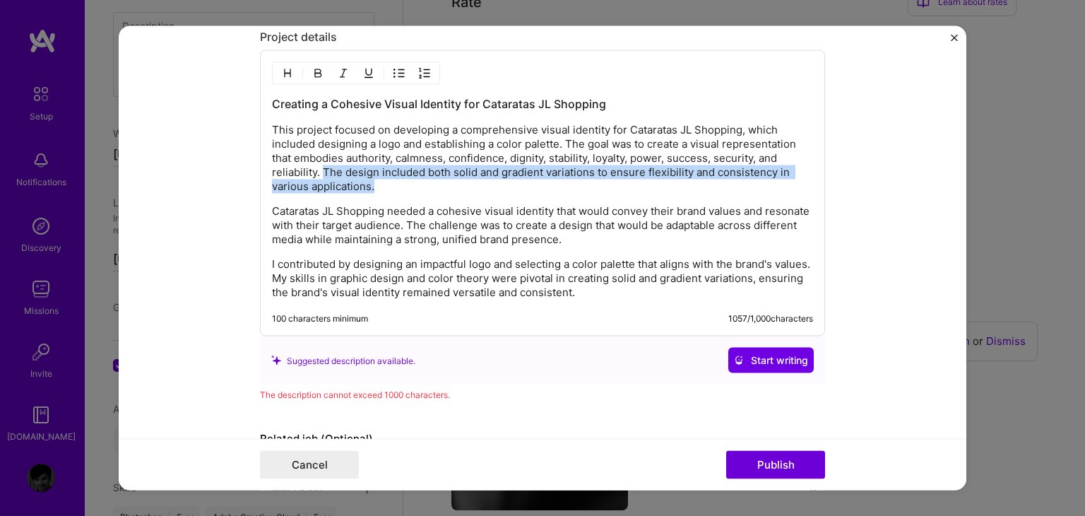
drag, startPoint x: 384, startPoint y: 185, endPoint x: 317, endPoint y: 172, distance: 67.8
click at [317, 172] on p "This project focused on developing a comprehensive visual identity for Catarata…" at bounding box center [542, 158] width 541 height 71
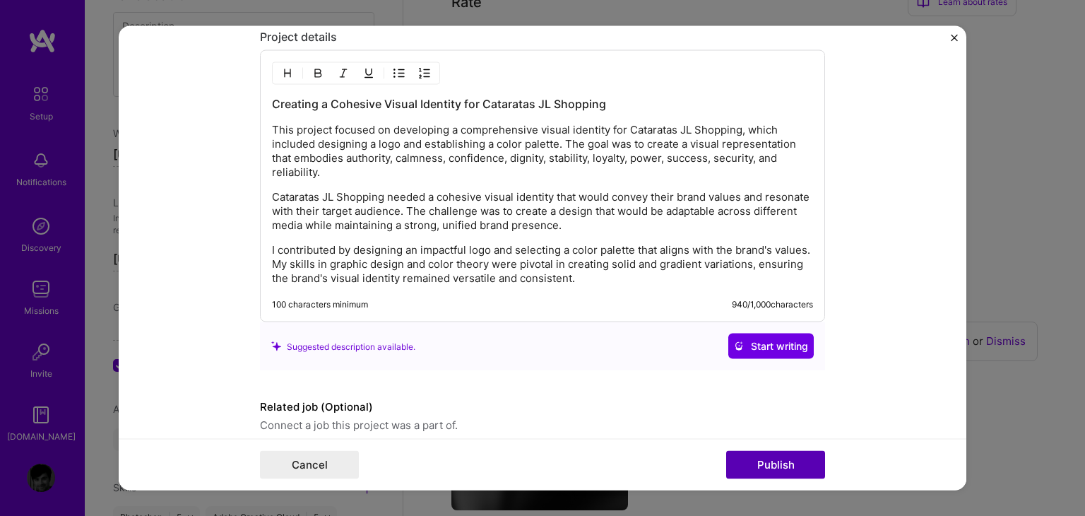
click at [789, 466] on button "Publish" at bounding box center [775, 465] width 99 height 28
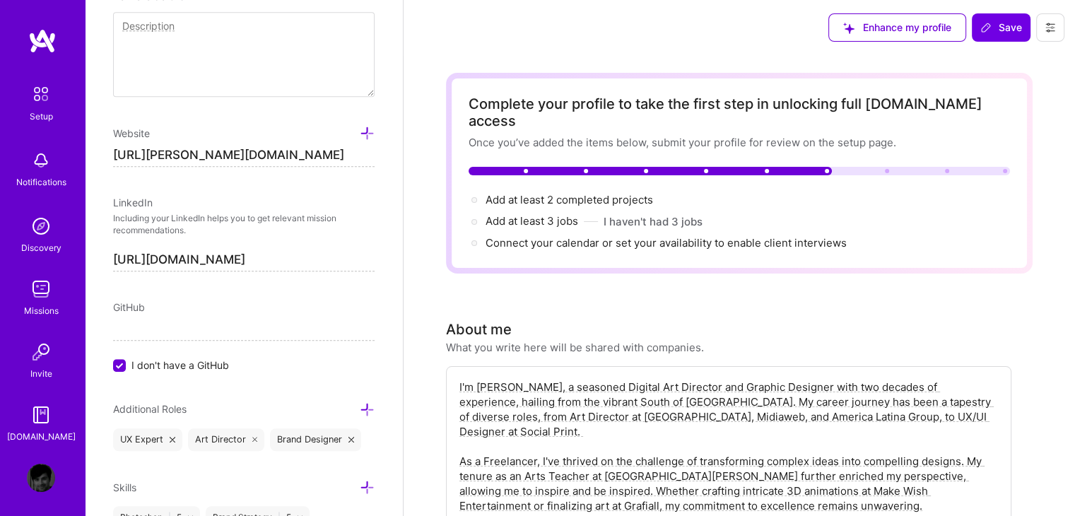
scroll to position [0, 0]
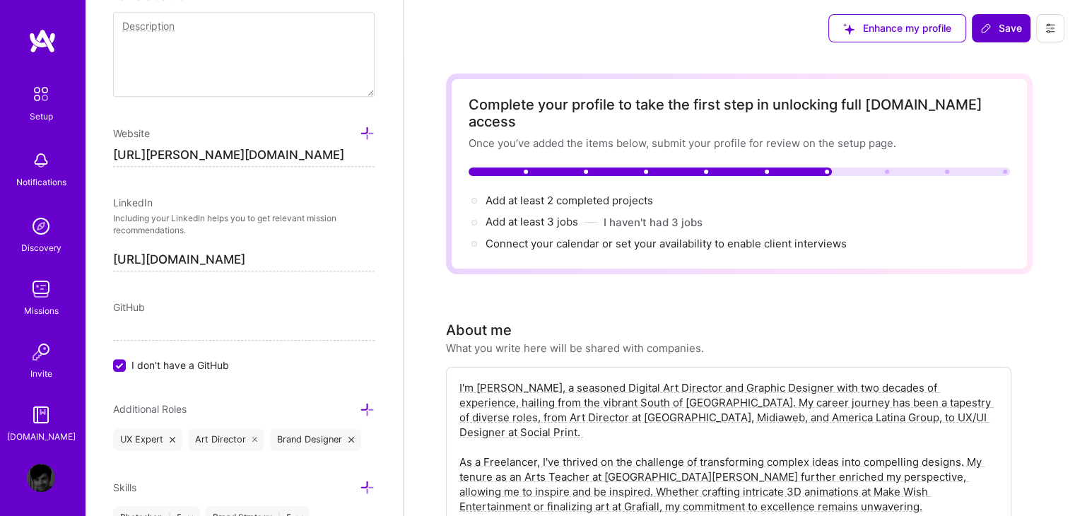
click at [996, 37] on button "Save" at bounding box center [1001, 28] width 59 height 28
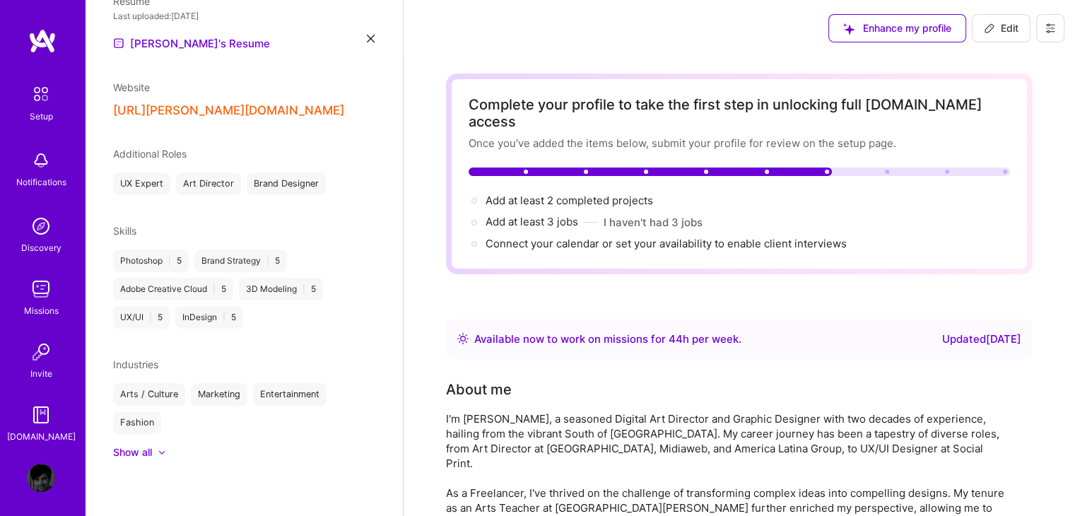
scroll to position [419, 0]
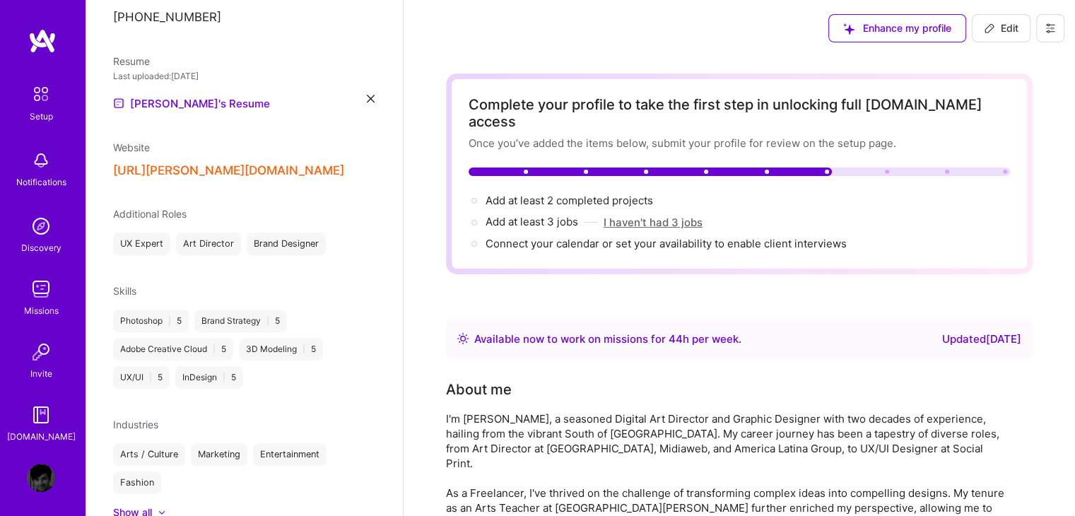
click at [667, 215] on button "I haven't had 3 jobs" at bounding box center [652, 222] width 99 height 15
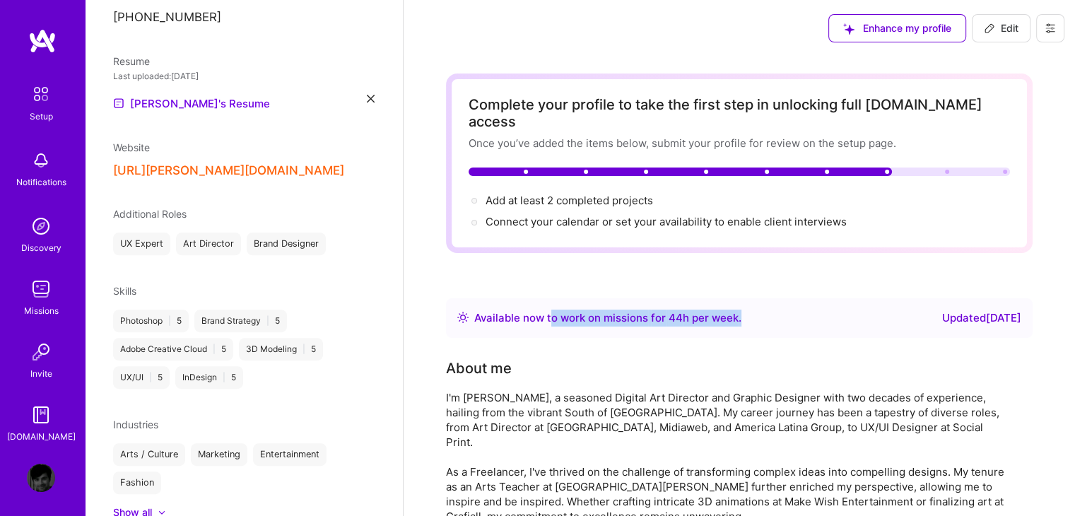
drag, startPoint x: 550, startPoint y: 300, endPoint x: 780, endPoint y: 292, distance: 230.5
click at [780, 309] on div "Available now to work on missions for 44 h per week . Updated [DATE]" at bounding box center [739, 317] width 564 height 17
click at [781, 309] on div "Available now to work on missions for 44 h per week . Updated [DATE]" at bounding box center [739, 317] width 564 height 17
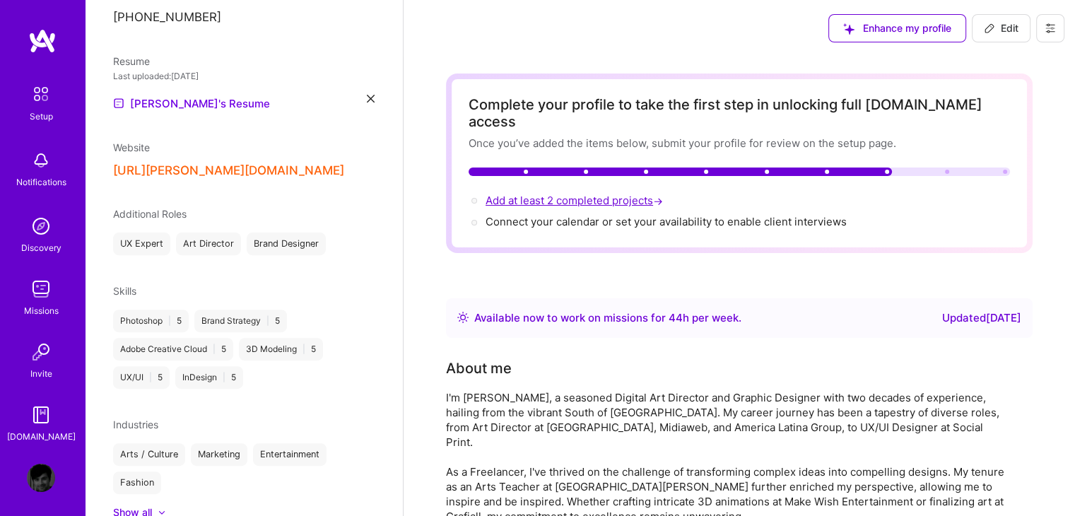
click at [548, 194] on span "Add at least 2 completed projects →" at bounding box center [575, 200] width 180 height 13
select select "BR"
select select "Right Now"
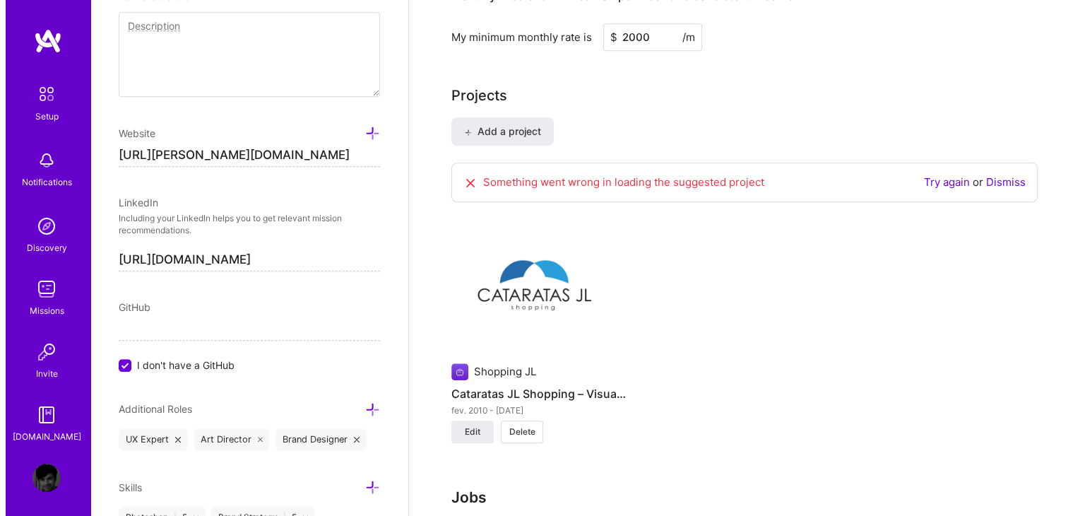
scroll to position [1118, 0]
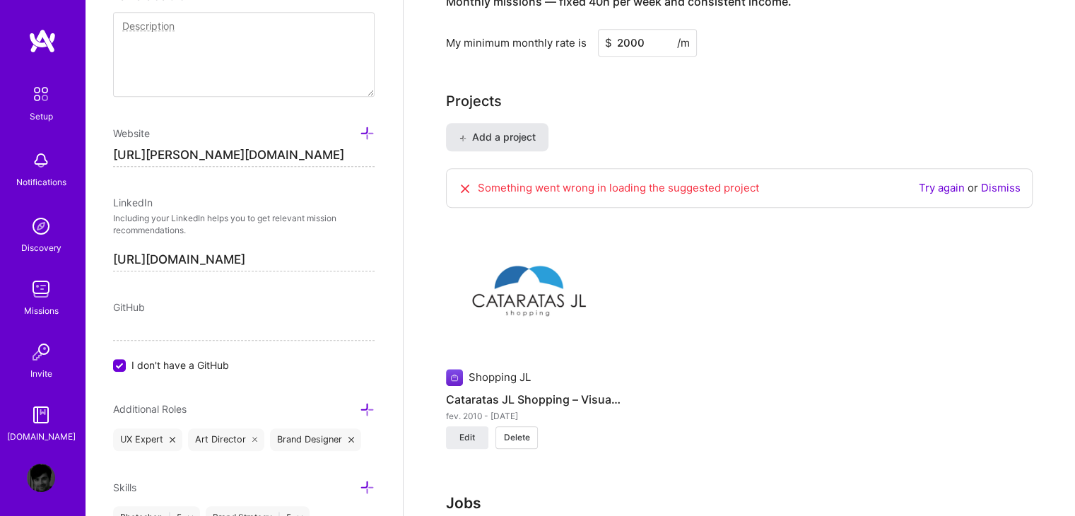
click at [521, 130] on span "Add a project" at bounding box center [497, 137] width 77 height 14
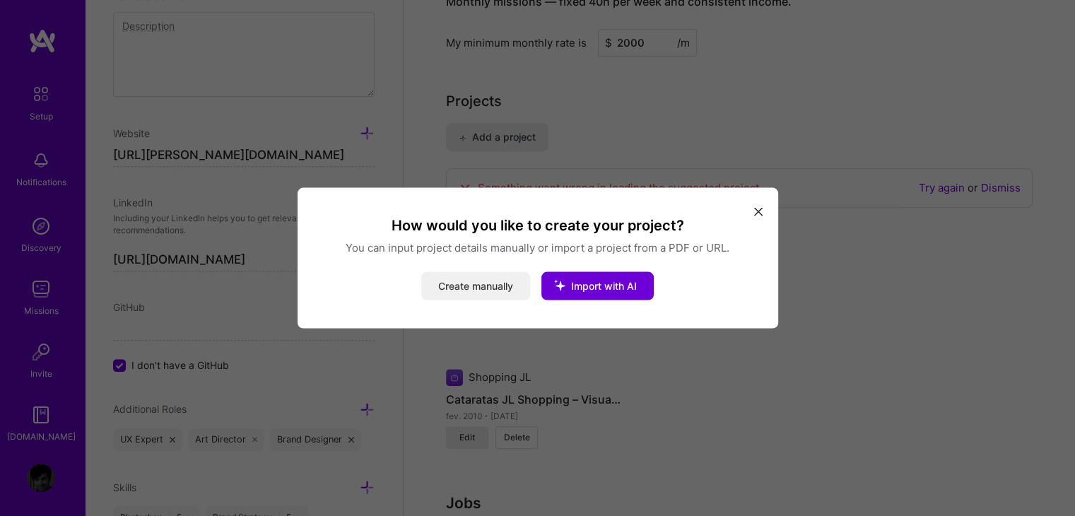
click at [496, 289] on button "Create manually" at bounding box center [475, 286] width 109 height 28
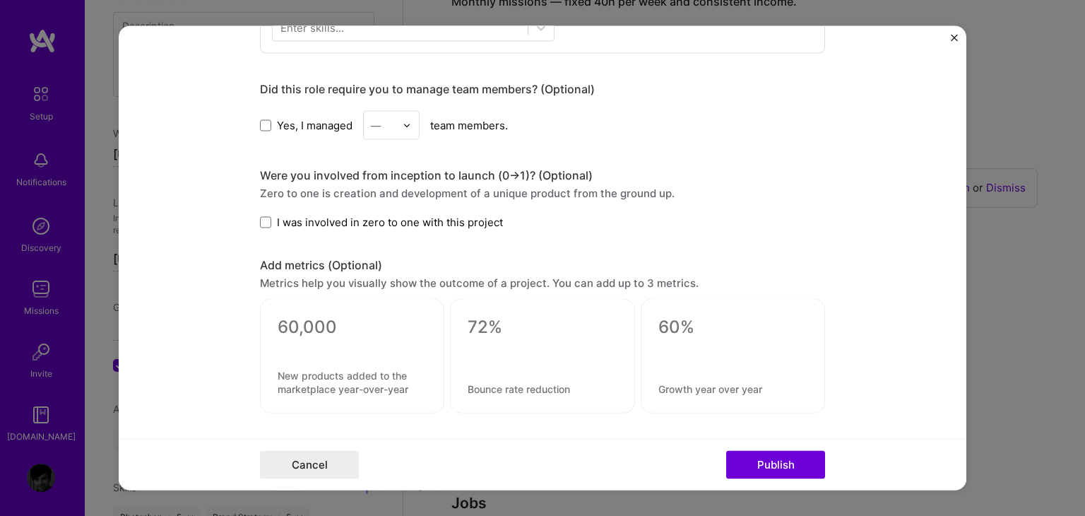
scroll to position [989, 0]
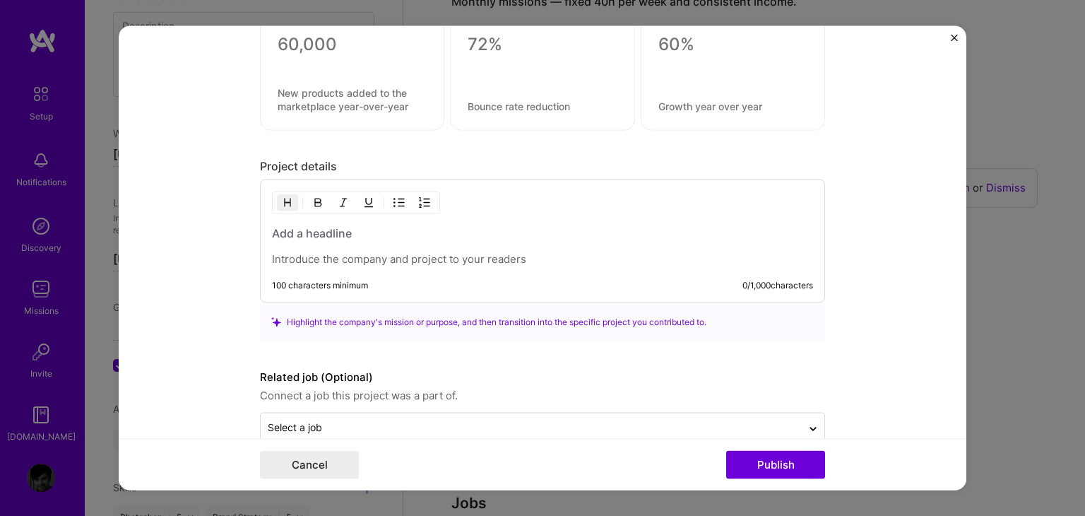
click at [427, 221] on div "100 characters minimum 0 / 1,000 characters" at bounding box center [542, 241] width 565 height 124
click at [425, 230] on h3 at bounding box center [542, 233] width 541 height 16
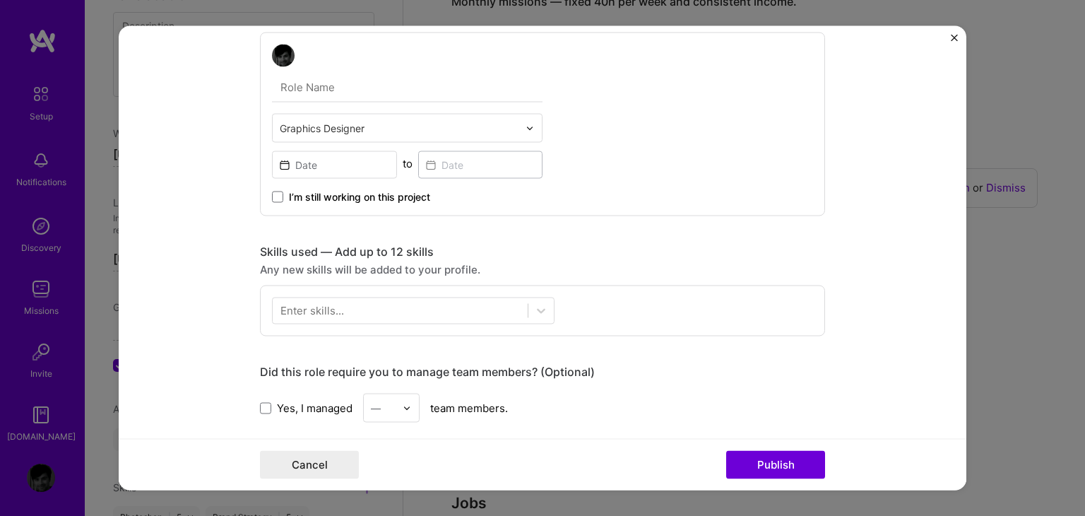
scroll to position [0, 0]
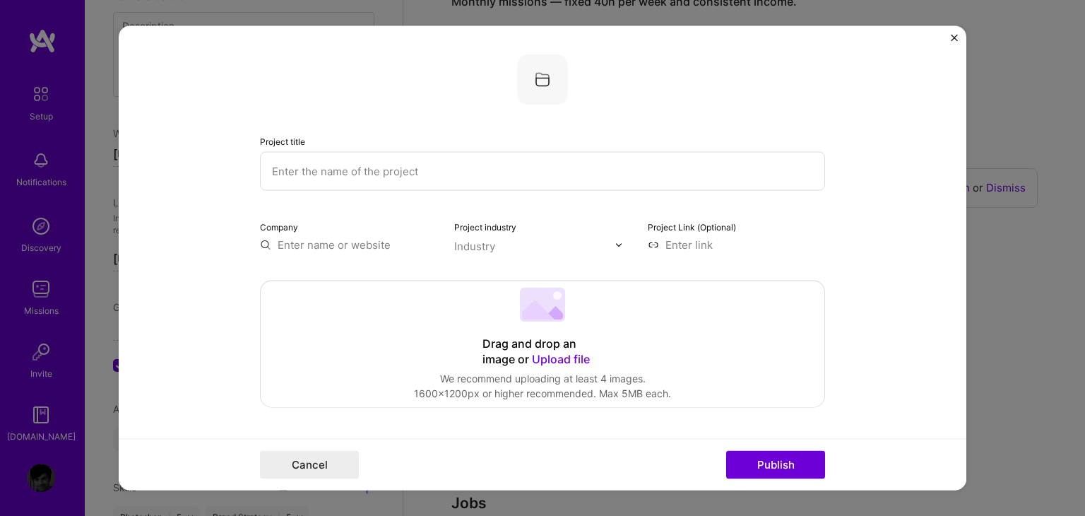
click at [451, 178] on input "text" at bounding box center [542, 171] width 565 height 39
paste input "[MEDICAL_DATA] Intranet – Internal Communication Platform"
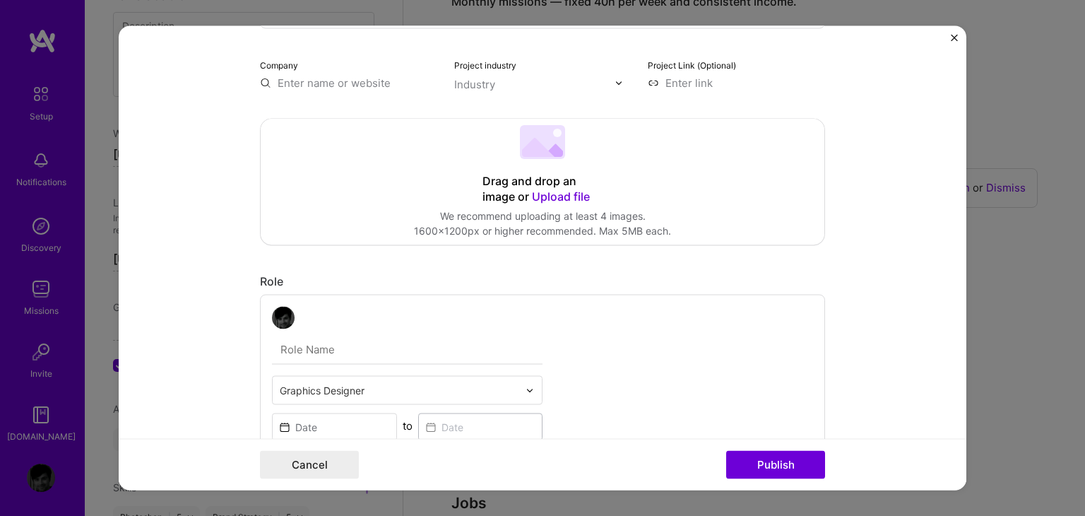
scroll to position [141, 0]
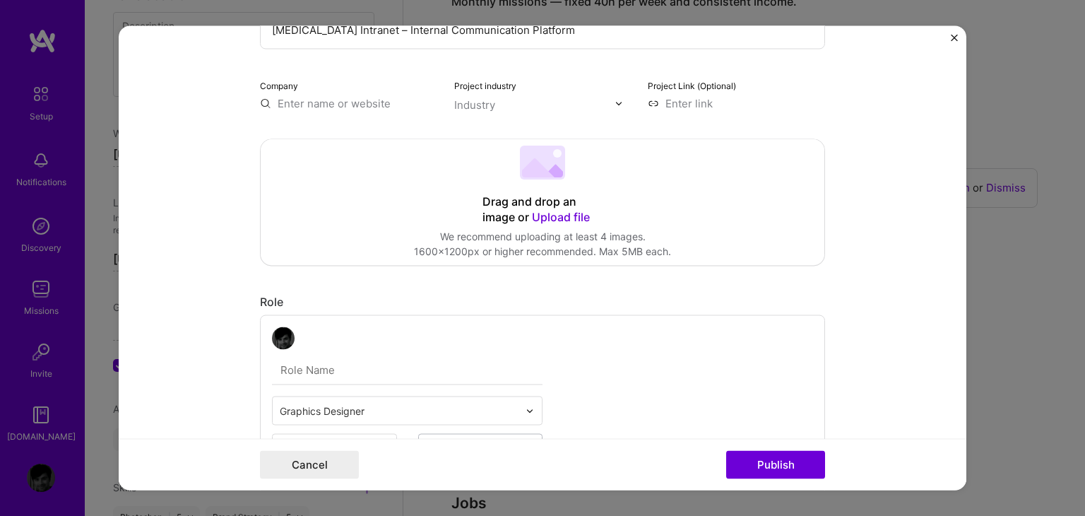
type input "[MEDICAL_DATA] Intranet – Internal Communication Platform"
click at [544, 212] on span "Upload file" at bounding box center [561, 218] width 58 height 14
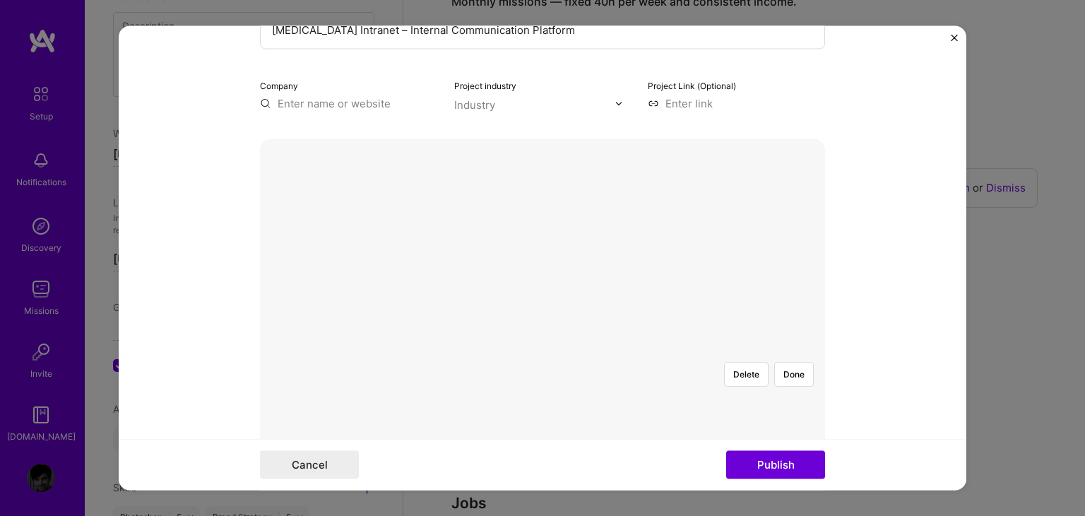
click at [656, 351] on div "Delete Done" at bounding box center [542, 351] width 565 height 0
click at [787, 362] on button "Done" at bounding box center [794, 374] width 40 height 25
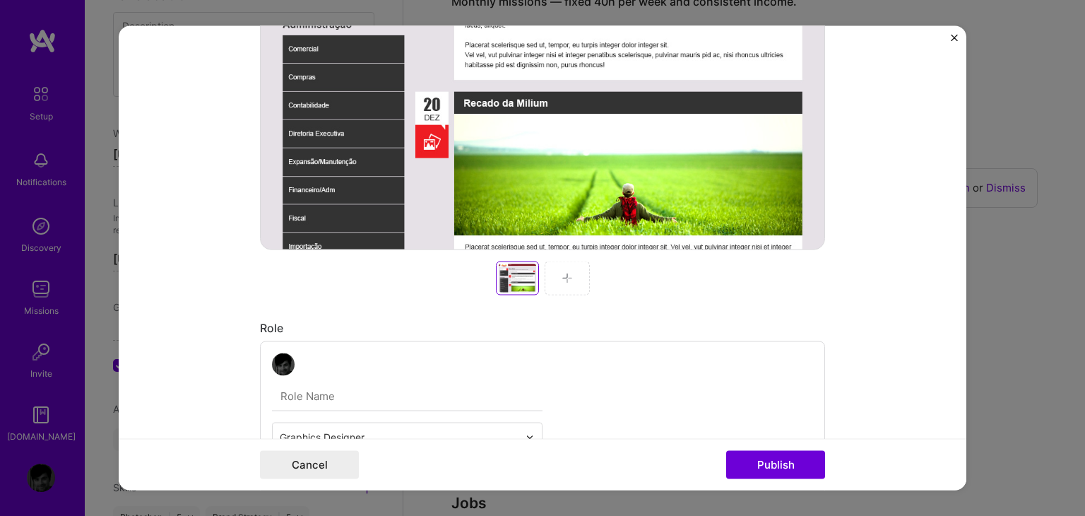
scroll to position [495, 0]
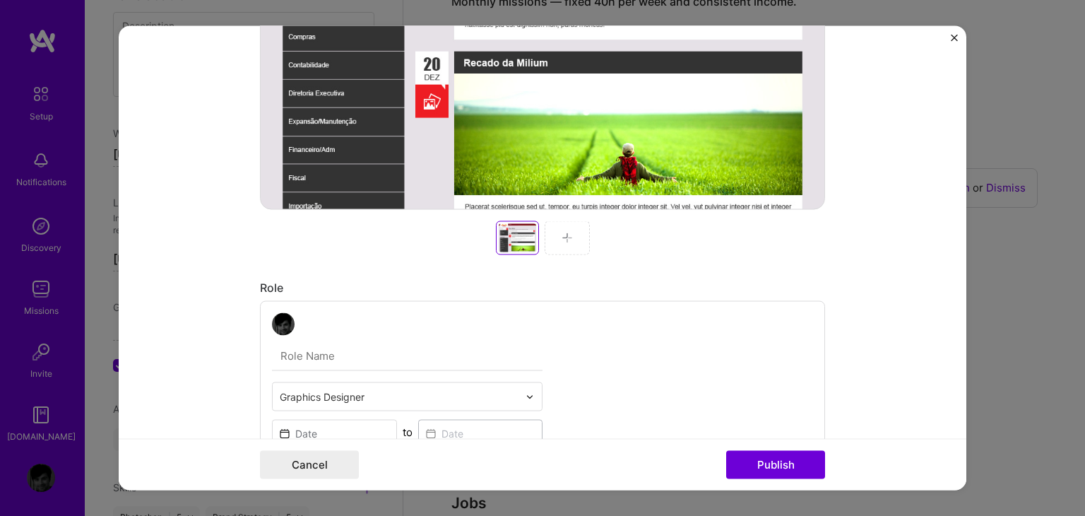
click at [568, 241] on div at bounding box center [567, 238] width 45 height 34
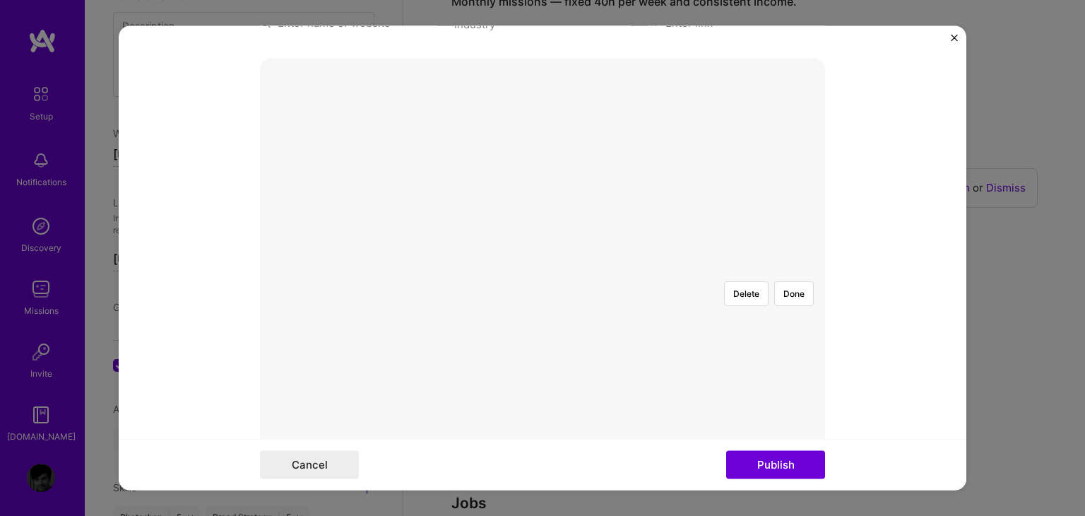
scroll to position [141, 0]
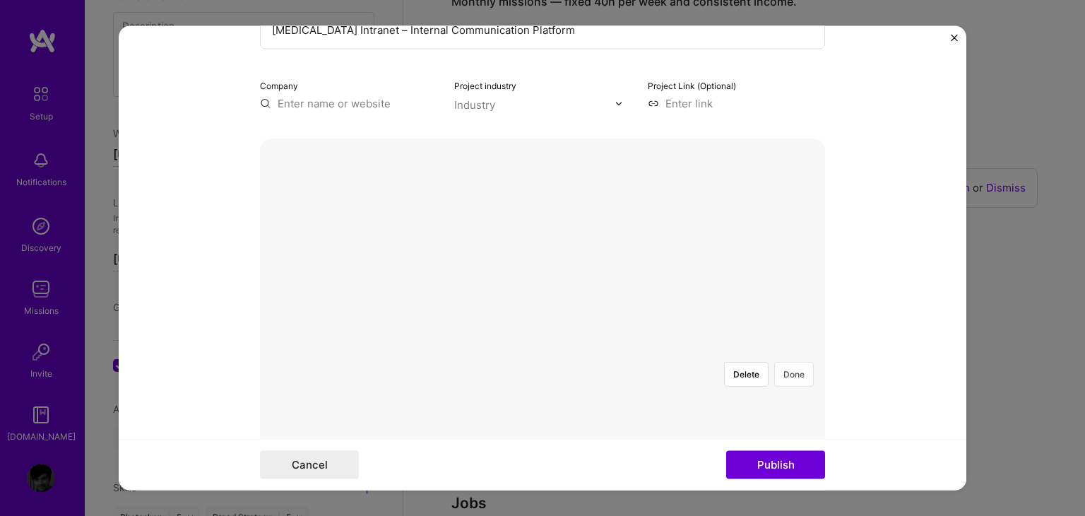
click at [793, 362] on button "Done" at bounding box center [794, 374] width 40 height 25
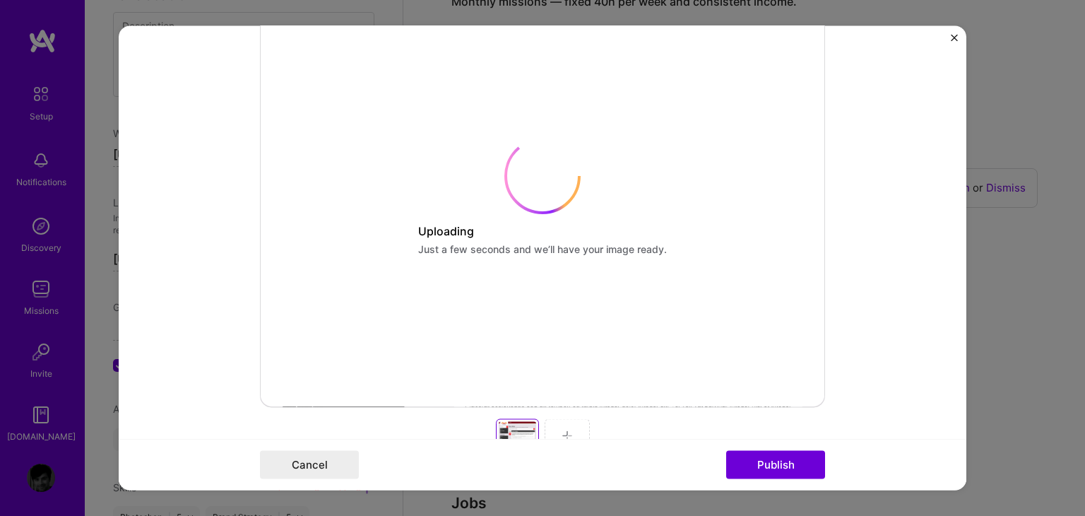
scroll to position [353, 0]
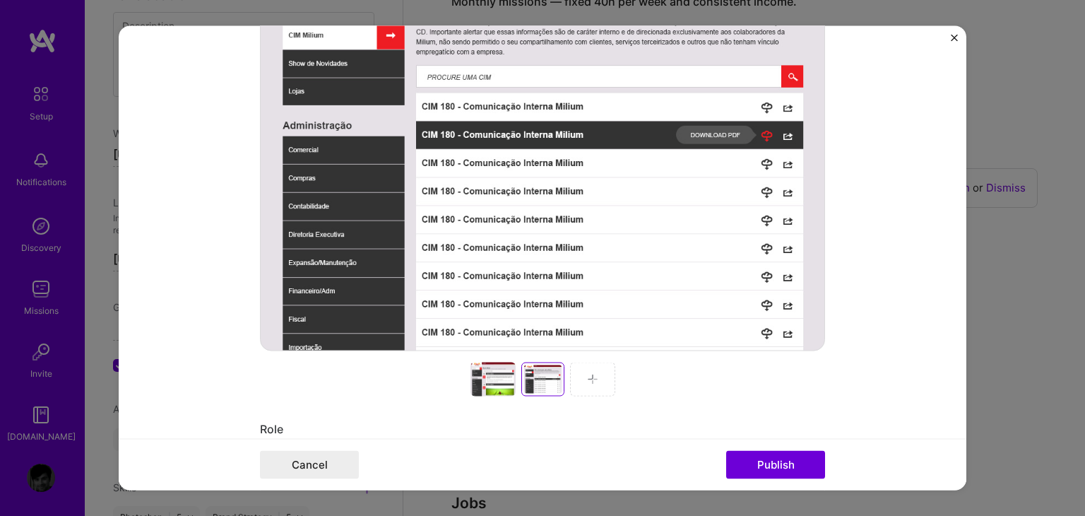
click at [589, 379] on img at bounding box center [592, 379] width 11 height 11
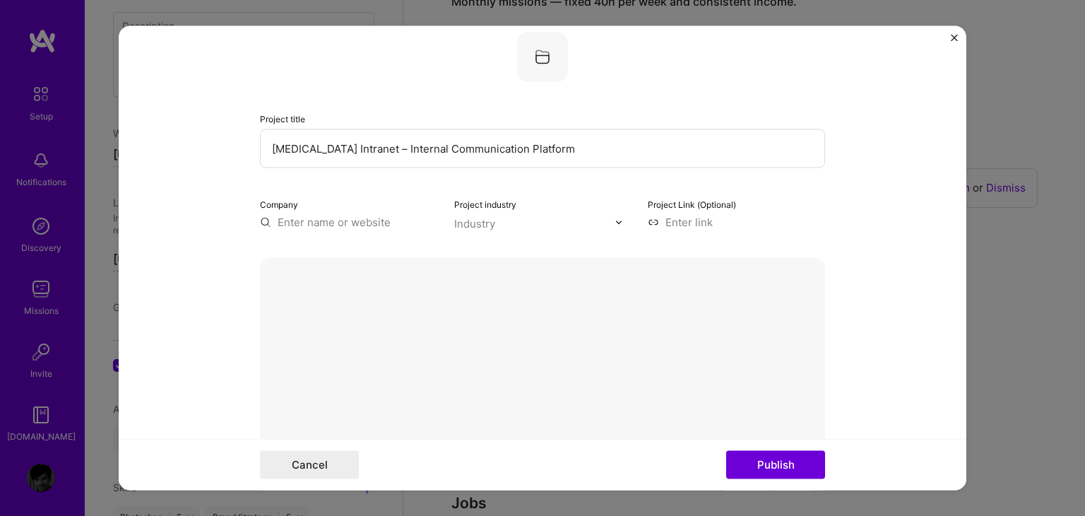
scroll to position [0, 0]
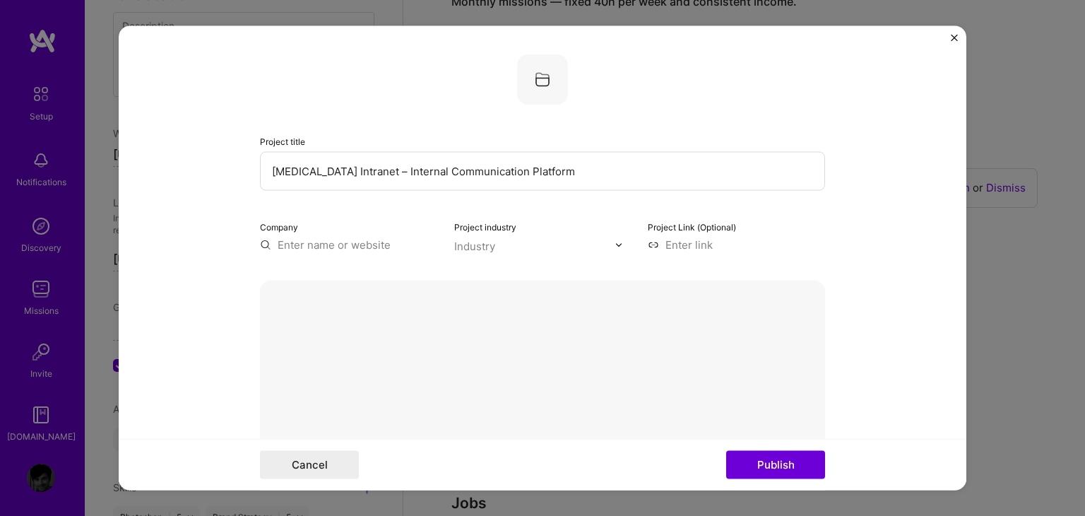
click at [775, 492] on div "Delete Done" at bounding box center [542, 492] width 565 height 0
click at [786, 504] on button "Done" at bounding box center [794, 516] width 40 height 25
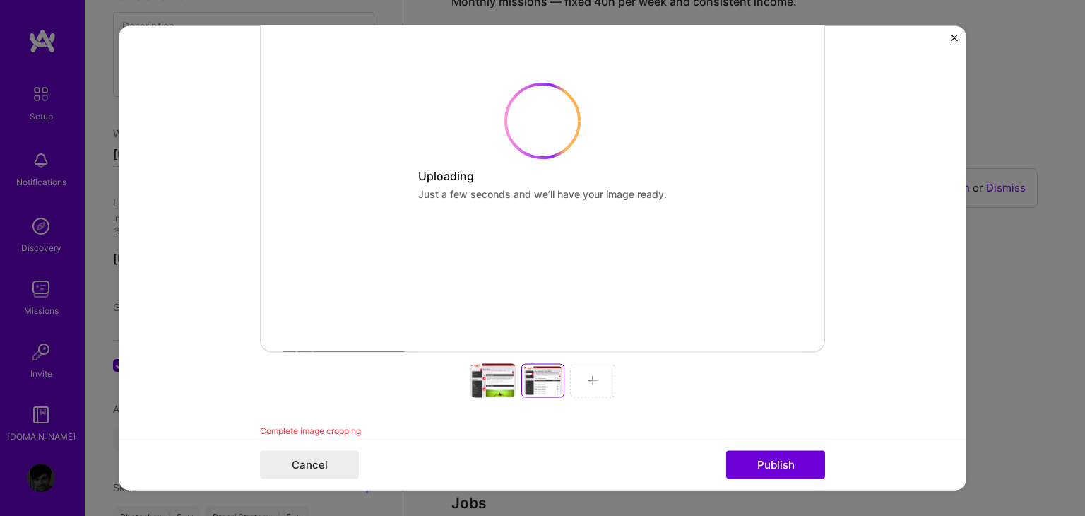
scroll to position [353, 0]
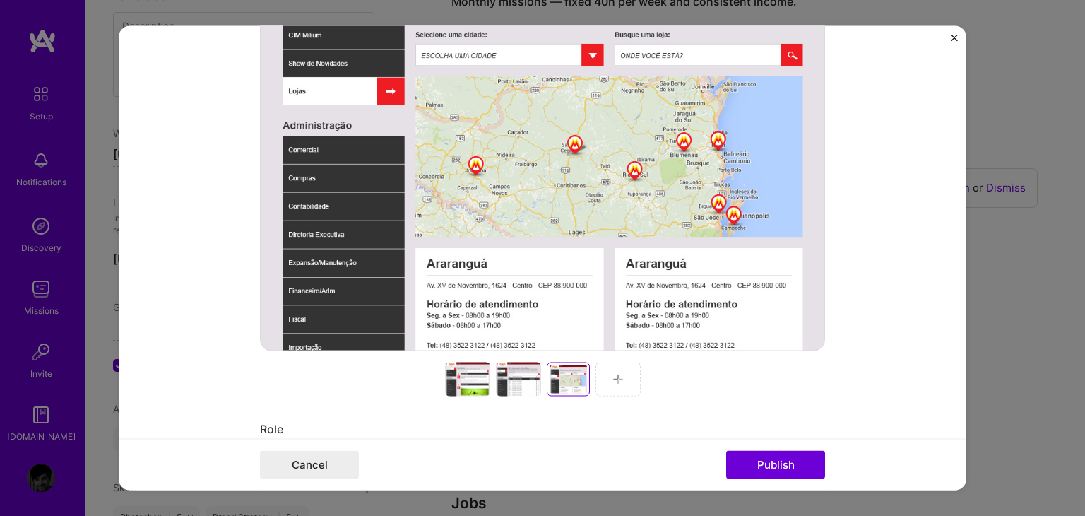
click at [613, 385] on div at bounding box center [618, 379] width 45 height 34
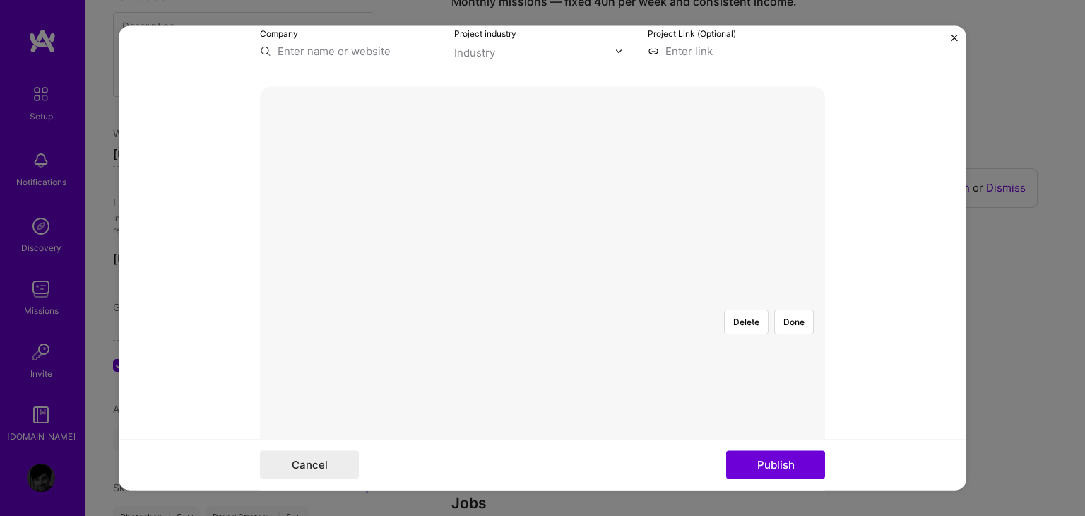
scroll to position [71, 0]
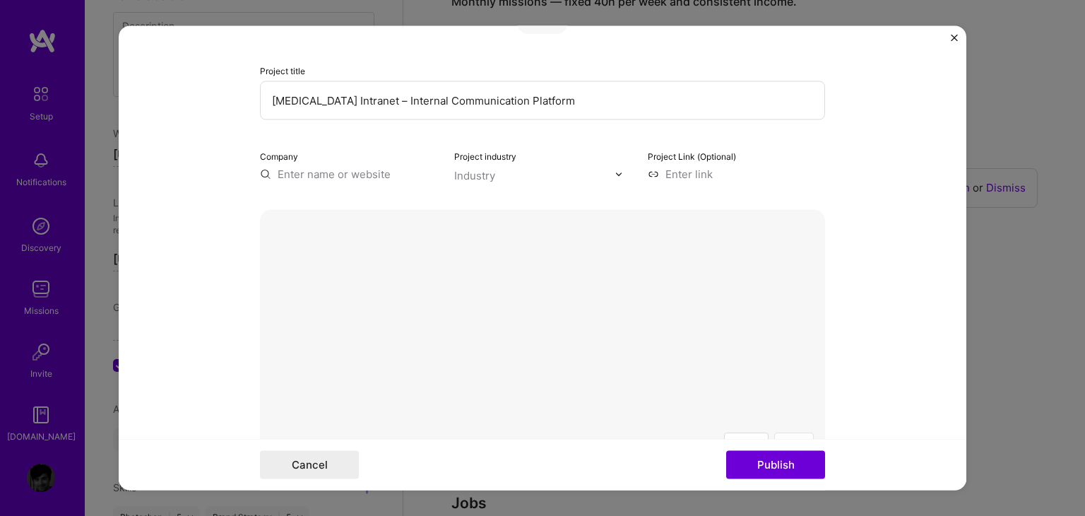
click at [789, 433] on button "Done" at bounding box center [794, 445] width 40 height 25
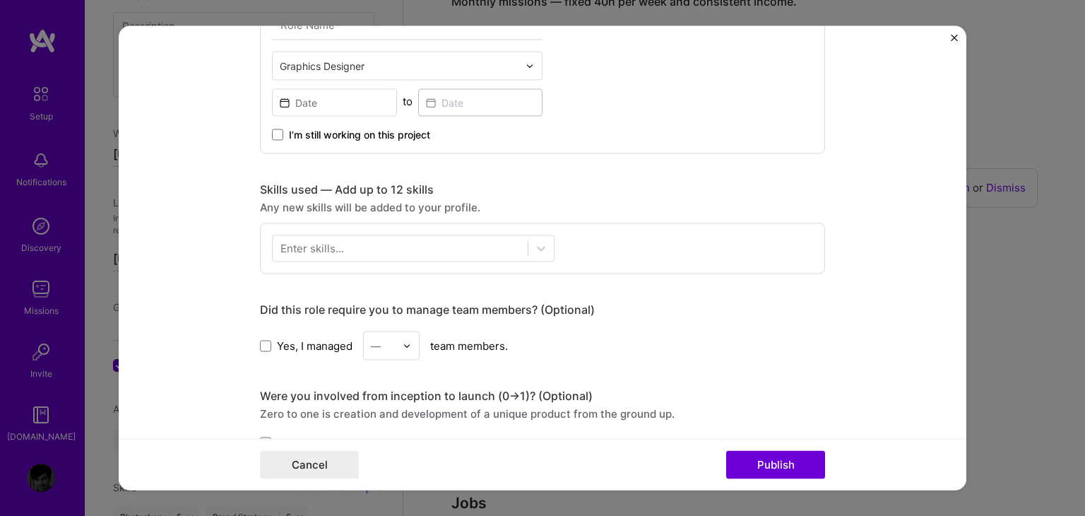
scroll to position [848, 0]
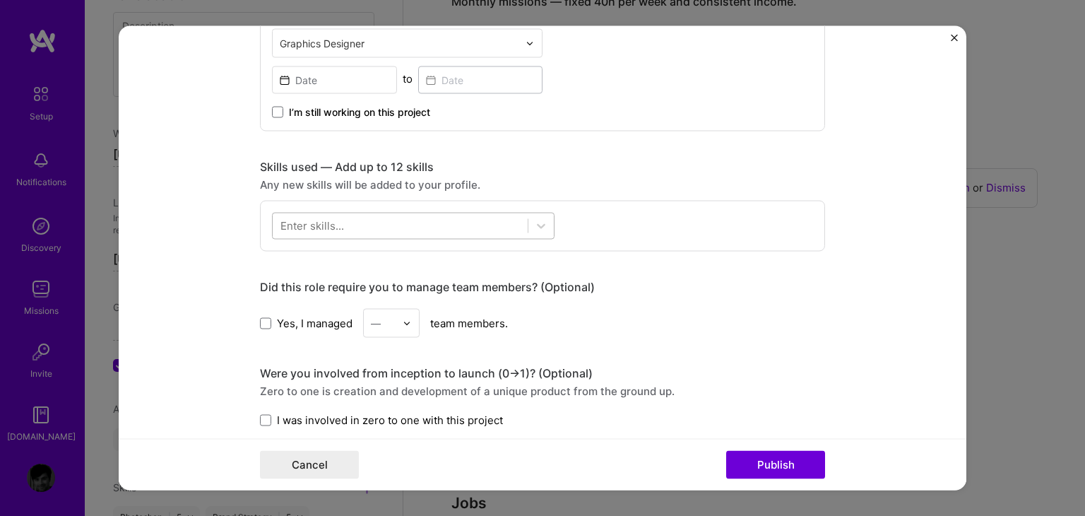
click at [408, 228] on div at bounding box center [400, 225] width 255 height 23
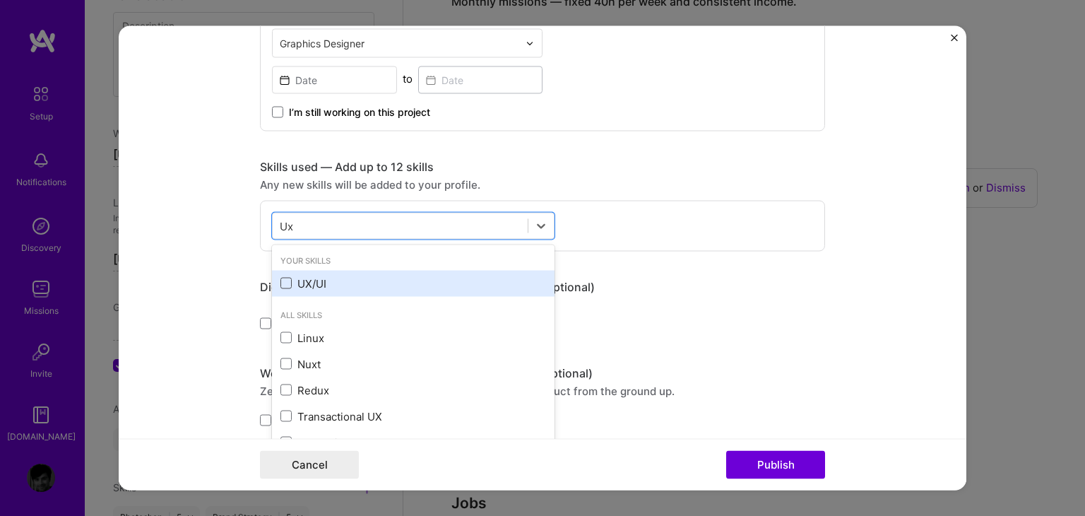
click at [284, 279] on span at bounding box center [286, 283] width 11 height 11
click at [0, 0] on input "checkbox" at bounding box center [0, 0] width 0 height 0
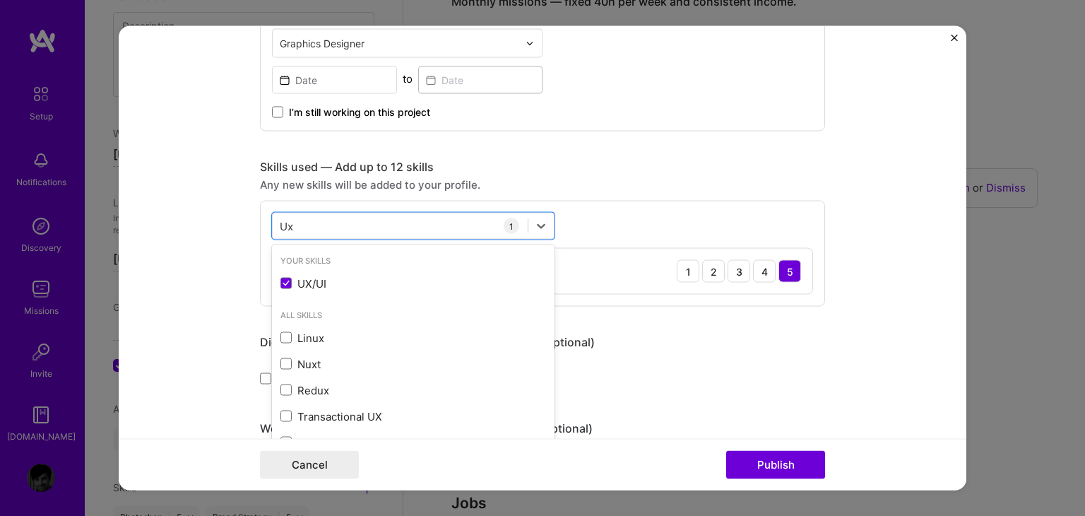
type input "Ux"
click at [180, 230] on form "Project title [MEDICAL_DATA] Intranet – Internal Communication Platform Company…" at bounding box center [543, 258] width 848 height 464
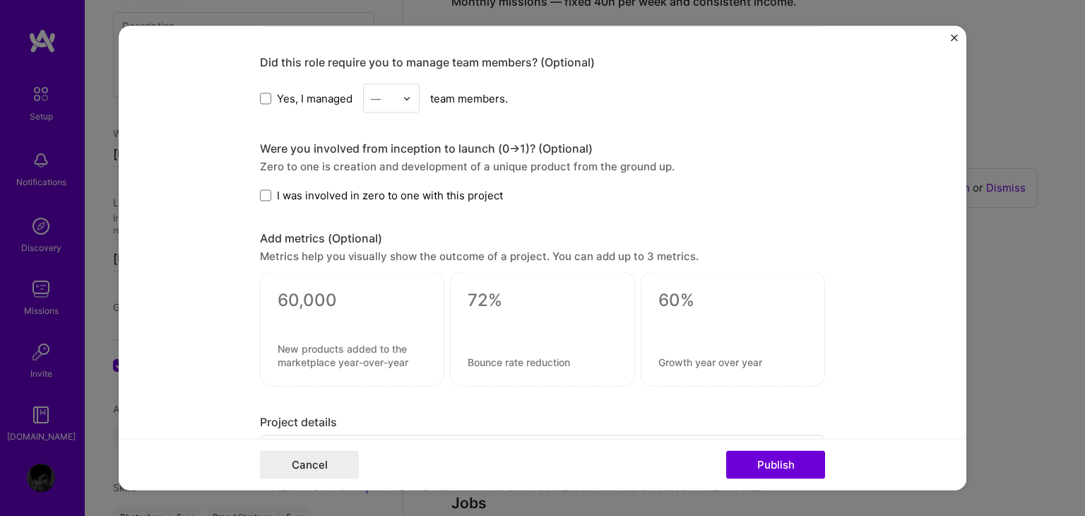
scroll to position [1131, 0]
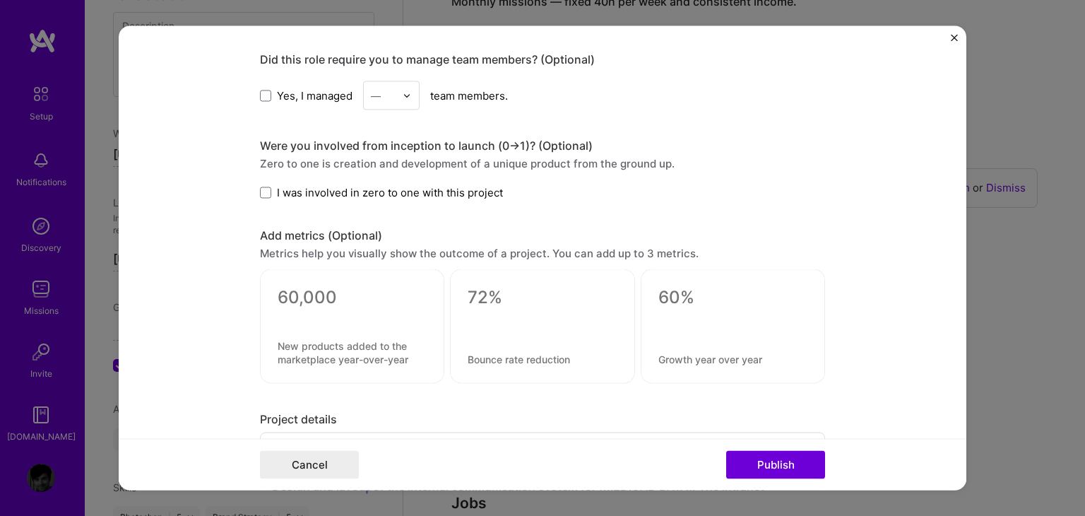
click at [261, 185] on label "I was involved in zero to one with this project" at bounding box center [381, 192] width 243 height 15
click at [0, 0] on input "I was involved in zero to one with this project" at bounding box center [0, 0] width 0 height 0
click at [167, 230] on form "Project title [MEDICAL_DATA] Intranet – Internal Communication Platform Company…" at bounding box center [543, 258] width 848 height 464
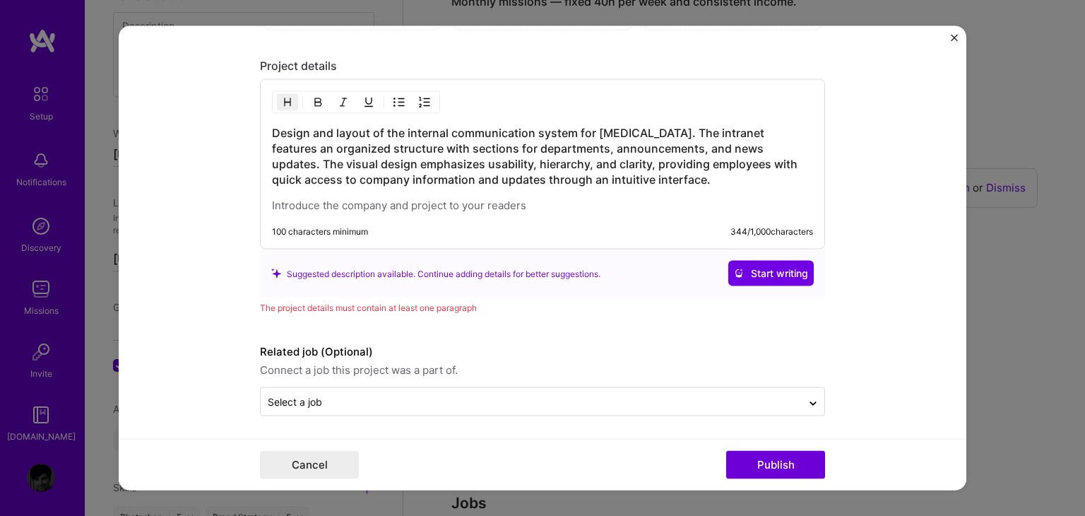
scroll to position [1484, 0]
click at [781, 277] on button "Start writing" at bounding box center [770, 273] width 85 height 25
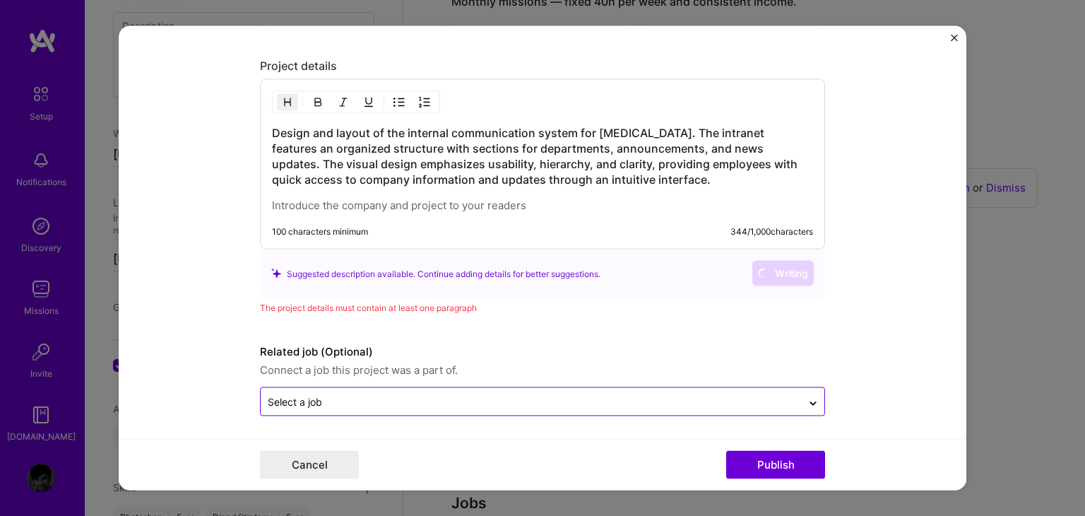
click at [512, 403] on input "text" at bounding box center [531, 401] width 527 height 15
click at [169, 314] on form "Project title [MEDICAL_DATA] Intranet – Internal Communication Platform Company…" at bounding box center [543, 258] width 848 height 464
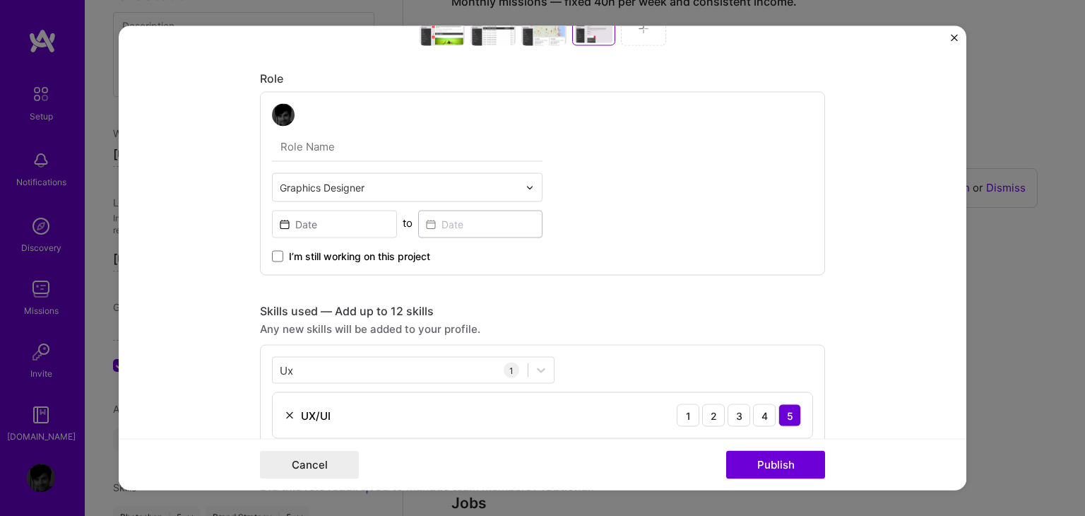
scroll to position [565, 0]
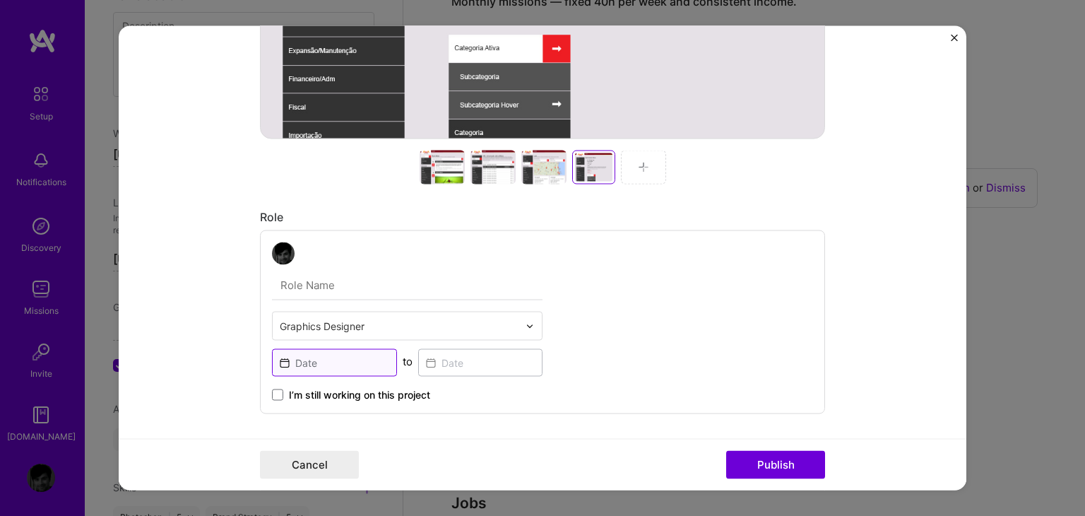
click at [326, 365] on input at bounding box center [334, 363] width 125 height 28
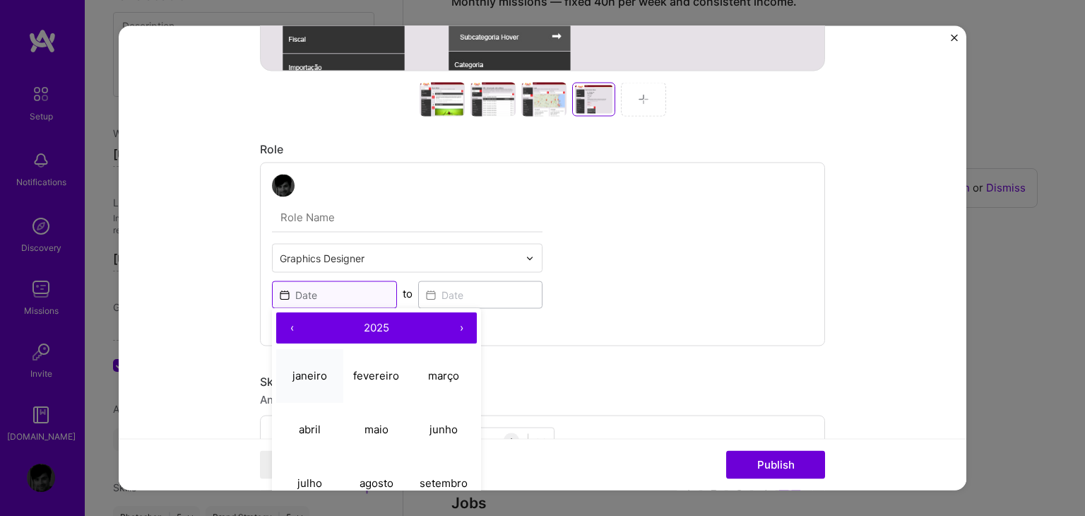
scroll to position [636, 0]
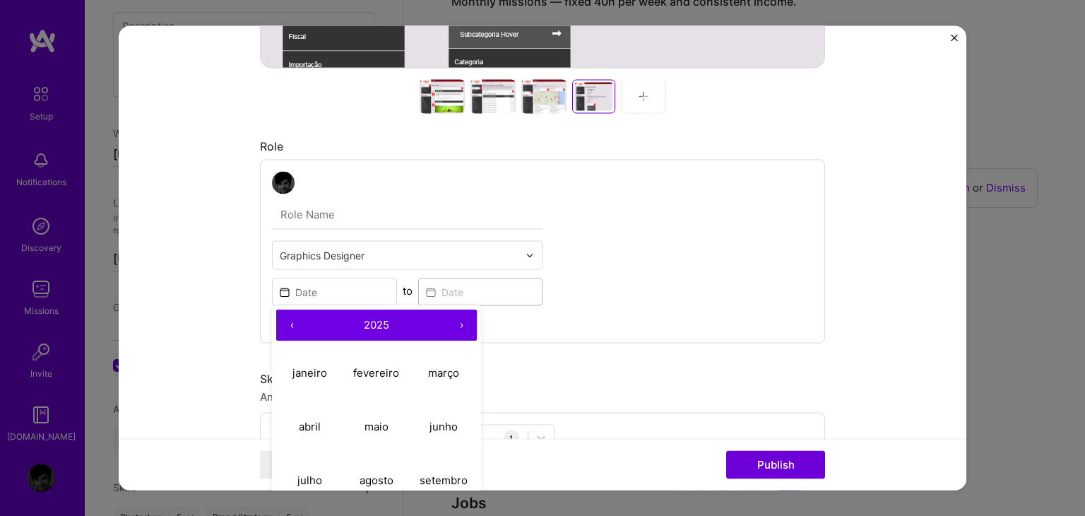
click at [291, 329] on button "‹" at bounding box center [291, 325] width 31 height 31
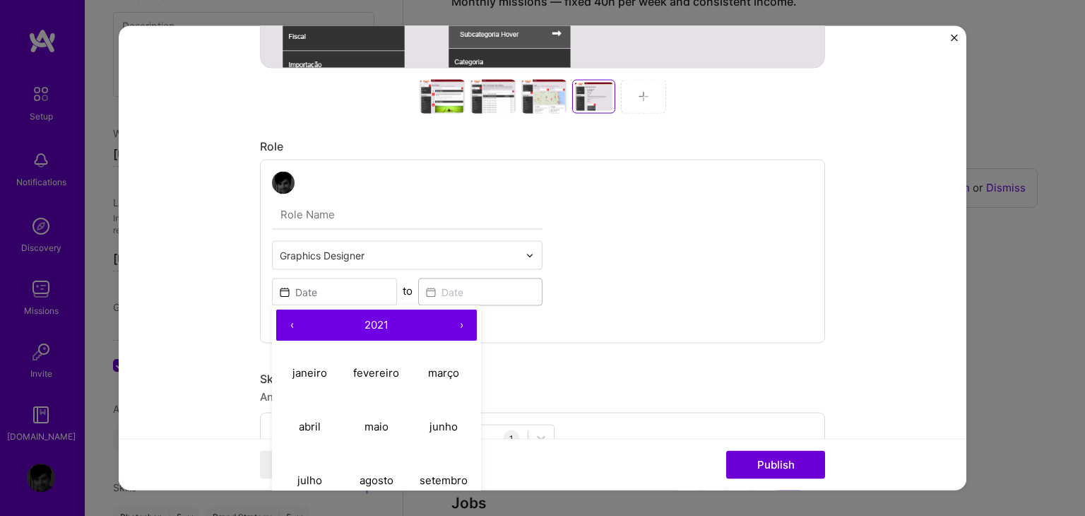
click at [291, 329] on button "‹" at bounding box center [291, 325] width 31 height 31
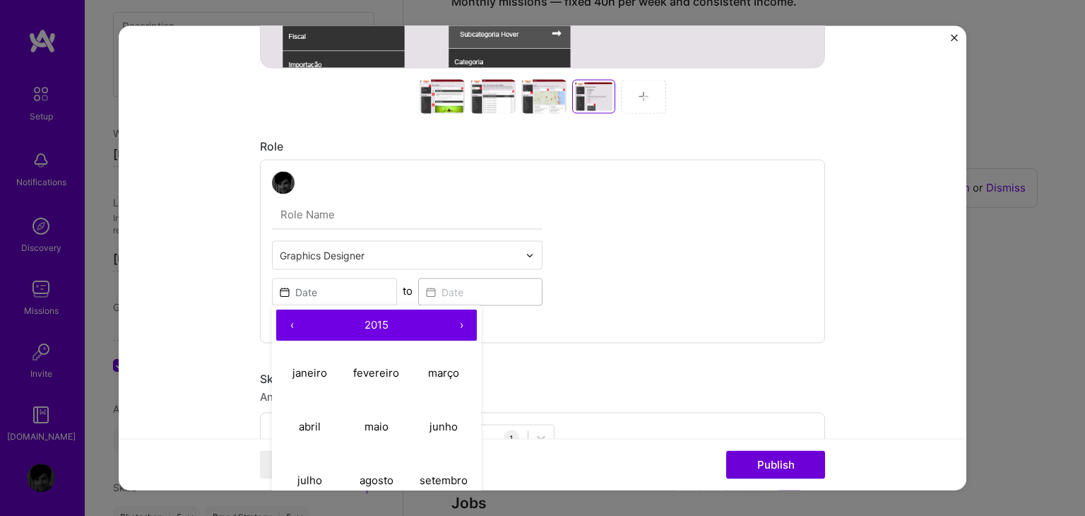
click at [291, 329] on button "‹" at bounding box center [291, 325] width 31 height 31
click at [382, 367] on abbr "fevereiro" at bounding box center [376, 372] width 46 height 13
type input "[DATE]"
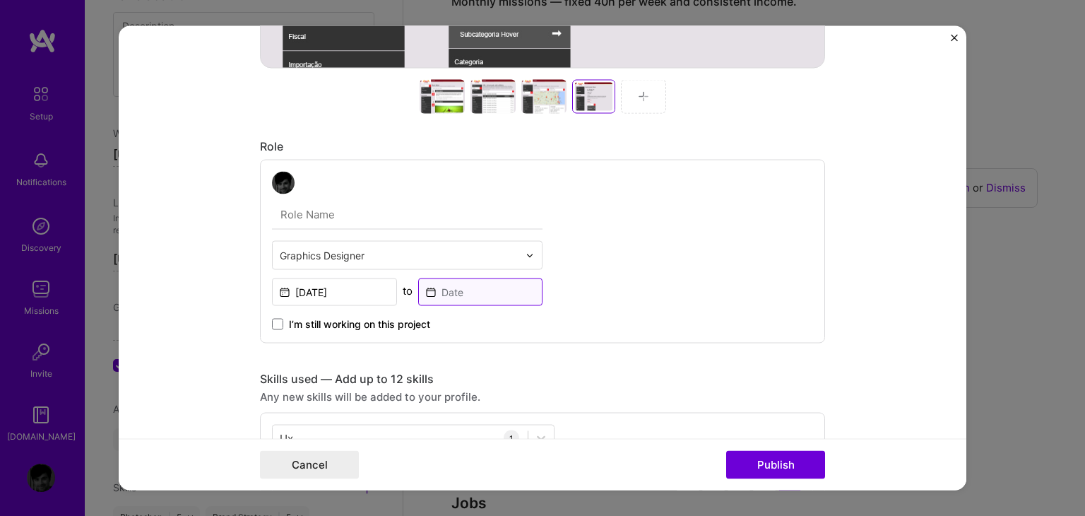
click at [450, 288] on input at bounding box center [480, 292] width 125 height 28
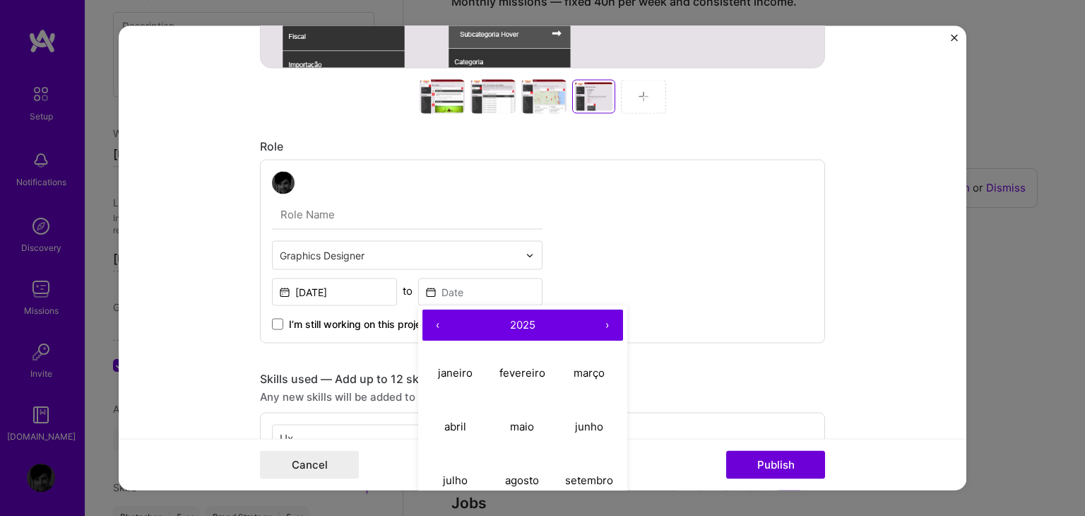
click at [424, 326] on button "‹" at bounding box center [438, 325] width 31 height 31
click at [427, 325] on button "‹" at bounding box center [438, 325] width 31 height 31
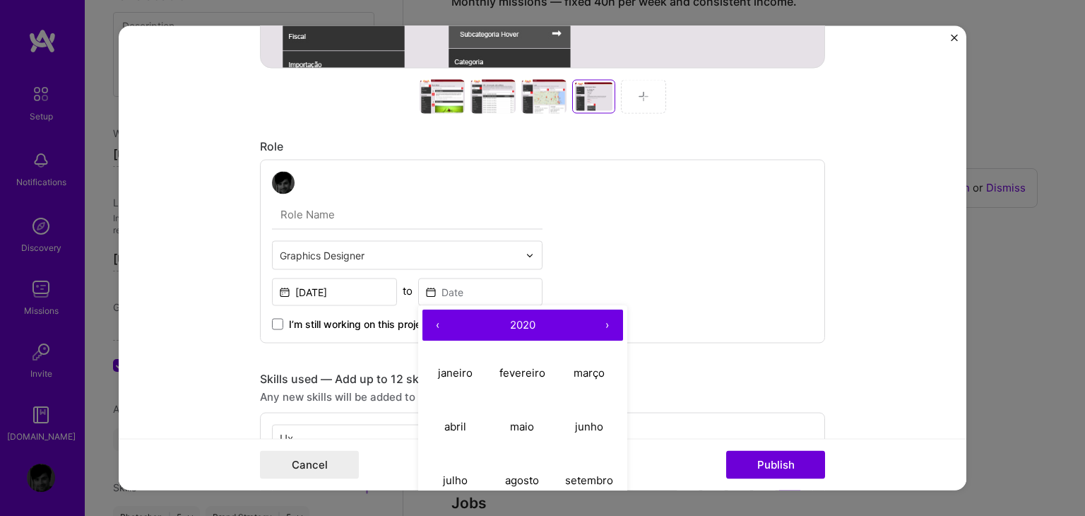
click at [427, 325] on button "‹" at bounding box center [438, 325] width 31 height 31
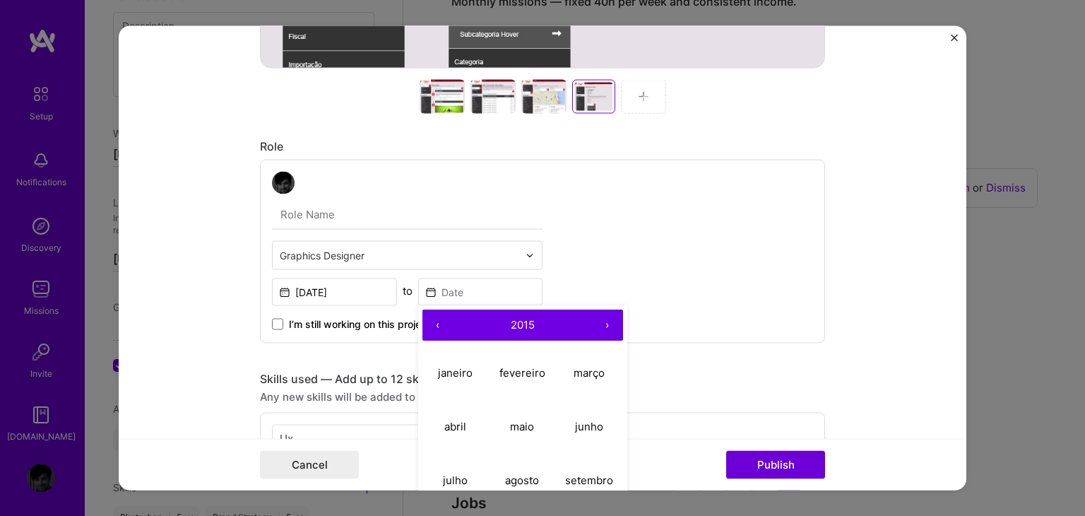
click at [427, 325] on button "‹" at bounding box center [438, 325] width 31 height 31
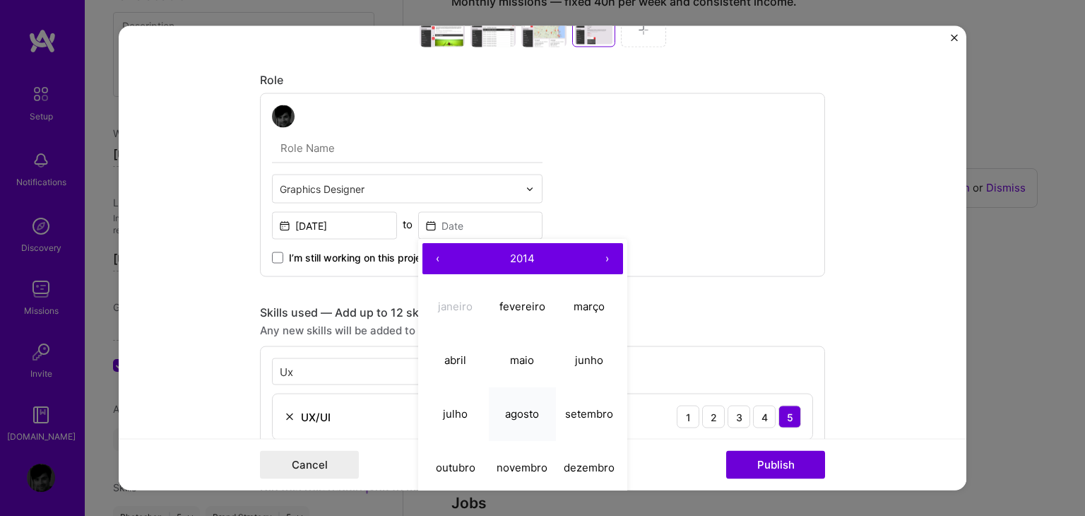
scroll to position [707, 0]
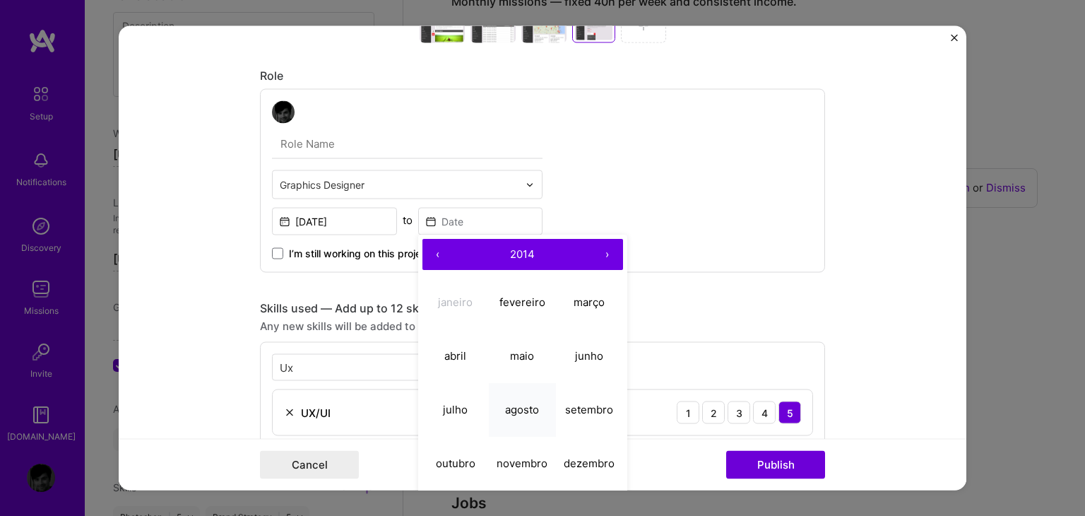
click at [512, 411] on abbr "agosto" at bounding box center [522, 409] width 34 height 13
type input "[DATE]"
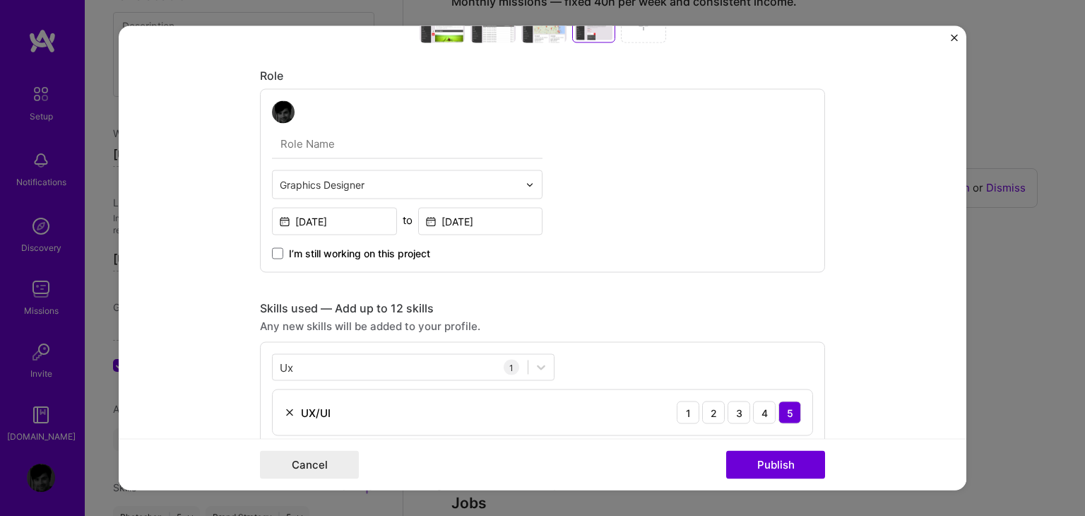
click at [174, 249] on form "Project title [MEDICAL_DATA] Intranet – Internal Communication Platform Company…" at bounding box center [543, 258] width 848 height 464
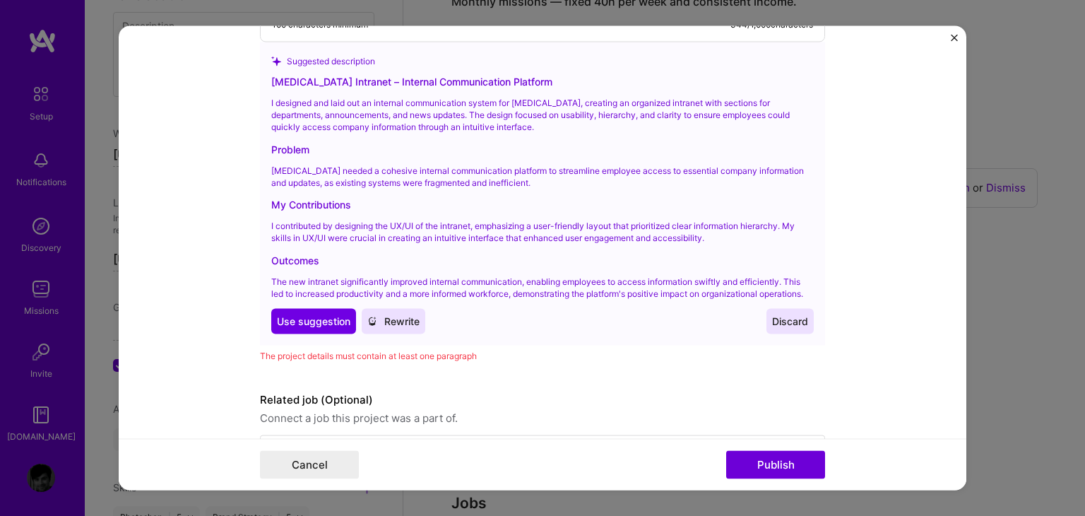
scroll to position [1696, 0]
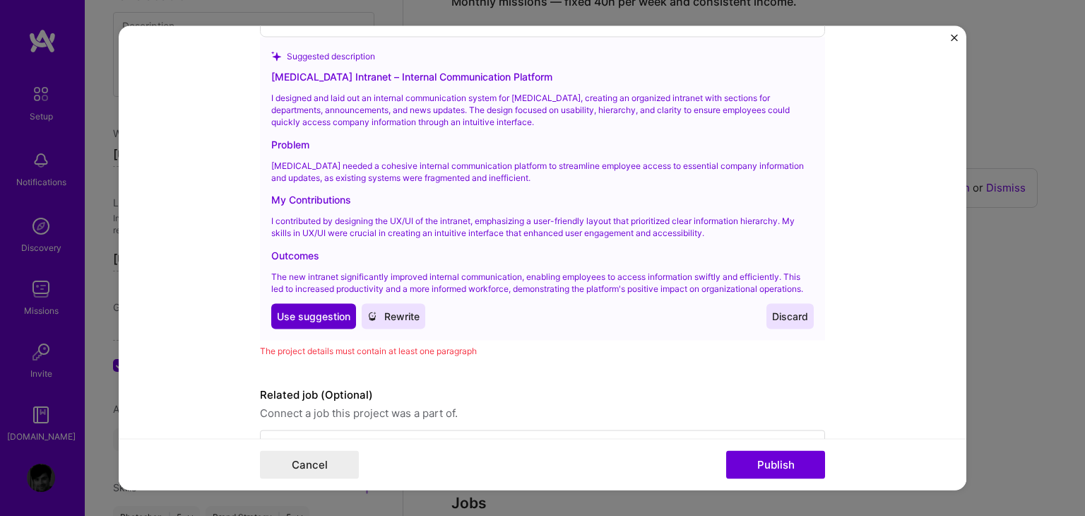
click at [305, 320] on span "Use suggestion" at bounding box center [313, 316] width 73 height 14
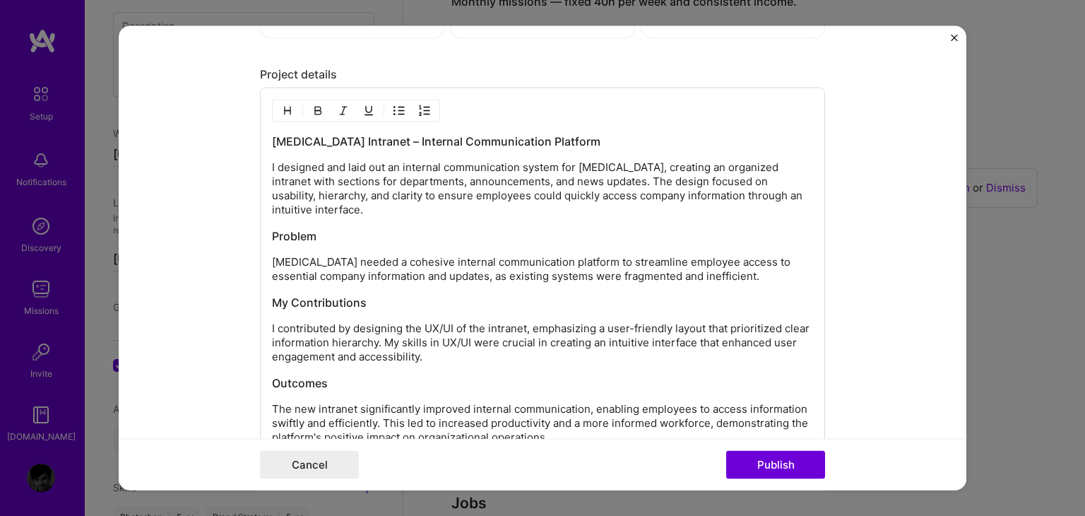
scroll to position [1470, 0]
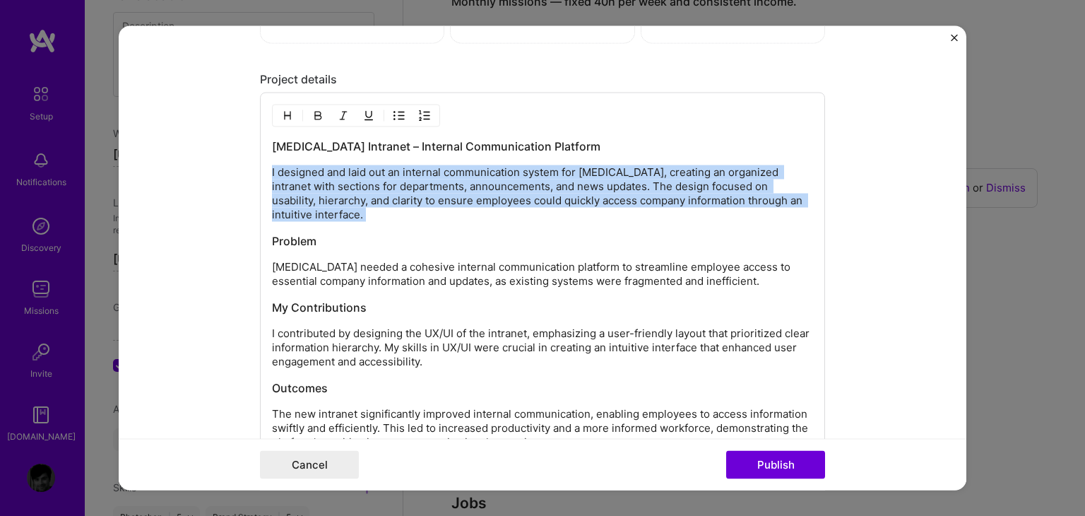
drag, startPoint x: 266, startPoint y: 224, endPoint x: 252, endPoint y: 152, distance: 73.4
click at [252, 152] on form "Project title [MEDICAL_DATA] Intranet – Internal Communication Platform Company…" at bounding box center [543, 258] width 848 height 464
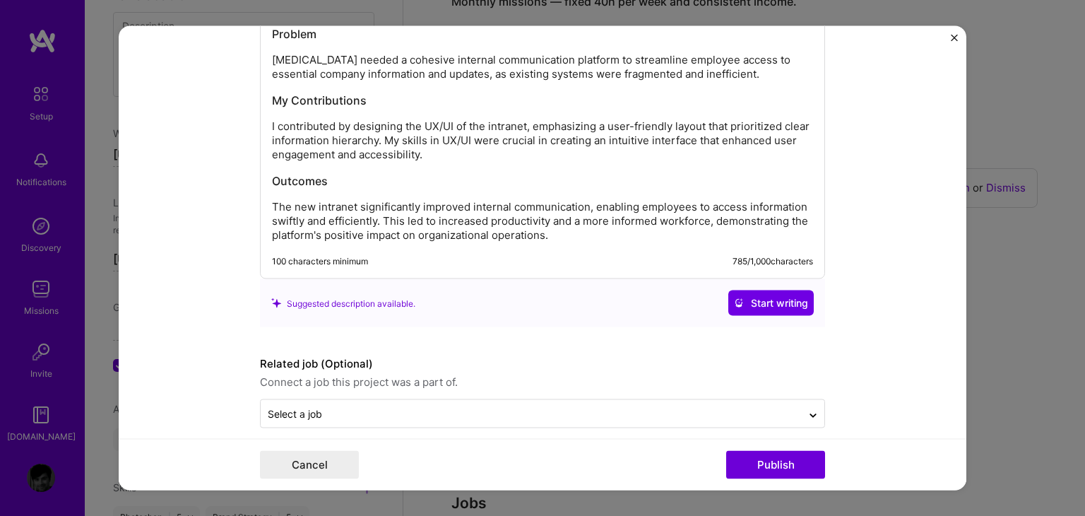
scroll to position [1622, 0]
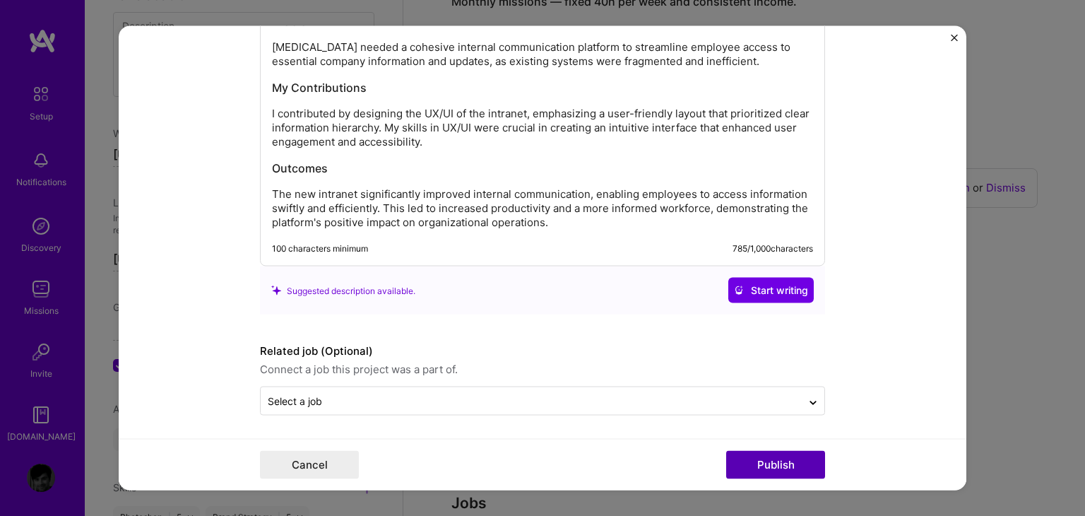
click at [762, 458] on button "Publish" at bounding box center [775, 465] width 99 height 28
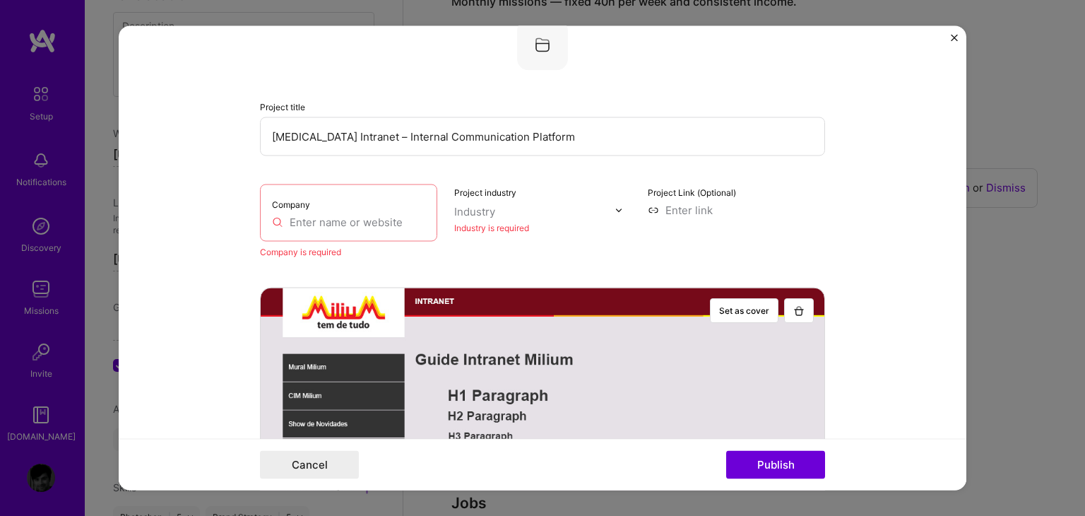
scroll to position [28, 0]
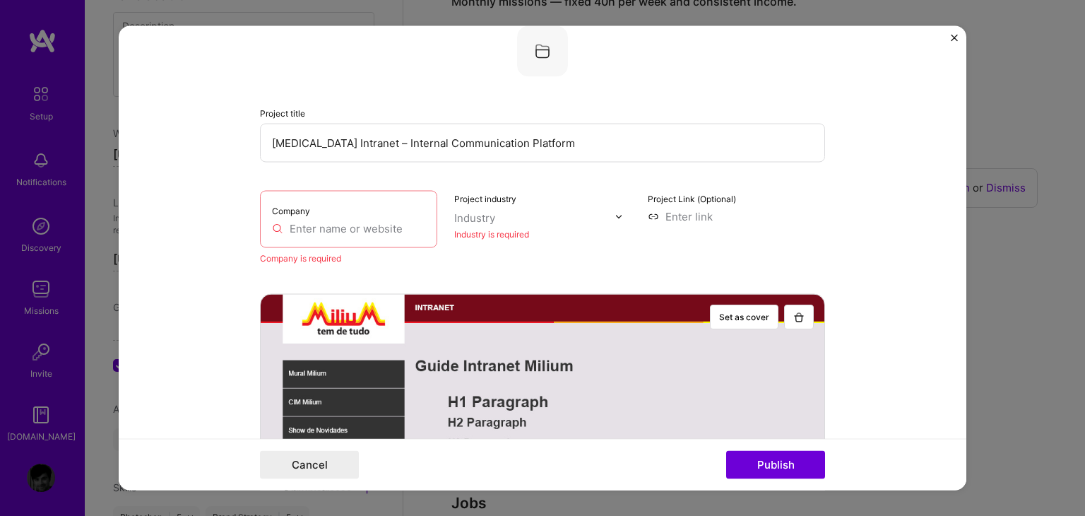
click at [355, 218] on div "Company" at bounding box center [348, 219] width 177 height 57
click at [355, 232] on input "text" at bounding box center [348, 228] width 153 height 15
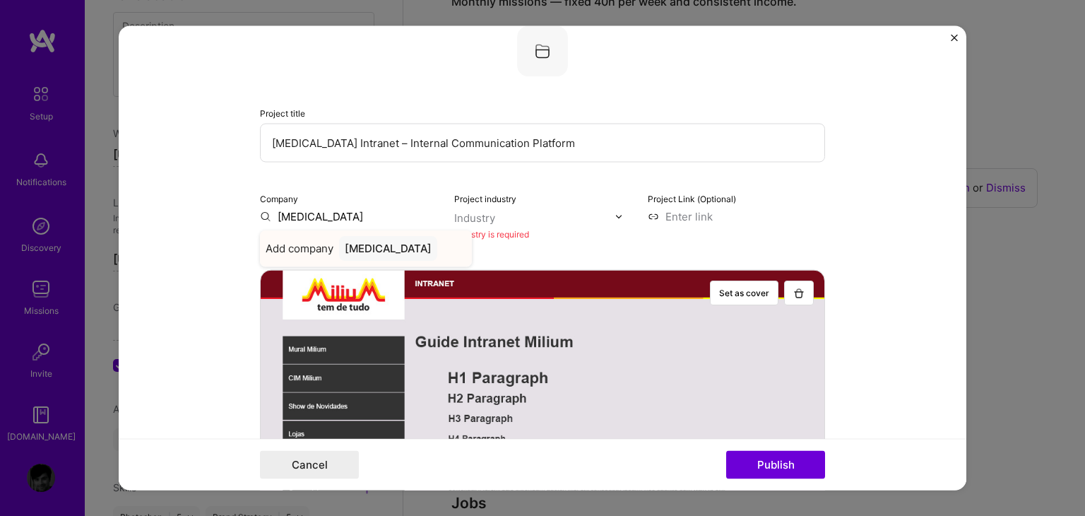
type input "[MEDICAL_DATA]"
click at [351, 247] on div "[MEDICAL_DATA]" at bounding box center [388, 249] width 98 height 25
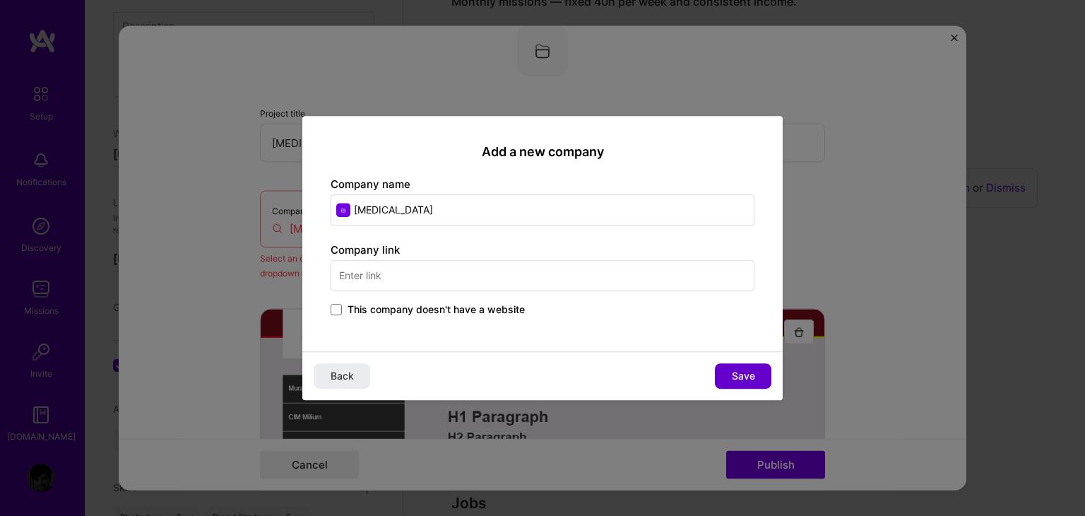
click at [732, 371] on span "Save" at bounding box center [743, 376] width 23 height 14
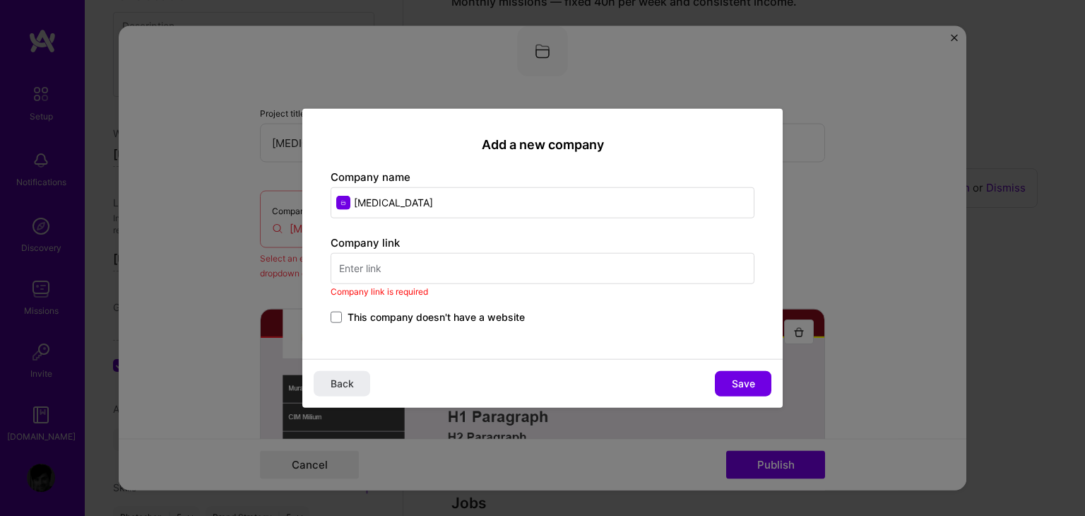
click at [467, 273] on input "text" at bounding box center [543, 267] width 424 height 31
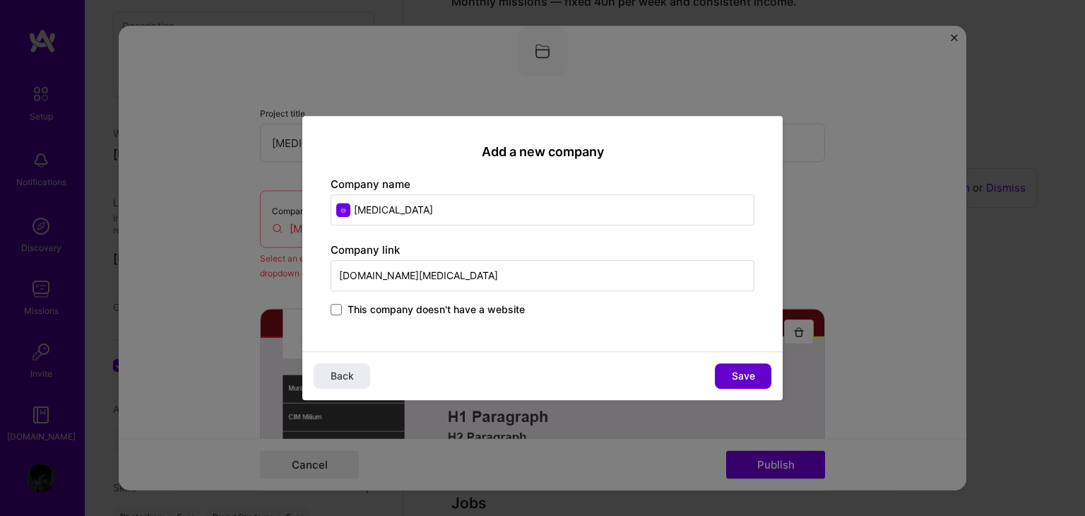
type input "[DOMAIN_NAME][MEDICAL_DATA]"
click at [764, 383] on button "Save" at bounding box center [743, 375] width 57 height 25
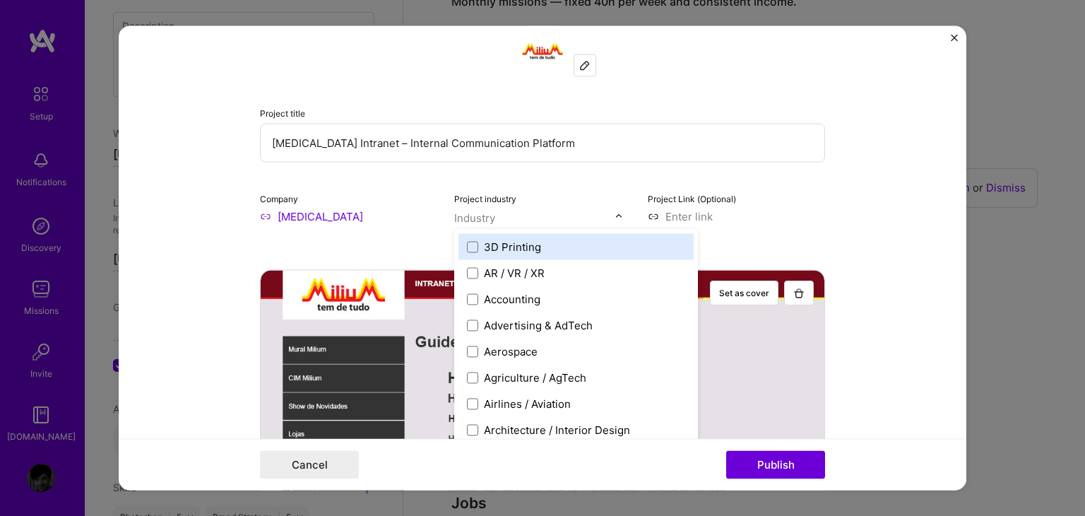
click at [492, 216] on input "text" at bounding box center [534, 218] width 161 height 15
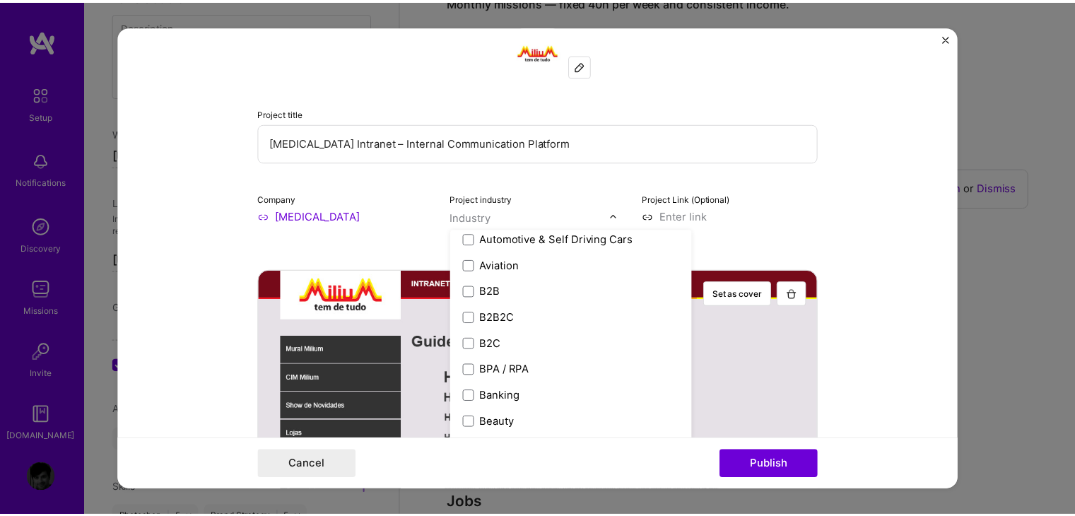
scroll to position [353, 0]
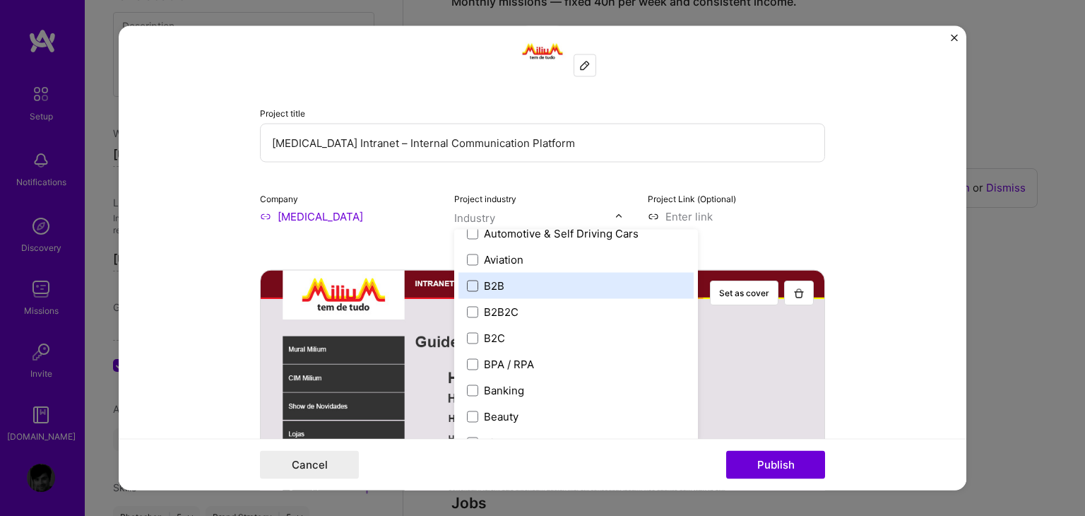
click at [468, 286] on span at bounding box center [472, 285] width 11 height 11
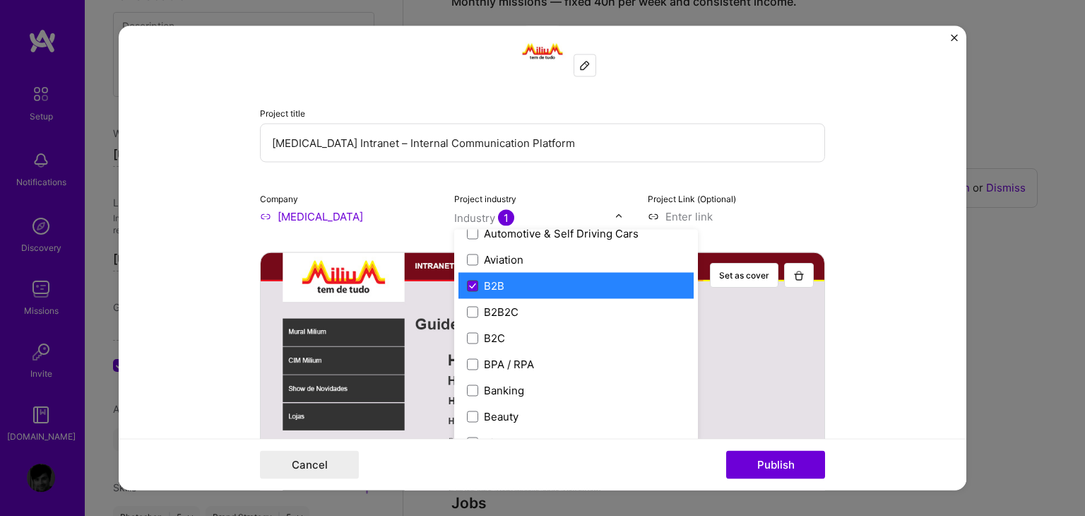
click at [469, 285] on icon at bounding box center [472, 286] width 7 height 6
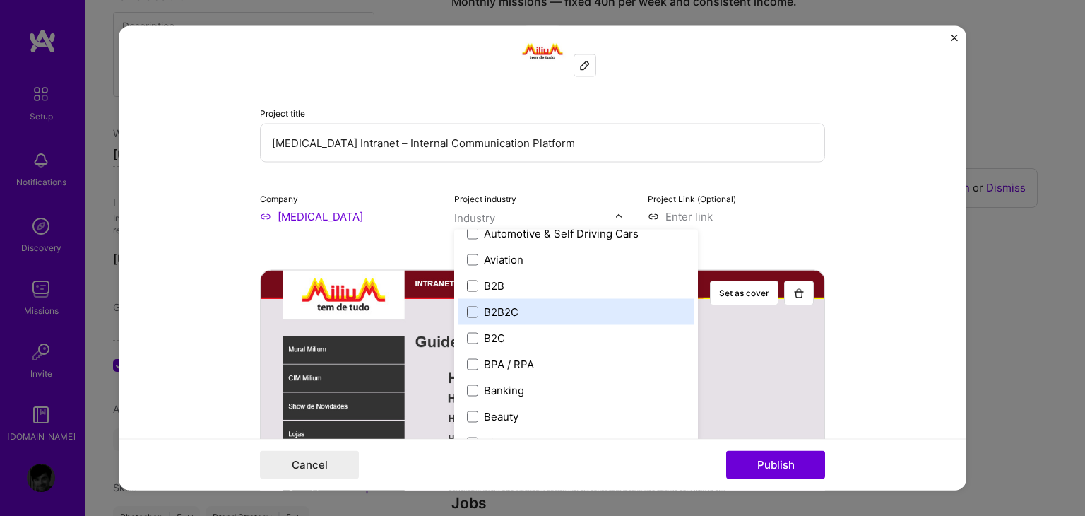
click at [467, 309] on span at bounding box center [472, 311] width 11 height 11
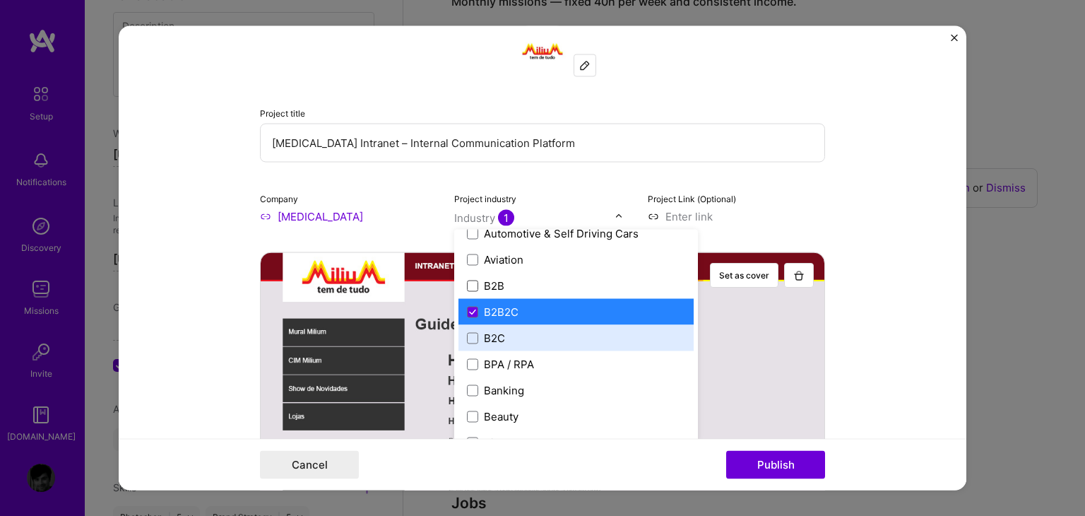
click at [788, 210] on input at bounding box center [736, 216] width 177 height 15
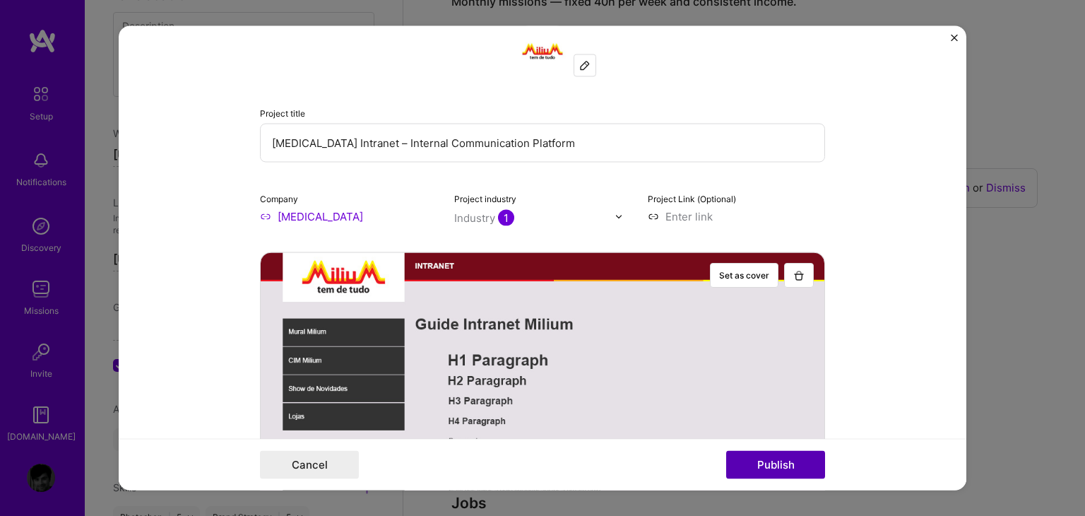
click at [762, 466] on button "Publish" at bounding box center [775, 465] width 99 height 28
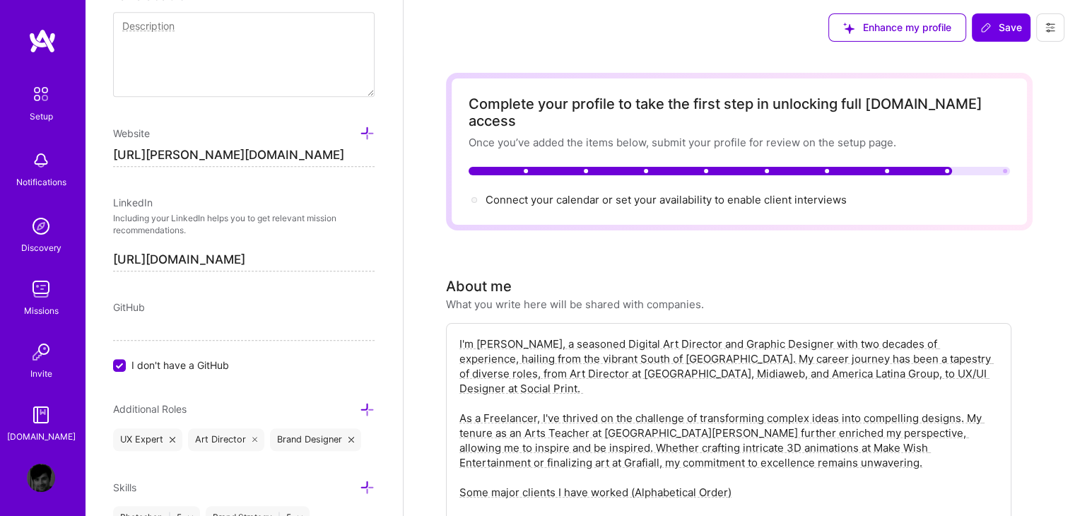
scroll to position [0, 0]
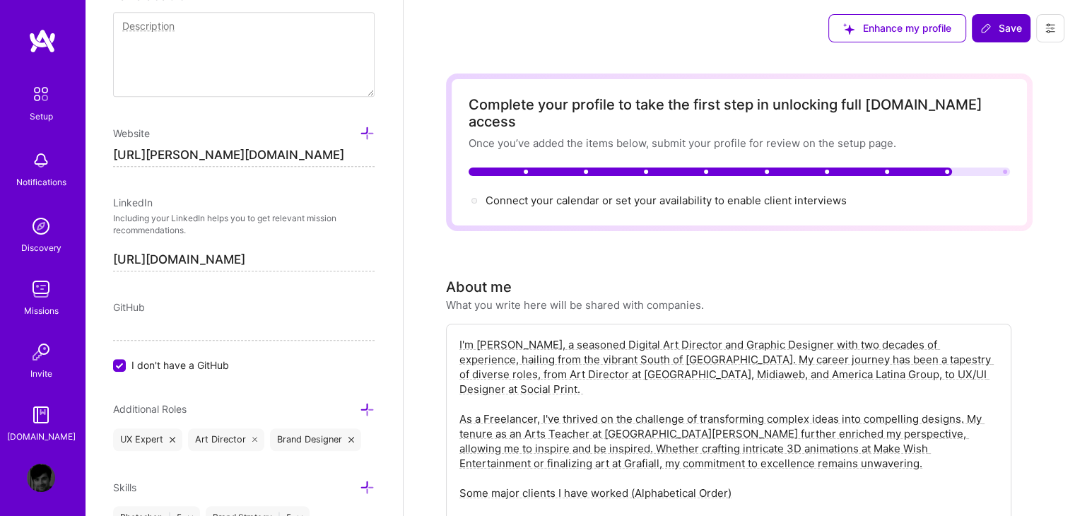
click at [998, 29] on span "Save" at bounding box center [1001, 28] width 42 height 14
